Goal: Task Accomplishment & Management: Complete application form

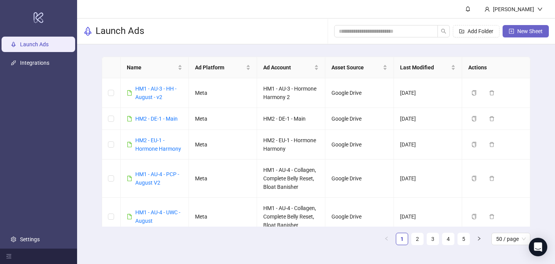
click at [514, 31] on button "New Sheet" at bounding box center [525, 31] width 46 height 12
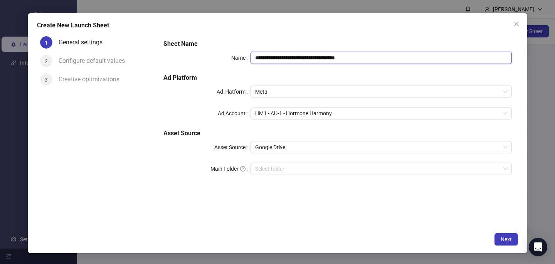
click at [299, 53] on input "**********" at bounding box center [380, 58] width 261 height 12
click at [518, 25] on icon "close" at bounding box center [516, 24] width 6 height 6
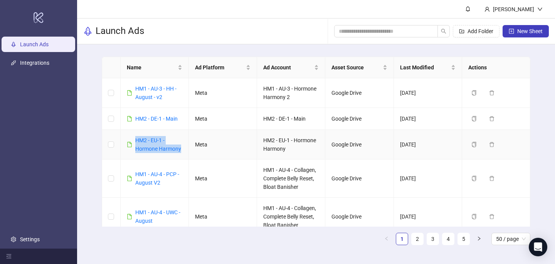
drag, startPoint x: 182, startPoint y: 148, endPoint x: 133, endPoint y: 141, distance: 49.0
click at [135, 142] on div "HM2 - EU-1 - Hormone Harmony" at bounding box center [158, 144] width 47 height 17
copy link "HM2 - EU-1 - Hormone Harmony"
click at [514, 34] on button "New Sheet" at bounding box center [525, 31] width 46 height 12
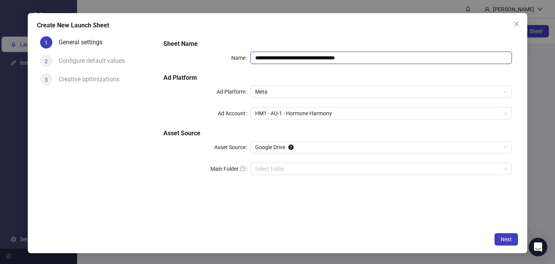
click at [317, 57] on input "**********" at bounding box center [380, 58] width 261 height 12
paste input "text"
type input "**********"
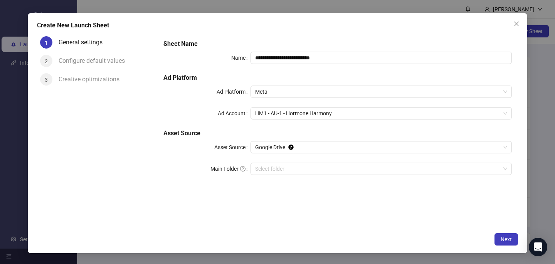
click at [331, 22] on div "Create New Launch Sheet" at bounding box center [277, 25] width 481 height 9
click at [302, 113] on span "HM1 - AU-1 - Hormone Harmony" at bounding box center [381, 113] width 252 height 12
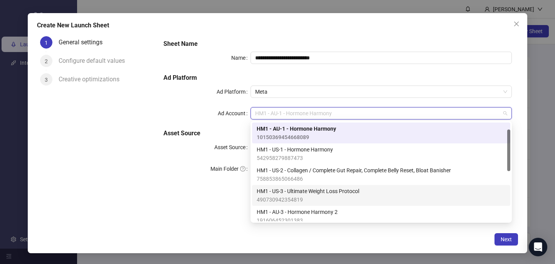
scroll to position [40, 0]
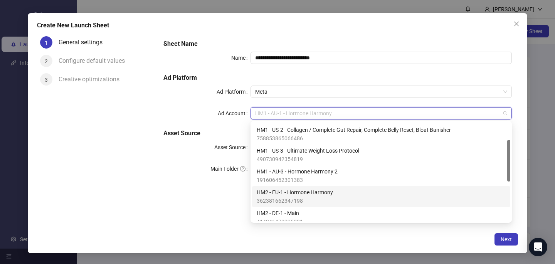
click at [300, 191] on span "HM2 - EU-1 - Hormone Harmony" at bounding box center [294, 192] width 76 height 8
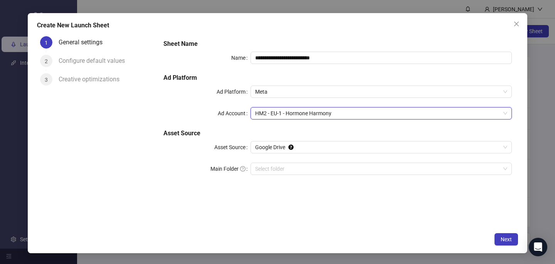
click at [443, 198] on div "**********" at bounding box center [337, 130] width 360 height 195
click at [506, 238] on span "Next" at bounding box center [505, 239] width 11 height 6
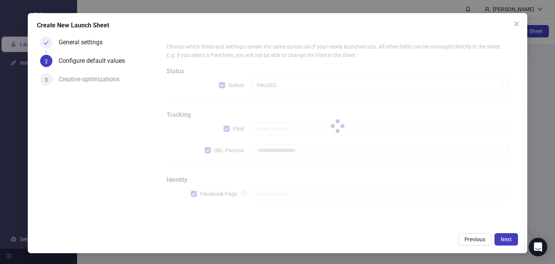
type input "**********"
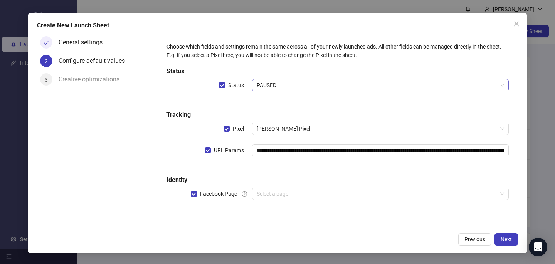
click at [290, 83] on span "PAUSED" at bounding box center [379, 85] width 247 height 12
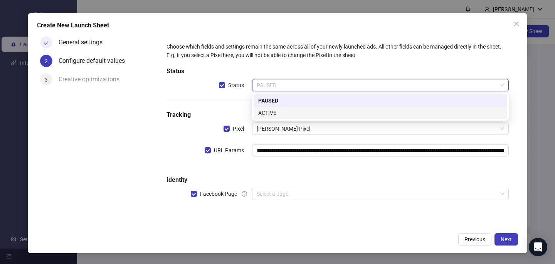
click at [277, 115] on div "ACTIVE" at bounding box center [380, 113] width 244 height 8
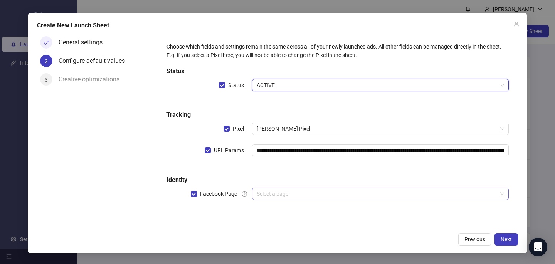
click at [275, 192] on input "search" at bounding box center [376, 194] width 240 height 12
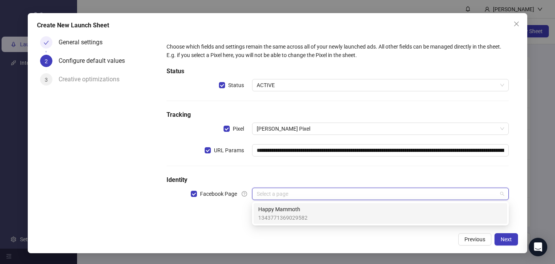
click at [275, 212] on span "Happy Mammoth" at bounding box center [282, 209] width 49 height 8
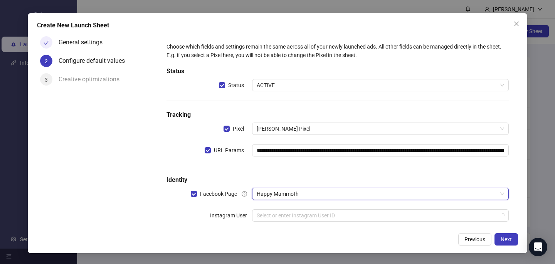
click at [275, 212] on input "search" at bounding box center [376, 216] width 240 height 12
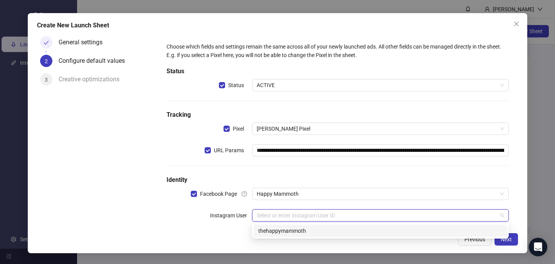
click at [279, 226] on div "thehappymammoth" at bounding box center [380, 230] width 244 height 8
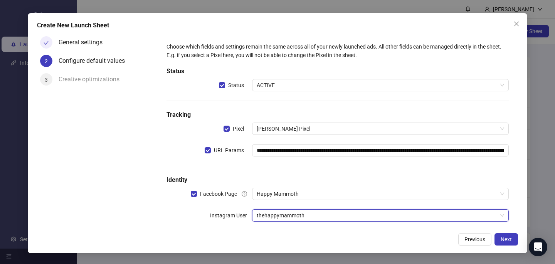
click at [357, 247] on div "**********" at bounding box center [277, 133] width 499 height 240
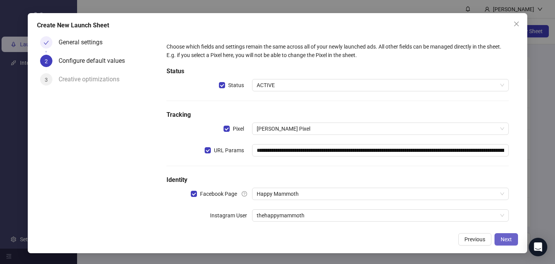
click at [512, 238] on button "Next" at bounding box center [505, 239] width 23 height 12
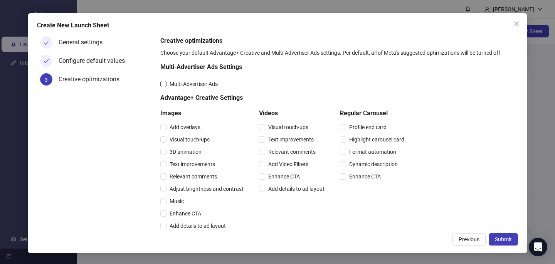
click at [189, 82] on span "Multi-Advertiser Ads" at bounding box center [193, 84] width 54 height 8
click at [193, 175] on span "Relevant comments" at bounding box center [193, 176] width 54 height 8
click at [312, 149] on span "Relevant comments" at bounding box center [292, 152] width 54 height 8
click at [505, 237] on span "Submit" at bounding box center [502, 239] width 17 height 6
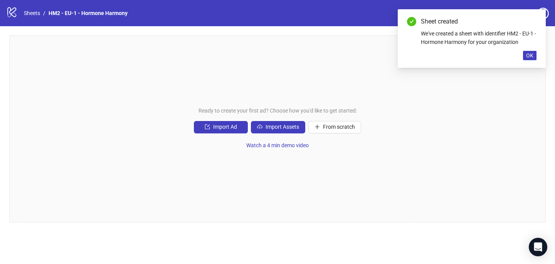
click at [538, 55] on div "Sheet created We've created a sheet with identifier HM2 - EU-1 - Hormone Harmon…" at bounding box center [471, 38] width 148 height 59
click at [526, 55] on span "OK" at bounding box center [529, 55] width 7 height 6
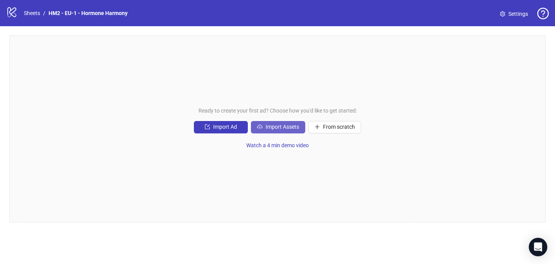
click at [294, 124] on span "Import Assets" at bounding box center [282, 127] width 34 height 6
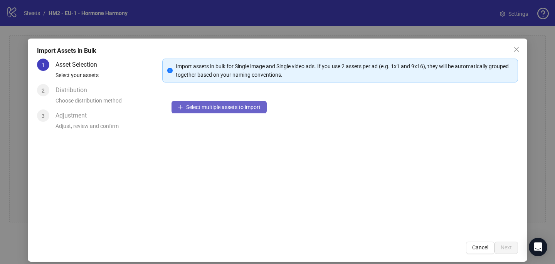
click at [250, 103] on button "Select multiple assets to import" at bounding box center [218, 107] width 95 height 12
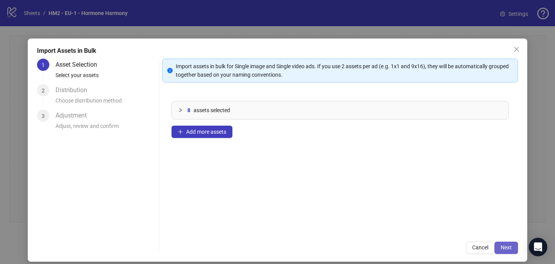
click at [508, 250] on span "Next" at bounding box center [505, 247] width 11 height 6
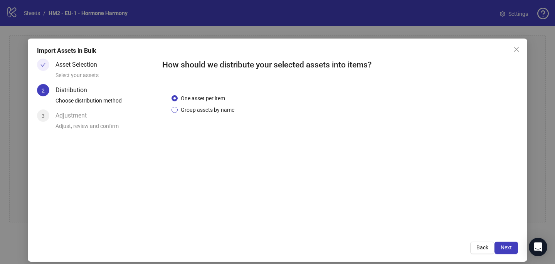
click at [221, 112] on span "Group assets by name" at bounding box center [208, 110] width 60 height 8
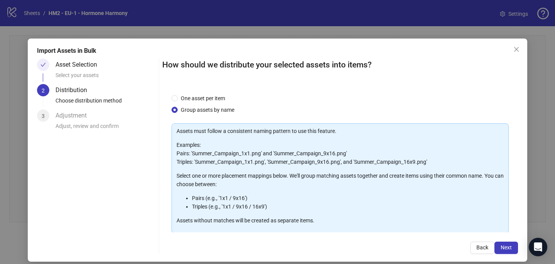
scroll to position [78, 0]
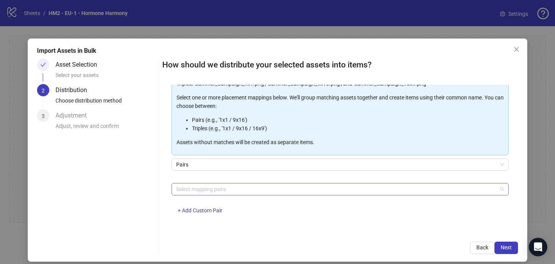
click at [221, 187] on div at bounding box center [336, 189] width 326 height 11
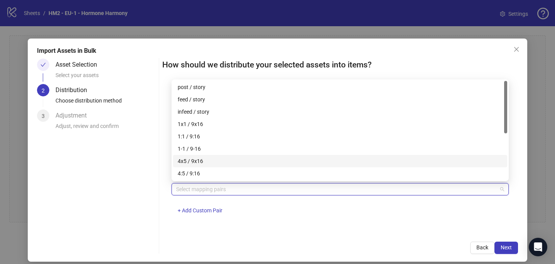
click at [220, 164] on div "4x5 / 9x16" at bounding box center [340, 161] width 325 height 8
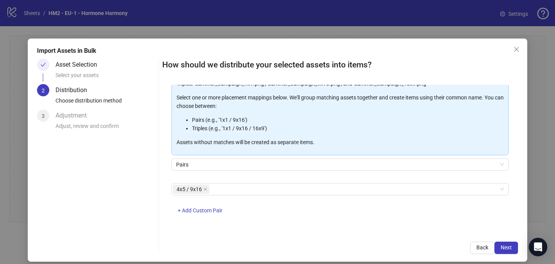
click at [275, 220] on div "4x5 / 9x16 + Add Custom Pair" at bounding box center [339, 203] width 337 height 40
click at [506, 246] on span "Next" at bounding box center [505, 247] width 11 height 6
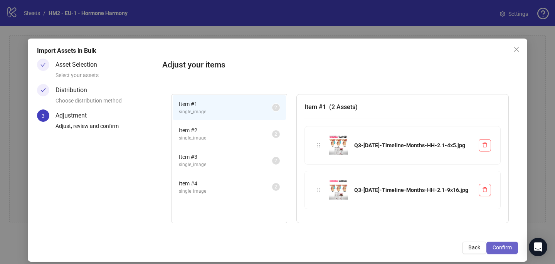
click at [504, 252] on button "Confirm" at bounding box center [502, 247] width 32 height 12
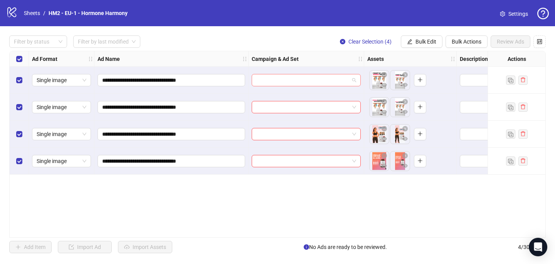
click at [301, 82] on input "search" at bounding box center [302, 80] width 93 height 12
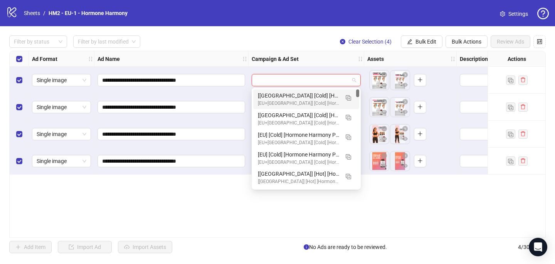
paste input "**********"
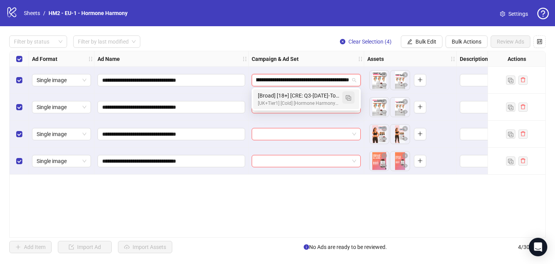
click at [349, 96] on img "button" at bounding box center [347, 97] width 5 height 5
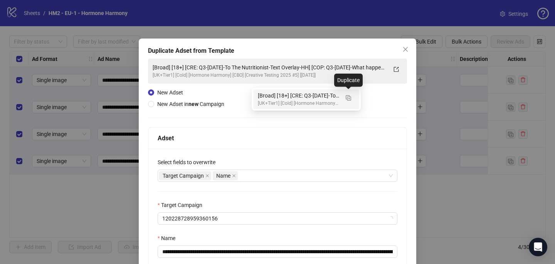
type input "**********"
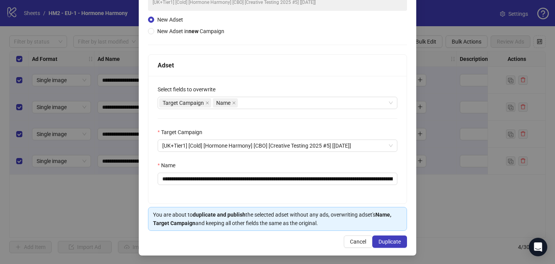
scroll to position [74, 0]
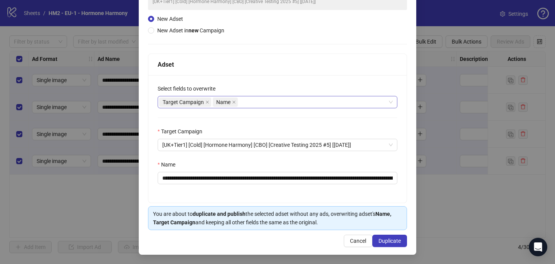
click at [266, 99] on div "Target Campaign Name" at bounding box center [273, 102] width 228 height 11
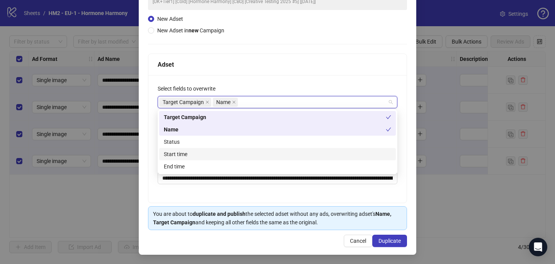
click at [262, 157] on div "Start time" at bounding box center [277, 154] width 227 height 8
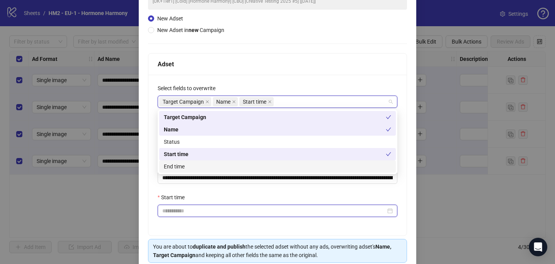
click at [251, 213] on input "Start time" at bounding box center [273, 210] width 223 height 8
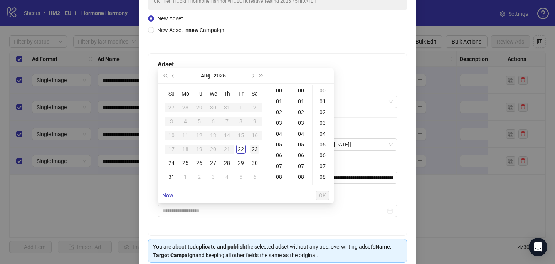
click at [254, 149] on div "23" at bounding box center [254, 148] width 9 height 9
type input "**********"
click at [321, 196] on span "OK" at bounding box center [321, 195] width 7 height 6
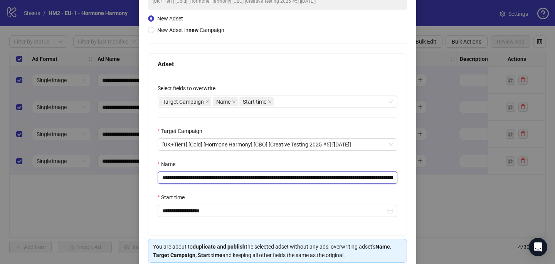
drag, startPoint x: 334, startPoint y: 180, endPoint x: 208, endPoint y: 176, distance: 125.2
click at [208, 176] on input "**********" at bounding box center [278, 177] width 240 height 12
paste input "text"
click at [391, 179] on input "**********" at bounding box center [278, 177] width 240 height 12
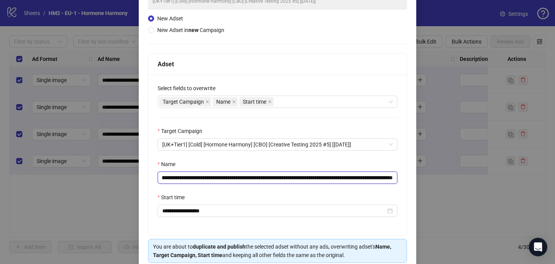
click at [377, 175] on input "**********" at bounding box center [278, 177] width 240 height 12
drag, startPoint x: 376, startPoint y: 179, endPoint x: 394, endPoint y: 182, distance: 18.7
click at [394, 182] on input "**********" at bounding box center [278, 177] width 240 height 12
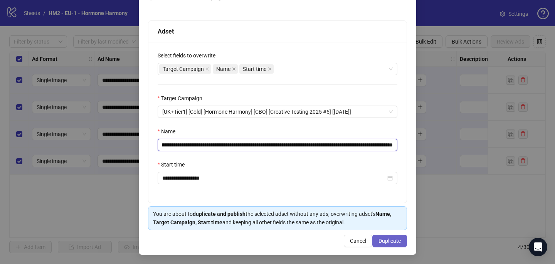
type input "**********"
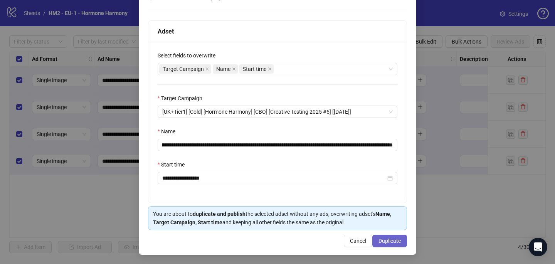
click at [396, 238] on span "Duplicate" at bounding box center [389, 241] width 22 height 6
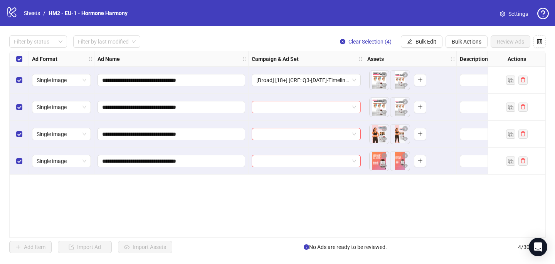
click at [280, 107] on input "search" at bounding box center [302, 107] width 93 height 12
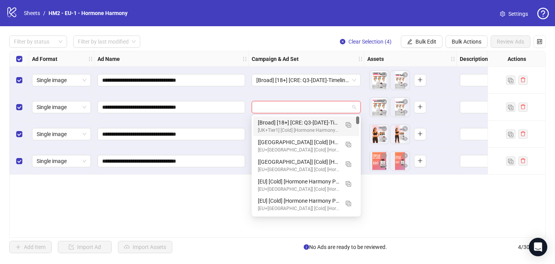
click at [283, 123] on div "[Broad] [18+] [CRE: Q3-[DATE]-Timeline-Months-HH-2] [COP: Q3-[DATE]-What happen…" at bounding box center [298, 122] width 81 height 8
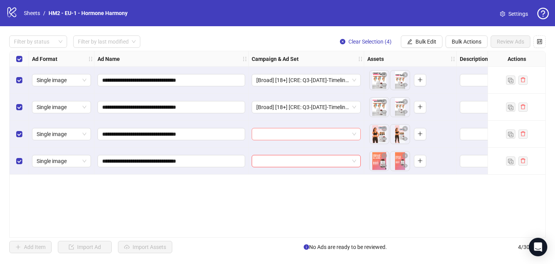
click at [277, 136] on input "search" at bounding box center [302, 134] width 93 height 12
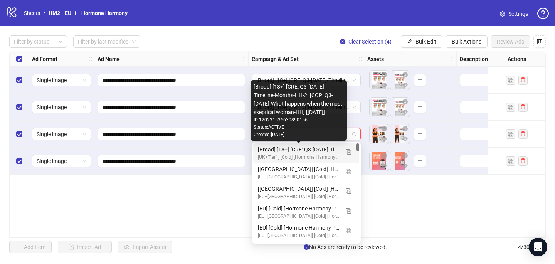
click at [286, 147] on div "[Broad] [18+] [CRE: Q3-[DATE]-Timeline-Months-HH-2] [COP: Q3-[DATE]-What happen…" at bounding box center [298, 149] width 81 height 8
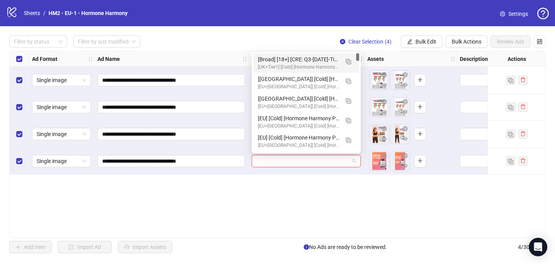
click at [283, 158] on input "search" at bounding box center [302, 161] width 93 height 12
click at [300, 59] on div "[Broad] [18+] [CRE: Q3-[DATE]-Timeline-Months-HH-2] [COP: Q3-[DATE]-What happen…" at bounding box center [298, 59] width 81 height 8
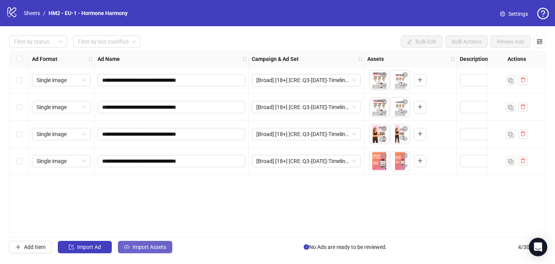
click at [138, 243] on button "Import Assets" at bounding box center [145, 247] width 54 height 12
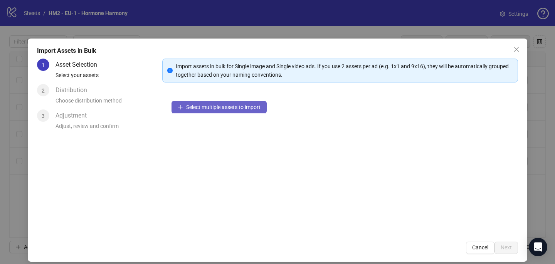
click at [238, 104] on span "Select multiple assets to import" at bounding box center [223, 107] width 74 height 6
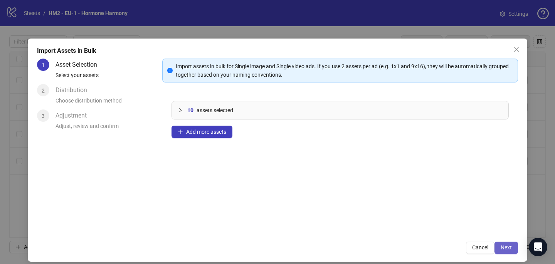
click at [514, 241] on button "Next" at bounding box center [505, 247] width 23 height 12
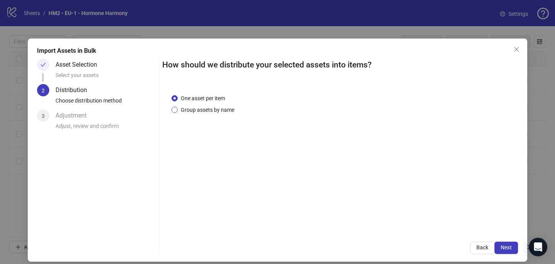
click at [206, 110] on span "Group assets by name" at bounding box center [208, 110] width 60 height 8
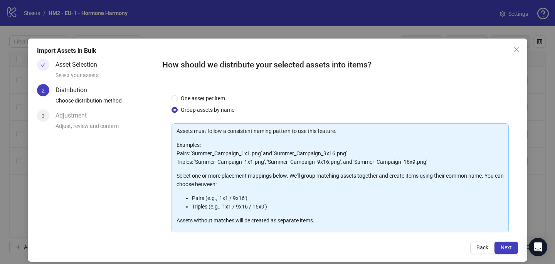
scroll to position [49, 0]
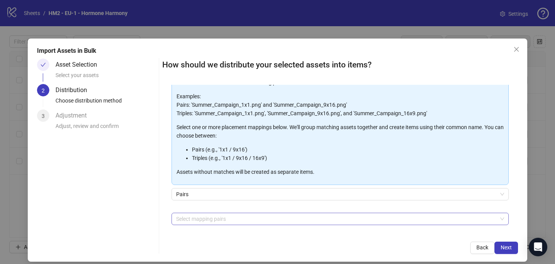
click at [213, 223] on div at bounding box center [336, 218] width 326 height 11
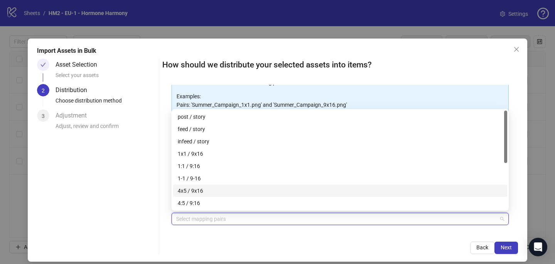
click at [216, 193] on div "4x5 / 9x16" at bounding box center [340, 190] width 325 height 8
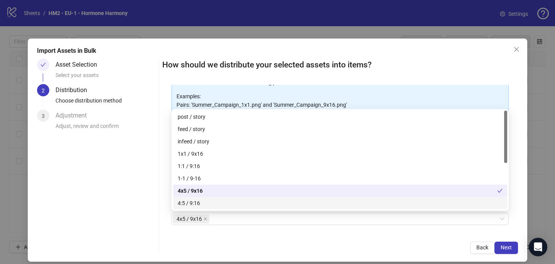
click at [318, 259] on div "Import Assets in Bulk Asset Selection Select your assets 2 Distribution Choose …" at bounding box center [277, 150] width 499 height 223
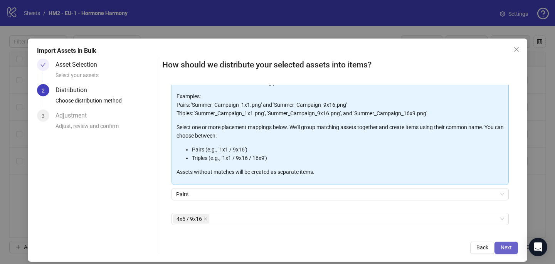
click at [508, 248] on span "Next" at bounding box center [505, 247] width 11 height 6
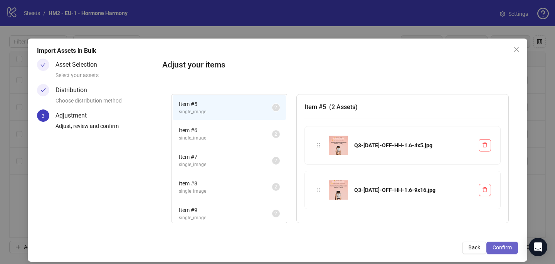
click at [507, 247] on span "Confirm" at bounding box center [501, 247] width 19 height 6
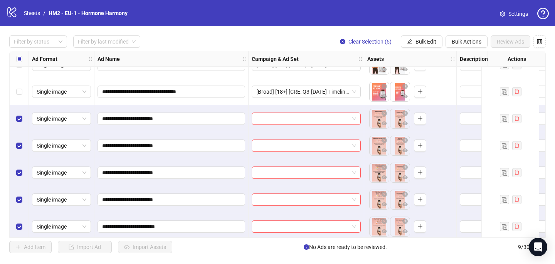
scroll to position [75, 0]
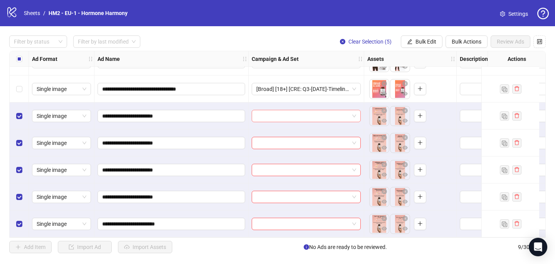
click at [285, 114] on input "search" at bounding box center [302, 116] width 93 height 12
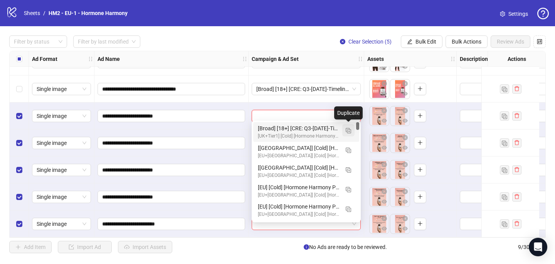
click at [346, 132] on img "button" at bounding box center [347, 130] width 5 height 5
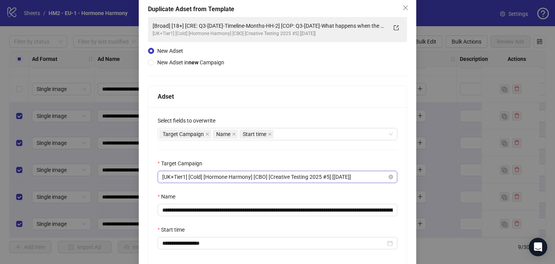
scroll to position [42, 0]
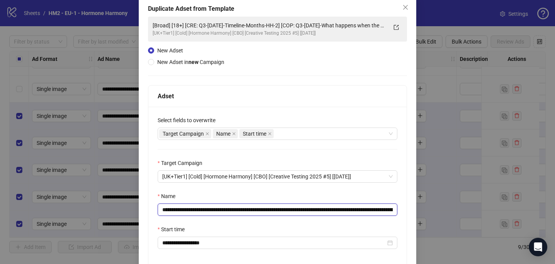
drag, startPoint x: 302, startPoint y: 209, endPoint x: 208, endPoint y: 208, distance: 94.4
click at [208, 208] on input "**********" at bounding box center [278, 209] width 240 height 12
paste input "text"
click at [391, 210] on input "**********" at bounding box center [278, 209] width 240 height 12
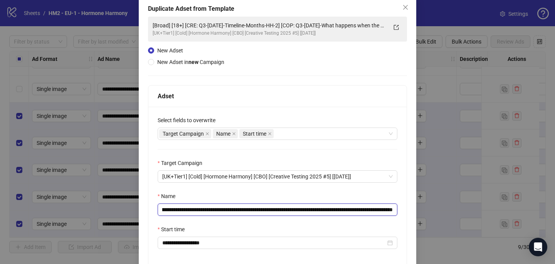
drag, startPoint x: 377, startPoint y: 209, endPoint x: 404, endPoint y: 209, distance: 27.0
click at [404, 209] on div "**********" at bounding box center [277, 187] width 258 height 161
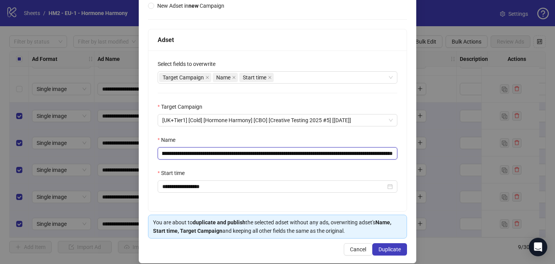
scroll to position [107, 0]
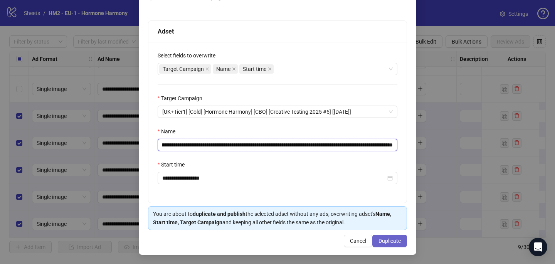
type input "**********"
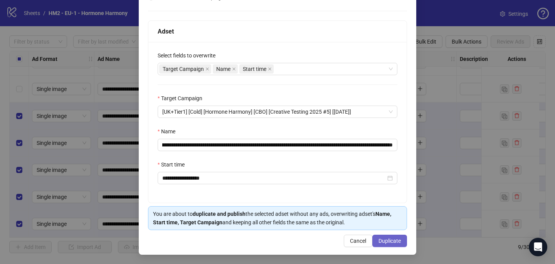
click at [392, 241] on span "Duplicate" at bounding box center [389, 241] width 22 height 6
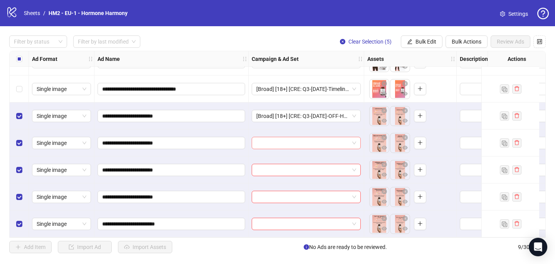
click at [331, 140] on input "search" at bounding box center [302, 143] width 93 height 12
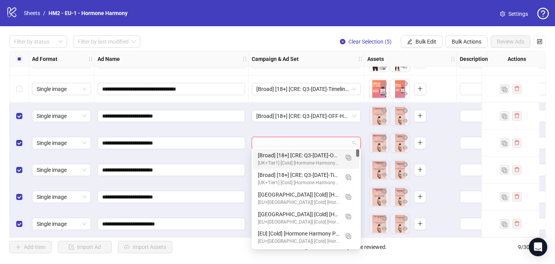
click at [330, 154] on div "[Broad] [18+] [CRE: Q3-[DATE]-OFF-HH] [COP: Q3-[DATE]-What happens when the mos…" at bounding box center [298, 155] width 81 height 8
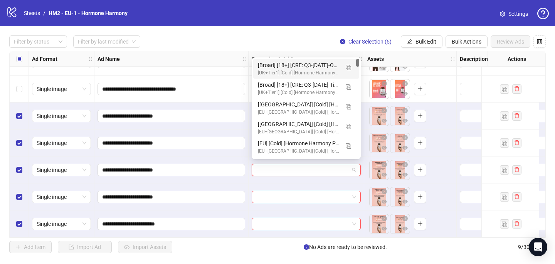
click at [327, 167] on input "search" at bounding box center [302, 170] width 93 height 12
click at [329, 67] on div "[Broad] [18+] [CRE: Q3-[DATE]-OFF-HH] [COP: Q3-[DATE]-What happens when the mos…" at bounding box center [298, 65] width 81 height 8
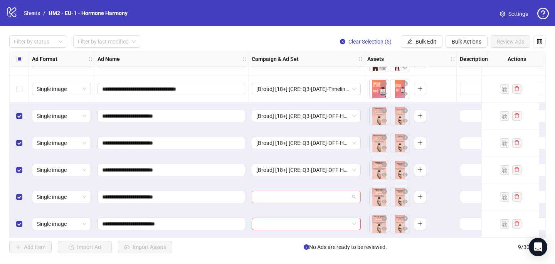
click at [275, 193] on input "search" at bounding box center [302, 197] width 93 height 12
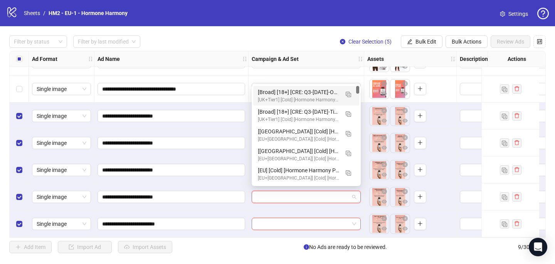
click at [297, 96] on div "[Broad] [18+] [CRE: Q3-[DATE]-OFF-HH] [COP: Q3-[DATE]-What happens when the mos…" at bounding box center [298, 92] width 81 height 8
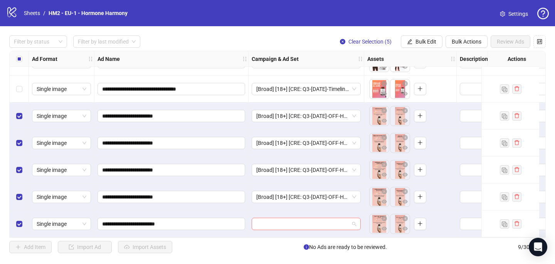
click at [258, 220] on input "search" at bounding box center [302, 224] width 93 height 12
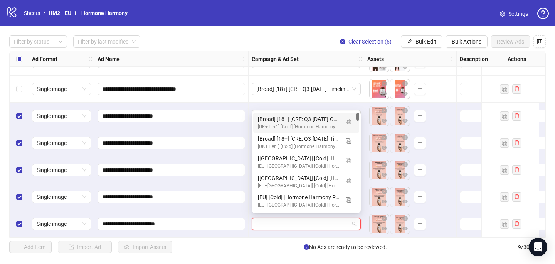
click at [282, 119] on div "[Broad] [18+] [CRE: Q3-[DATE]-OFF-HH] [COP: Q3-[DATE]-What happens when the mos…" at bounding box center [298, 119] width 81 height 8
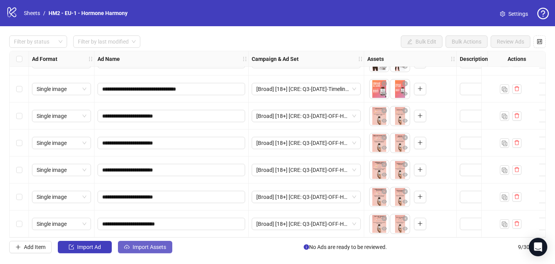
click at [153, 253] on button "Import Assets" at bounding box center [145, 247] width 54 height 12
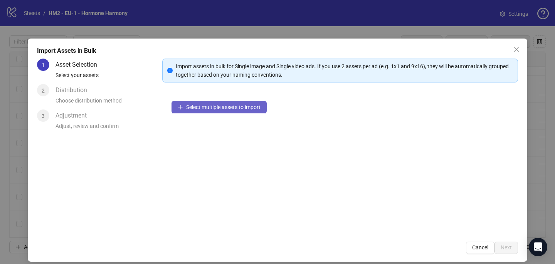
click at [208, 107] on span "Select multiple assets to import" at bounding box center [223, 107] width 74 height 6
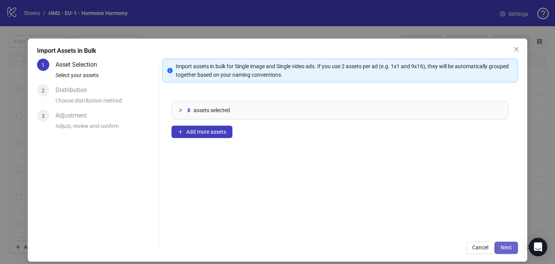
click at [508, 251] on button "Next" at bounding box center [505, 247] width 23 height 12
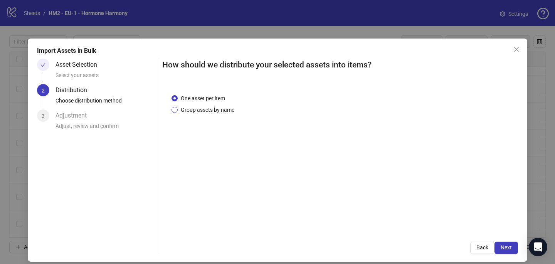
click at [213, 107] on span "Group assets by name" at bounding box center [208, 110] width 60 height 8
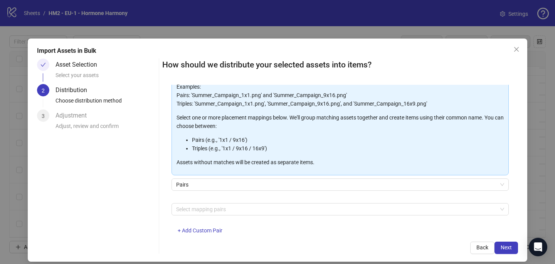
scroll to position [72, 0]
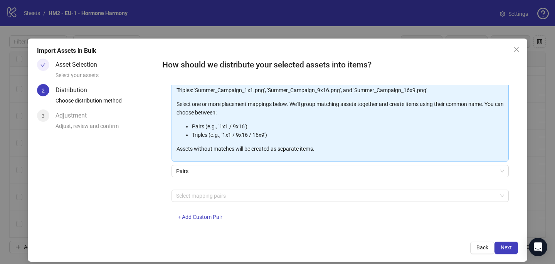
click at [226, 198] on div at bounding box center [336, 195] width 326 height 11
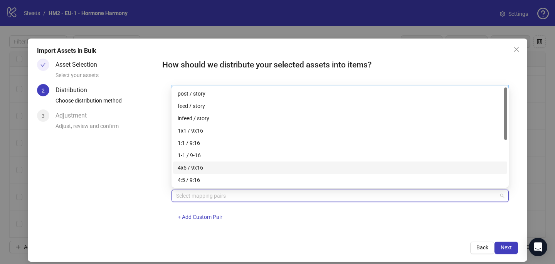
click at [220, 165] on div "4x5 / 9x16" at bounding box center [340, 167] width 325 height 8
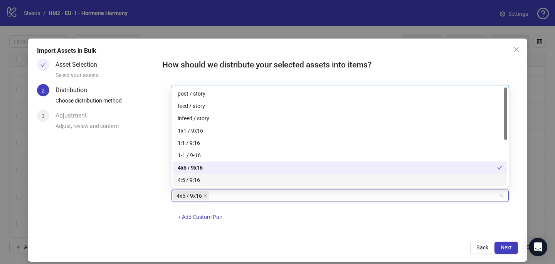
click at [293, 230] on div "One asset per item Group assets by name Assets must follow a consistent naming …" at bounding box center [339, 159] width 355 height 148
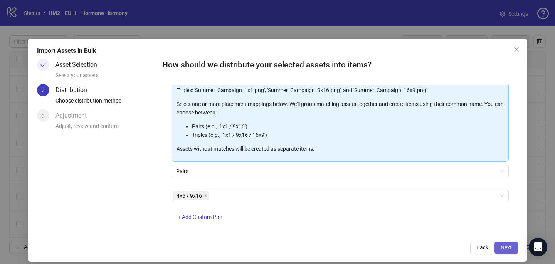
click at [511, 247] on span "Next" at bounding box center [505, 247] width 11 height 6
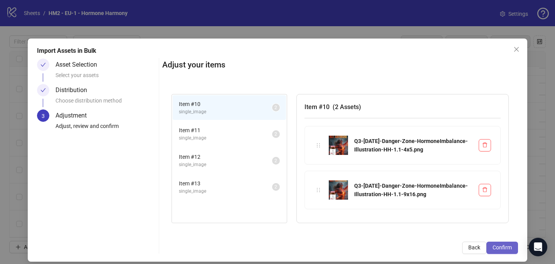
click at [498, 245] on span "Confirm" at bounding box center [501, 247] width 19 height 6
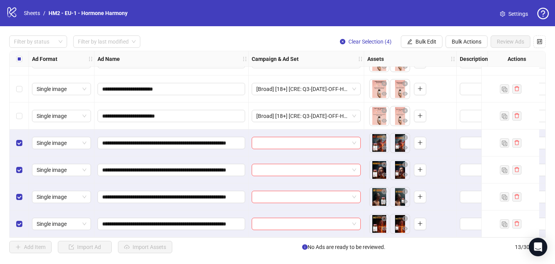
scroll to position [183, 0]
click at [260, 140] on input "search" at bounding box center [302, 143] width 93 height 12
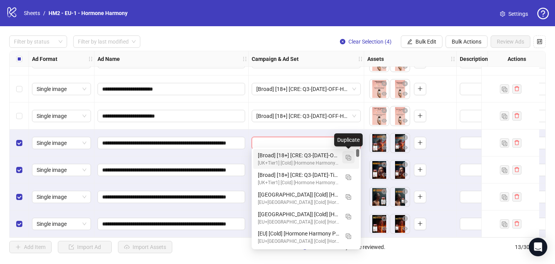
click at [350, 160] on button "button" at bounding box center [348, 157] width 12 height 12
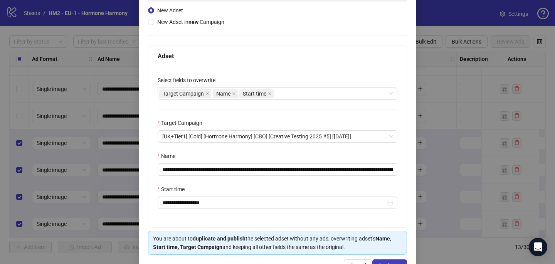
scroll to position [92, 0]
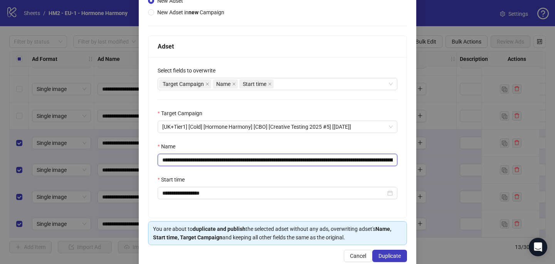
drag, startPoint x: 267, startPoint y: 161, endPoint x: 207, endPoint y: 156, distance: 60.3
click at [207, 158] on input "**********" at bounding box center [278, 160] width 240 height 12
paste input "**********"
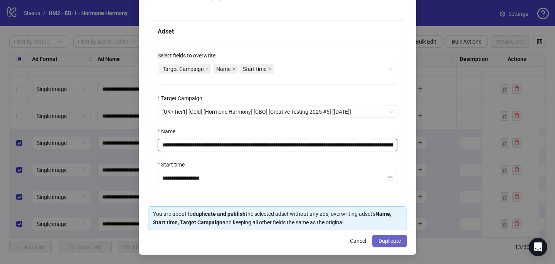
type input "**********"
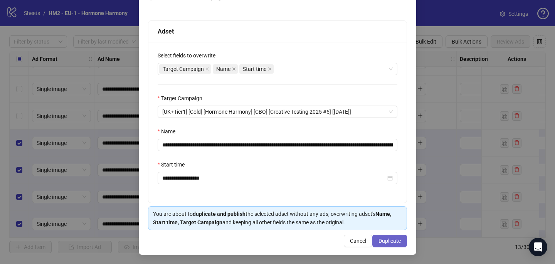
click at [388, 240] on span "Duplicate" at bounding box center [389, 241] width 22 height 6
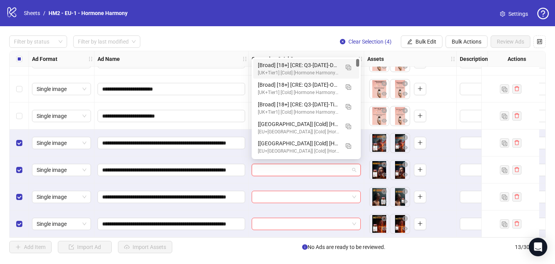
click at [277, 168] on input "search" at bounding box center [302, 170] width 93 height 12
click at [297, 61] on div "[Broad] [18+] [CRE: Q3-[DATE]-Danger-Zone-HormoneImbalance-Illustration-HH] [CO…" at bounding box center [298, 65] width 81 height 8
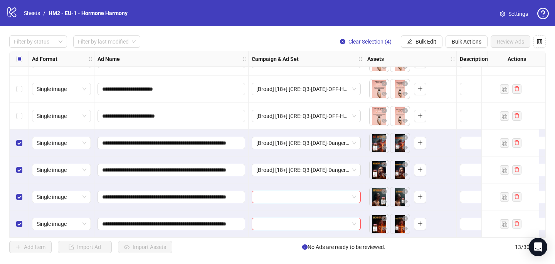
click at [292, 203] on div at bounding box center [306, 196] width 116 height 27
click at [292, 196] on input "search" at bounding box center [302, 197] width 93 height 12
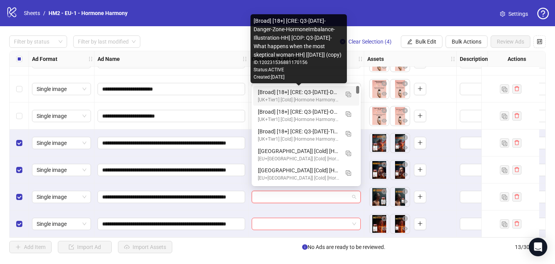
click at [310, 92] on div "[Broad] [18+] [CRE: Q3-[DATE]-Danger-Zone-HormoneImbalance-Illustration-HH] [CO…" at bounding box center [298, 92] width 81 height 8
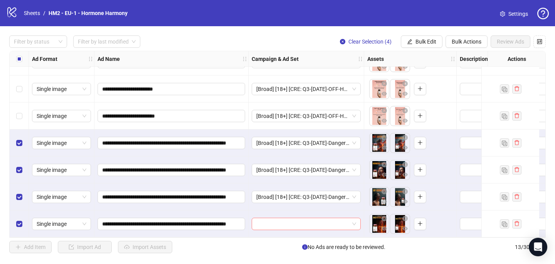
click at [278, 220] on input "search" at bounding box center [302, 224] width 93 height 12
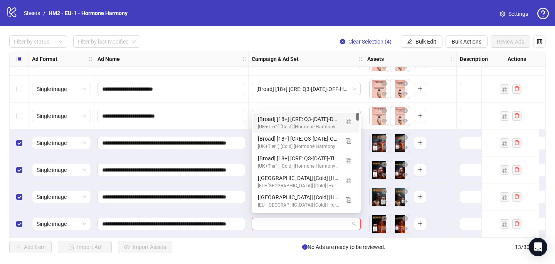
click at [307, 124] on div "[UK+Tier1] [Cold] [Hormone Harmony] [CBO] [Creative Testing 2025 #5] [[DATE]]" at bounding box center [298, 126] width 81 height 7
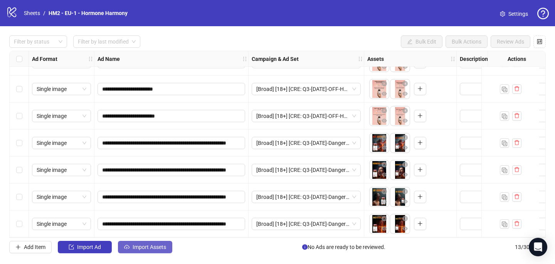
click at [160, 245] on span "Import Assets" at bounding box center [149, 247] width 34 height 6
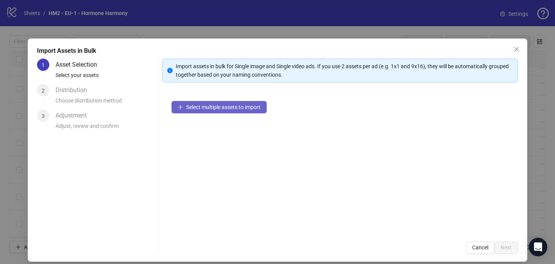
click at [240, 106] on span "Select multiple assets to import" at bounding box center [223, 107] width 74 height 6
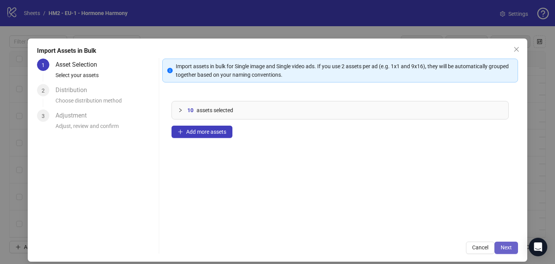
click at [511, 250] on span "Next" at bounding box center [505, 247] width 11 height 6
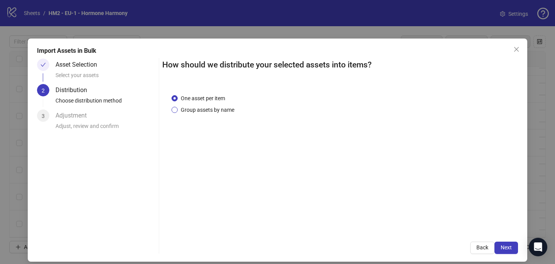
click at [219, 110] on span "Group assets by name" at bounding box center [208, 110] width 60 height 8
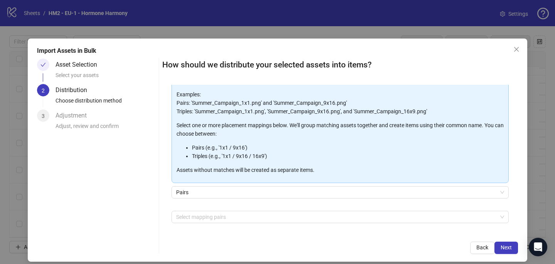
scroll to position [61, 0]
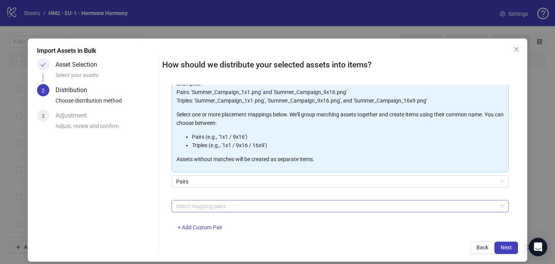
click at [222, 203] on div at bounding box center [336, 206] width 326 height 11
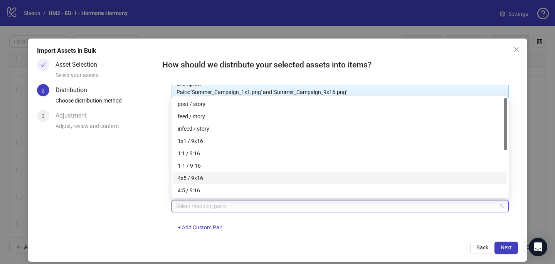
click at [223, 178] on div "4x5 / 9x16" at bounding box center [340, 178] width 325 height 8
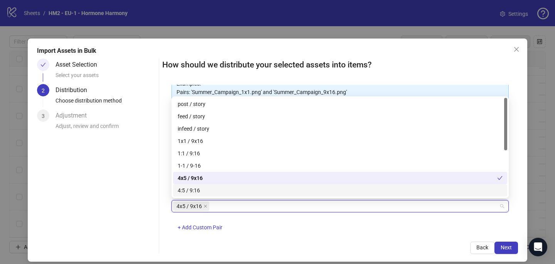
click at [263, 215] on div "4x5 / 9x16 + Add Custom Pair" at bounding box center [339, 220] width 337 height 40
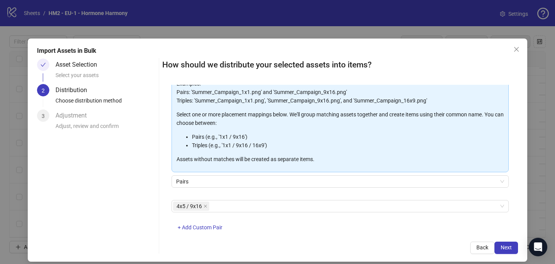
click at [488, 263] on div "Import Assets in Bulk Asset Selection Select your assets 2 Distribution Choose …" at bounding box center [277, 132] width 555 height 264
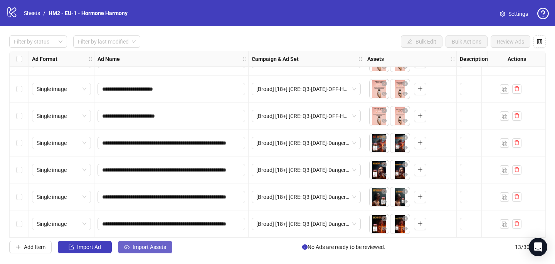
click at [159, 248] on span "Import Assets" at bounding box center [149, 247] width 34 height 6
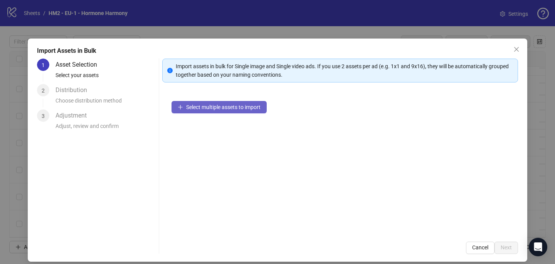
click at [224, 107] on span "Select multiple assets to import" at bounding box center [223, 107] width 74 height 6
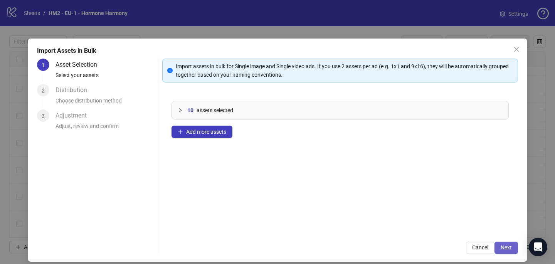
click at [511, 243] on button "Next" at bounding box center [505, 247] width 23 height 12
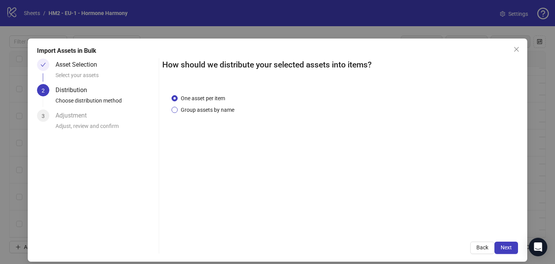
click at [225, 109] on span "Group assets by name" at bounding box center [208, 110] width 60 height 8
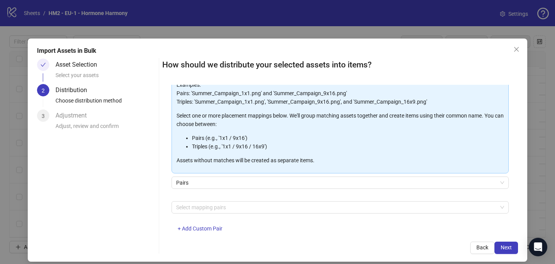
scroll to position [78, 0]
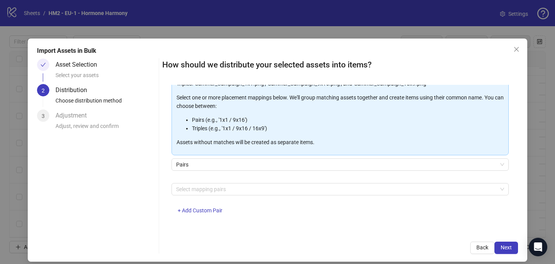
click at [245, 195] on div "Select mapping pairs + Add Custom Pair" at bounding box center [339, 203] width 337 height 40
click at [245, 187] on div at bounding box center [336, 189] width 326 height 11
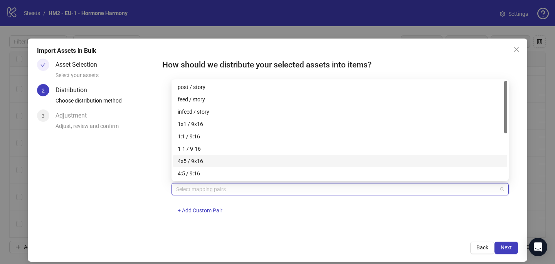
click at [239, 162] on div "4x5 / 9x16" at bounding box center [340, 161] width 325 height 8
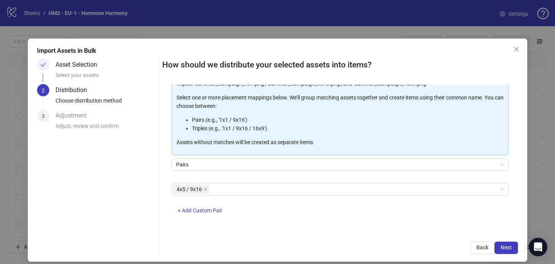
click at [386, 215] on div "4x5 / 9x16 + Add Custom Pair" at bounding box center [339, 203] width 337 height 40
click at [513, 246] on button "Next" at bounding box center [505, 247] width 23 height 12
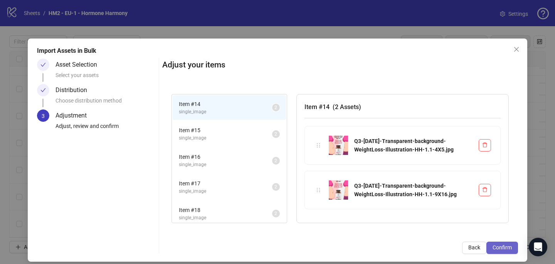
click at [493, 246] on span "Confirm" at bounding box center [501, 247] width 19 height 6
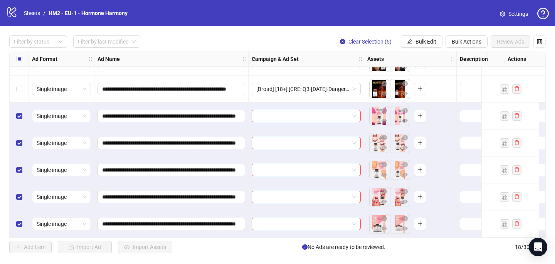
scroll to position [318, 0]
click at [260, 120] on div at bounding box center [306, 115] width 116 height 27
click at [262, 116] on input "search" at bounding box center [302, 116] width 93 height 12
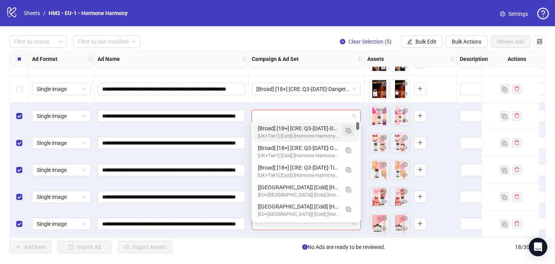
click at [348, 131] on img "button" at bounding box center [347, 130] width 5 height 5
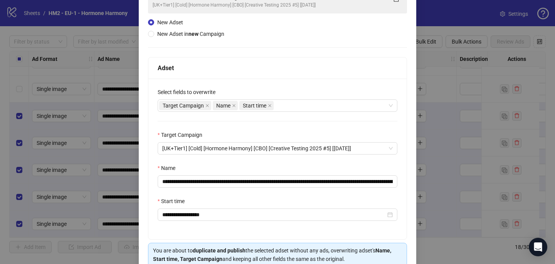
scroll to position [75, 0]
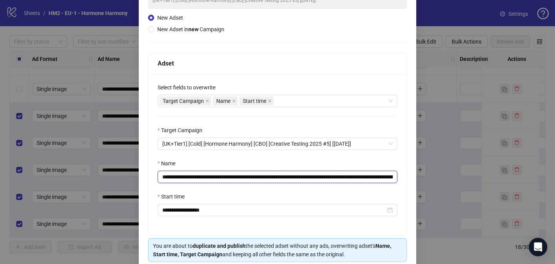
drag, startPoint x: 365, startPoint y: 177, endPoint x: 207, endPoint y: 176, distance: 157.9
click at [207, 176] on input "**********" at bounding box center [278, 177] width 240 height 12
paste input "****"
click at [206, 176] on input "**********" at bounding box center [278, 177] width 240 height 12
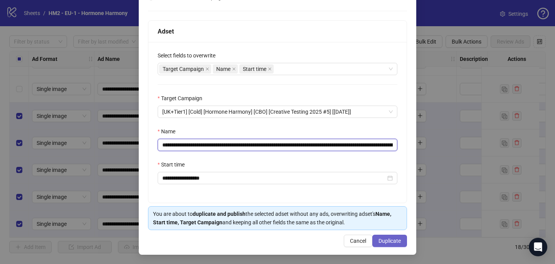
type input "**********"
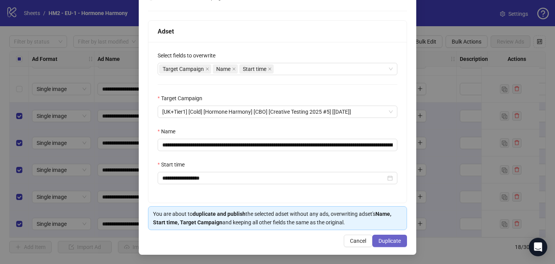
click at [385, 241] on span "Duplicate" at bounding box center [389, 241] width 22 height 6
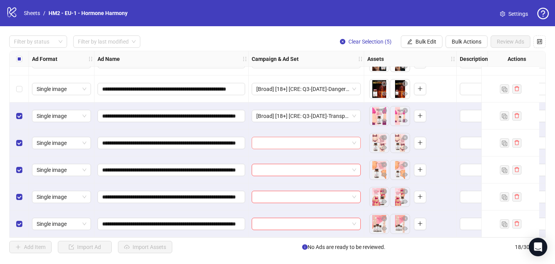
click at [327, 139] on input "search" at bounding box center [302, 143] width 93 height 12
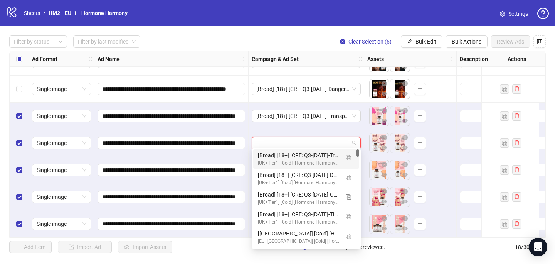
click at [328, 153] on div "[Broad] [18+] [CRE: Q3-[DATE]-Transparent-background-WeightLoss-Illustration-HH…" at bounding box center [298, 155] width 81 height 8
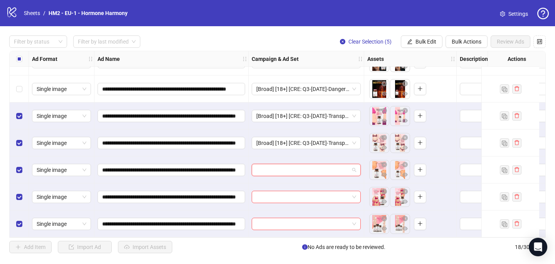
click at [328, 164] on input "search" at bounding box center [302, 170] width 93 height 12
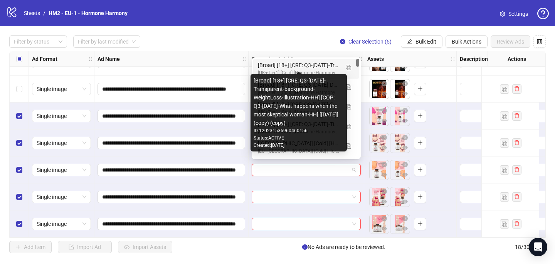
click at [329, 65] on div "[Broad] [18+] [CRE: Q3-[DATE]-Transparent-background-WeightLoss-Illustration-HH…" at bounding box center [298, 65] width 81 height 8
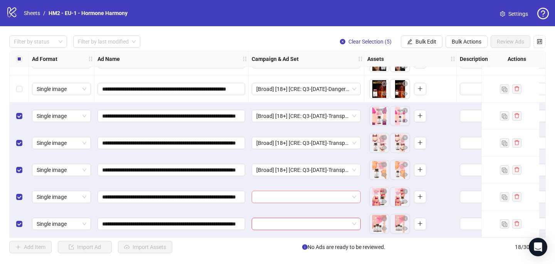
click at [309, 193] on input "search" at bounding box center [302, 197] width 93 height 12
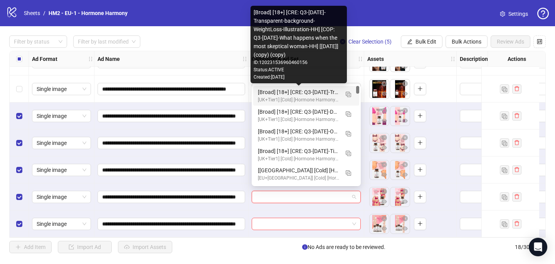
click at [327, 91] on div "[Broad] [18+] [CRE: Q3-[DATE]-Transparent-background-WeightLoss-Illustration-HH…" at bounding box center [298, 92] width 81 height 8
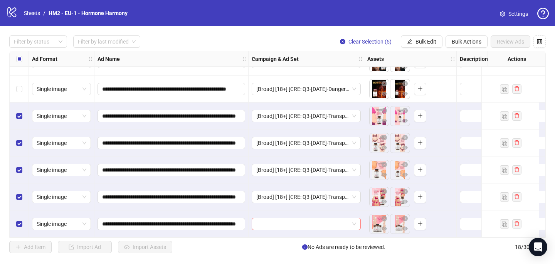
click at [287, 222] on input "search" at bounding box center [302, 224] width 93 height 12
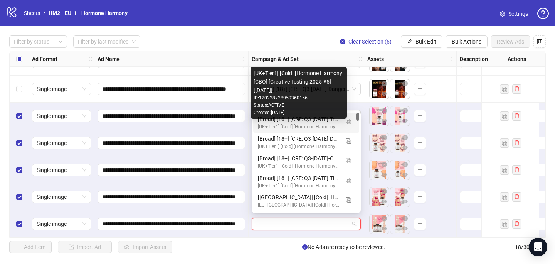
click at [302, 126] on div "[UK+Tier1] [Cold] [Hormone Harmony] [CBO] [Creative Testing 2025 #5] [[DATE]]" at bounding box center [298, 126] width 81 height 7
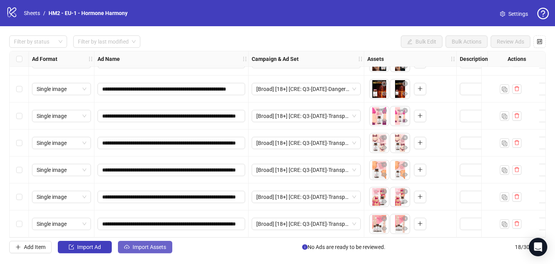
click at [169, 242] on button "Import Assets" at bounding box center [145, 247] width 54 height 12
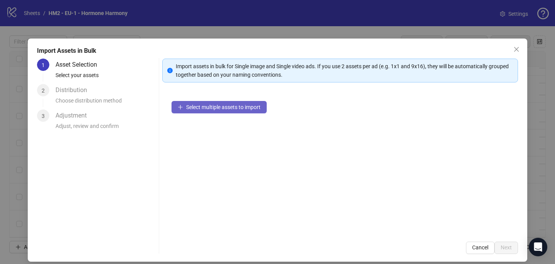
click at [242, 112] on button "Select multiple assets to import" at bounding box center [218, 107] width 95 height 12
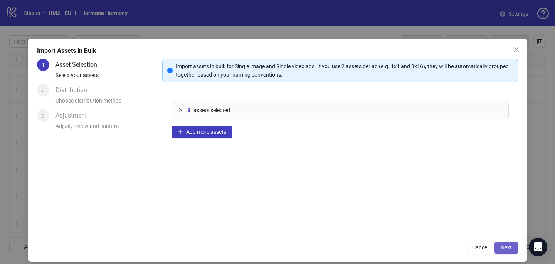
click at [505, 250] on button "Next" at bounding box center [505, 247] width 23 height 12
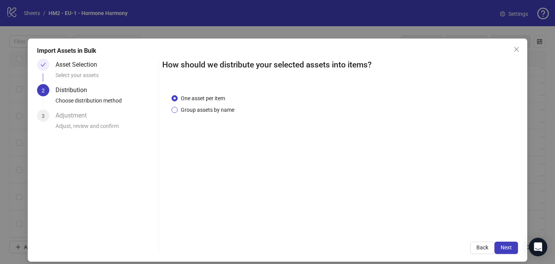
click at [193, 107] on span "Group assets by name" at bounding box center [208, 110] width 60 height 8
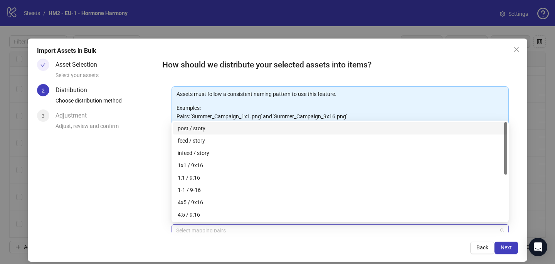
click at [210, 228] on div at bounding box center [336, 230] width 326 height 11
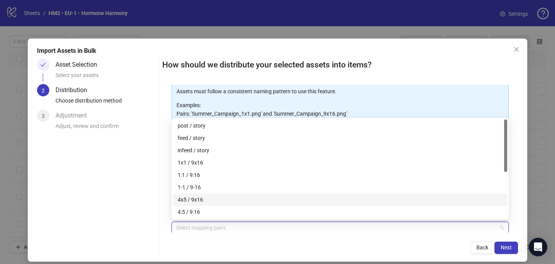
click at [211, 202] on div "4x5 / 9x16" at bounding box center [340, 199] width 325 height 8
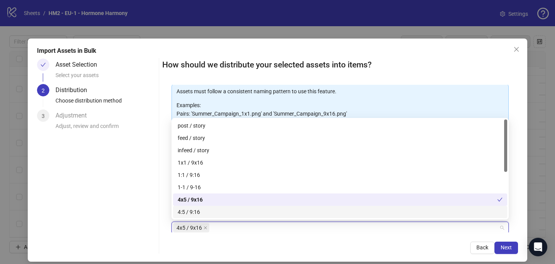
click at [320, 240] on div "How should we distribute your selected assets into items? One asset per item Gr…" at bounding box center [339, 156] width 355 height 195
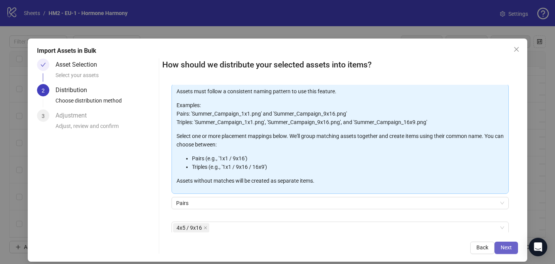
click at [513, 250] on button "Next" at bounding box center [505, 247] width 23 height 12
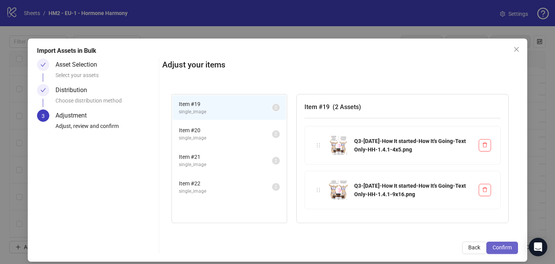
click at [506, 248] on span "Confirm" at bounding box center [501, 247] width 19 height 6
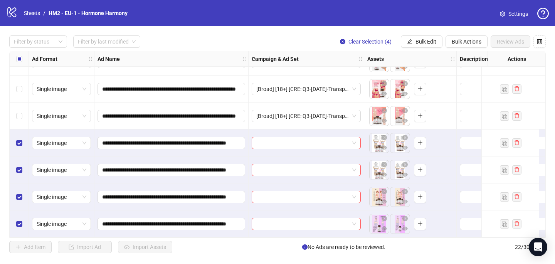
scroll to position [426, 0]
click at [284, 137] on input "search" at bounding box center [302, 143] width 93 height 12
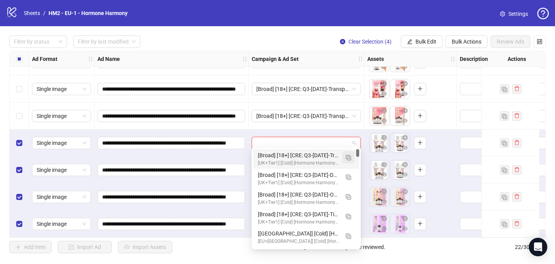
click at [348, 157] on img "button" at bounding box center [347, 157] width 5 height 5
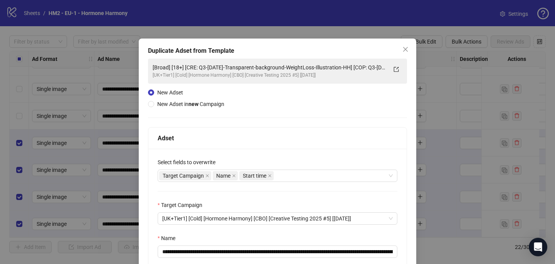
scroll to position [107, 0]
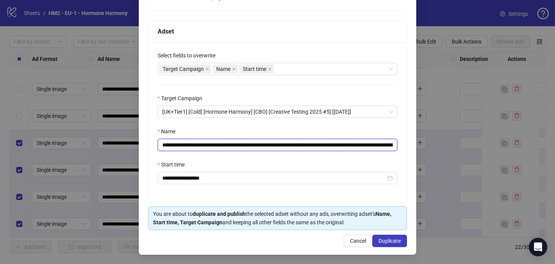
drag, startPoint x: 372, startPoint y: 145, endPoint x: 208, endPoint y: 142, distance: 164.5
click at [208, 142] on input "**********" at bounding box center [278, 145] width 240 height 12
paste input "text"
type input "**********"
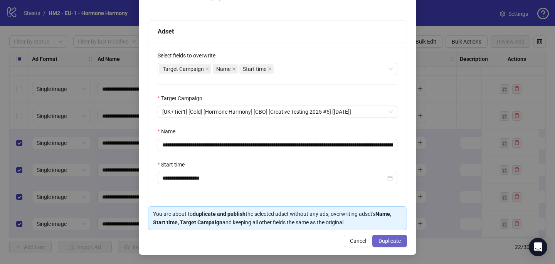
click at [399, 238] on span "Duplicate" at bounding box center [389, 241] width 22 height 6
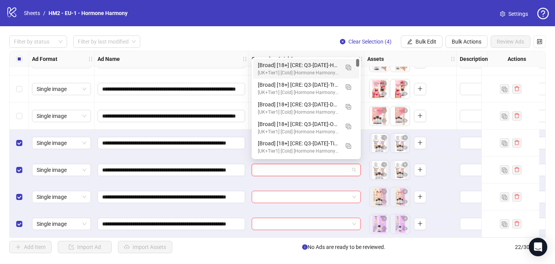
click at [275, 164] on input "search" at bounding box center [302, 170] width 93 height 12
click at [292, 69] on div "[UK+Tier1] [Cold] [Hormone Harmony] [CBO] [Creative Testing 2025 #5] [[DATE]]" at bounding box center [298, 72] width 81 height 7
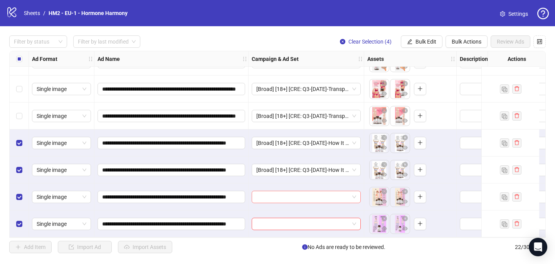
click at [276, 196] on input "search" at bounding box center [302, 197] width 93 height 12
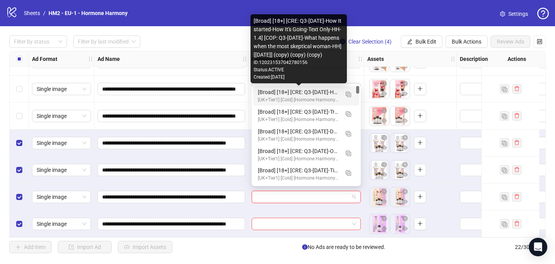
click at [298, 91] on div "[Broad] [18+] [CRE: Q3-[DATE]-How It started-How It's Going-Text Only-HH-1.4] […" at bounding box center [298, 92] width 81 height 8
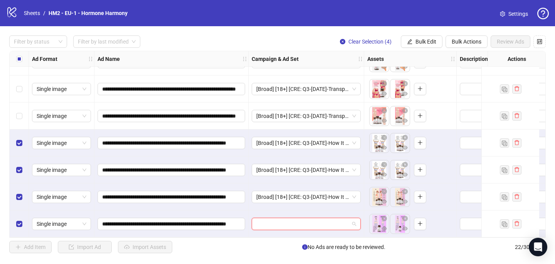
click at [277, 220] on input "search" at bounding box center [302, 224] width 93 height 12
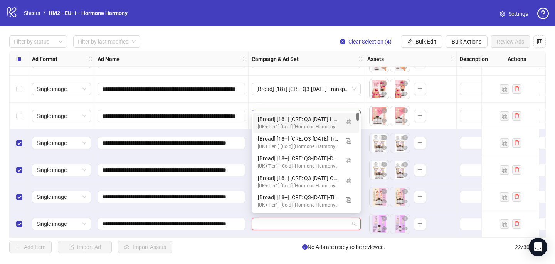
click at [301, 117] on div "[Broad] [18+] [CRE: Q3-[DATE]-How It started-How It's Going-Text Only-HH-1.4] […" at bounding box center [298, 119] width 81 height 8
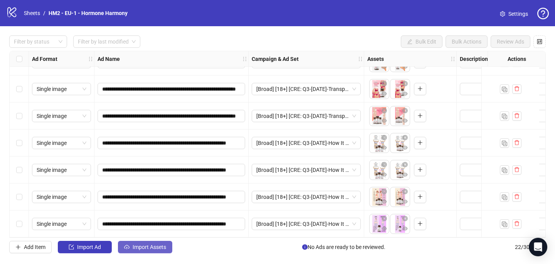
click at [146, 250] on button "Import Assets" at bounding box center [145, 247] width 54 height 12
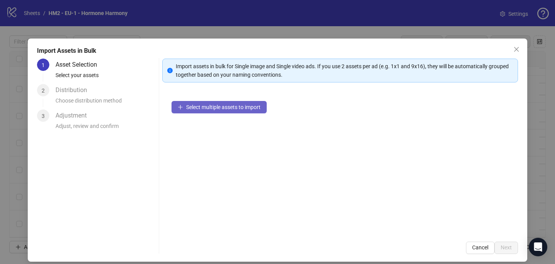
click at [218, 104] on span "Select multiple assets to import" at bounding box center [223, 107] width 74 height 6
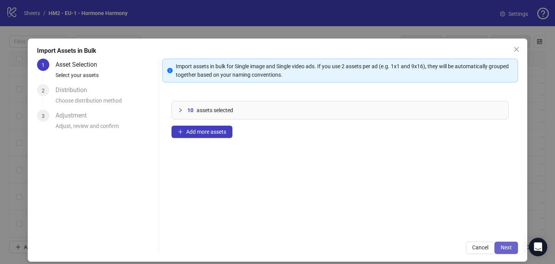
click at [498, 250] on button "Next" at bounding box center [505, 247] width 23 height 12
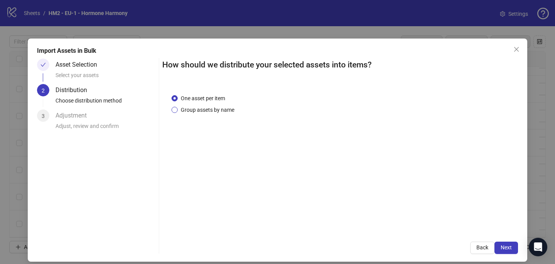
click at [223, 110] on span "Group assets by name" at bounding box center [208, 110] width 60 height 8
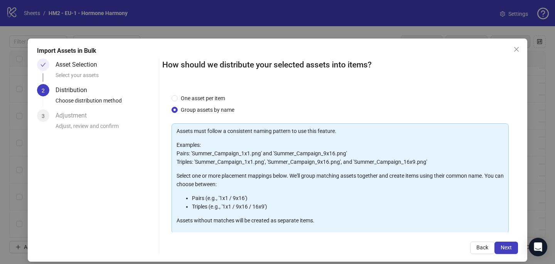
scroll to position [74, 0]
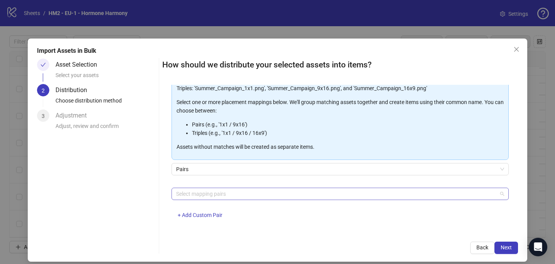
click at [215, 196] on div at bounding box center [336, 193] width 326 height 11
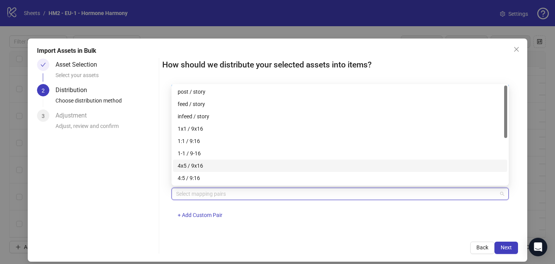
click at [221, 171] on div "4x5 / 9x16" at bounding box center [340, 165] width 334 height 12
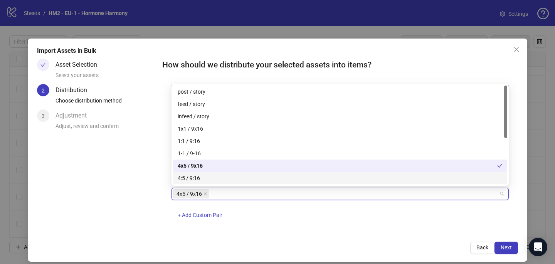
click at [320, 225] on div "4x5 / 9x16 + Add Custom Pair" at bounding box center [339, 208] width 337 height 40
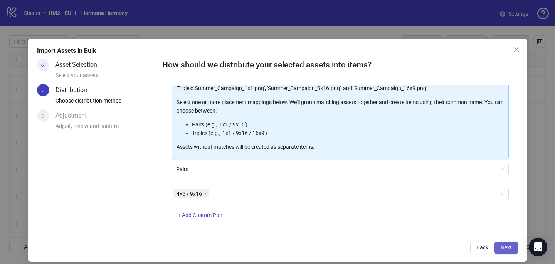
click at [510, 246] on span "Next" at bounding box center [505, 247] width 11 height 6
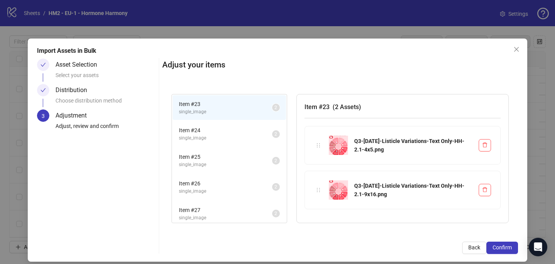
click at [509, 246] on span "Confirm" at bounding box center [501, 247] width 19 height 6
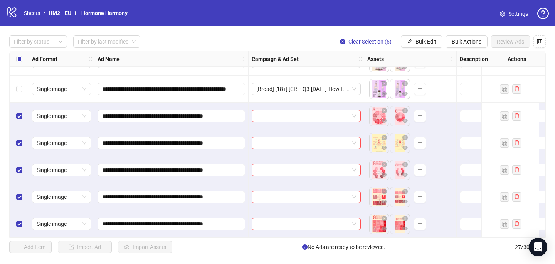
scroll to position [560, 0]
click at [291, 112] on input "search" at bounding box center [302, 116] width 93 height 12
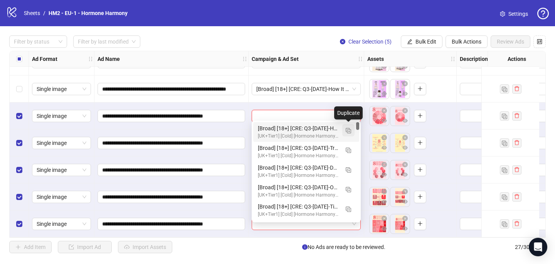
click at [350, 129] on img "button" at bounding box center [347, 130] width 5 height 5
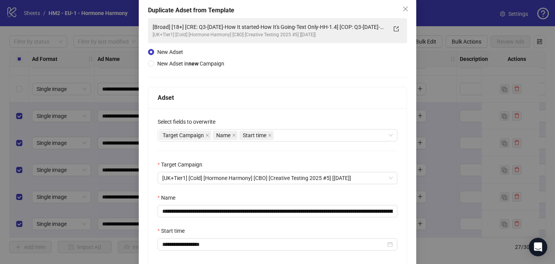
scroll to position [41, 0]
drag, startPoint x: 360, startPoint y: 212, endPoint x: 208, endPoint y: 210, distance: 152.5
click at [208, 210] on input "**********" at bounding box center [278, 210] width 240 height 12
paste input "text"
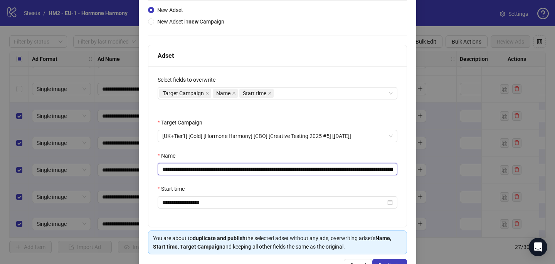
scroll to position [107, 0]
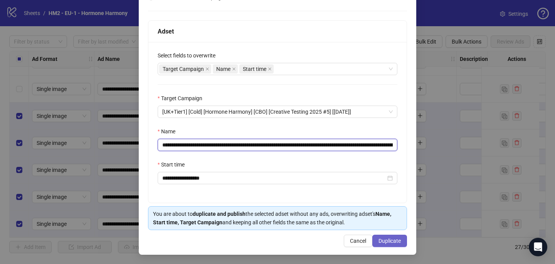
type input "**********"
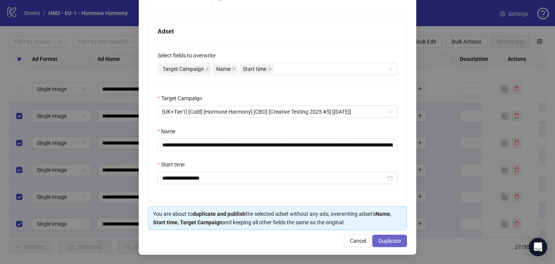
click at [395, 239] on span "Duplicate" at bounding box center [389, 241] width 22 height 6
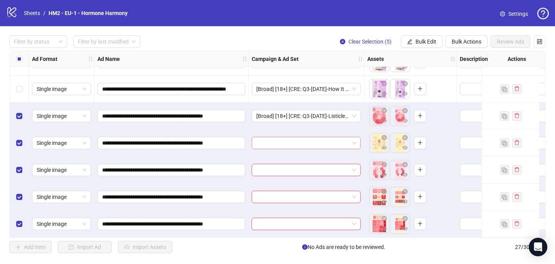
click at [264, 141] on input "search" at bounding box center [302, 143] width 93 height 12
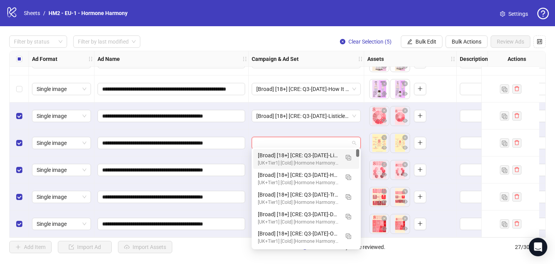
click at [270, 155] on div "[Broad] [18+] [CRE: Q3-[DATE]-Listicle Variations-Text Only-HH-2] [COP: Q3-[DAT…" at bounding box center [298, 155] width 81 height 8
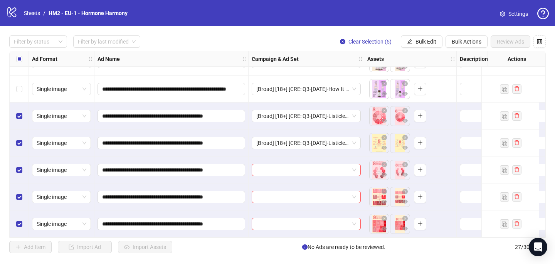
click at [268, 174] on div at bounding box center [306, 169] width 116 height 27
click at [268, 170] on input "search" at bounding box center [302, 170] width 93 height 12
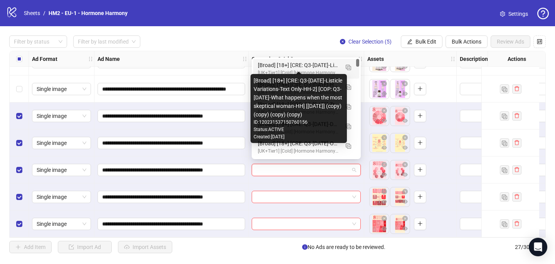
click at [291, 66] on div "[Broad] [18+] [CRE: Q3-[DATE]-Listicle Variations-Text Only-HH-2] [COP: Q3-[DAT…" at bounding box center [298, 65] width 81 height 8
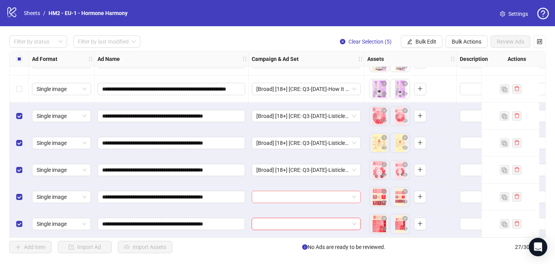
click at [262, 195] on input "search" at bounding box center [302, 197] width 93 height 12
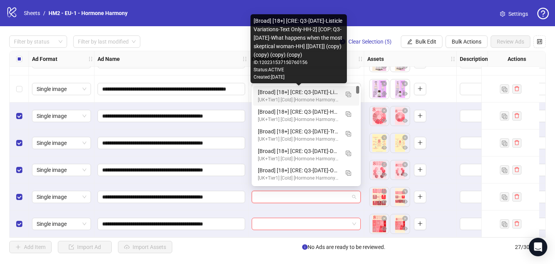
click at [291, 94] on div "[Broad] [18+] [CRE: Q3-[DATE]-Listicle Variations-Text Only-HH-2] [COP: Q3-[DAT…" at bounding box center [298, 92] width 81 height 8
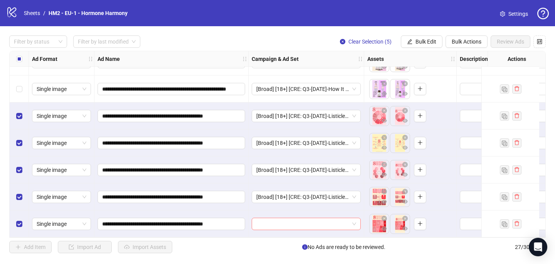
click at [265, 223] on input "search" at bounding box center [302, 224] width 93 height 12
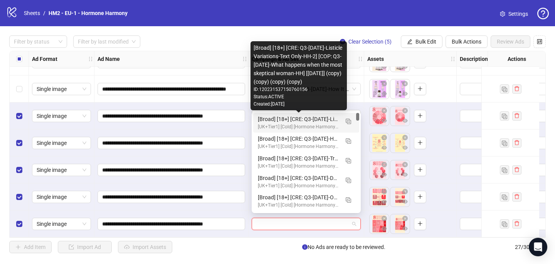
click at [294, 120] on div "[Broad] [18+] [CRE: Q3-[DATE]-Listicle Variations-Text Only-HH-2] [COP: Q3-[DAT…" at bounding box center [298, 119] width 81 height 8
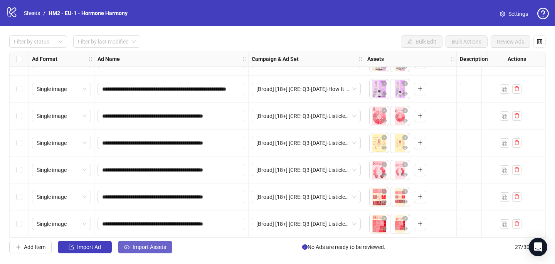
click at [154, 246] on span "Import Assets" at bounding box center [149, 247] width 34 height 6
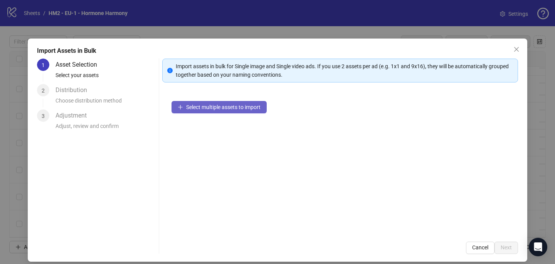
click at [253, 104] on span "Select multiple assets to import" at bounding box center [223, 107] width 74 height 6
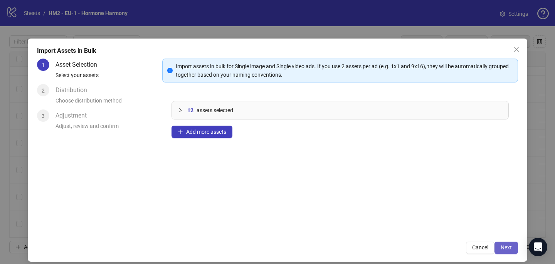
click at [508, 251] on button "Next" at bounding box center [505, 247] width 23 height 12
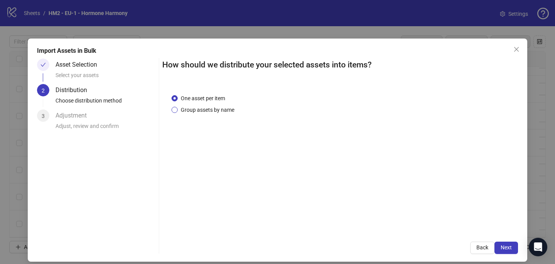
click at [219, 106] on span "Group assets by name" at bounding box center [208, 110] width 60 height 8
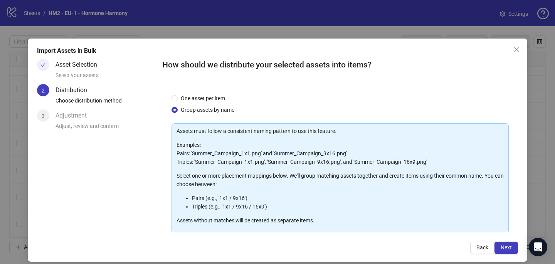
scroll to position [78, 0]
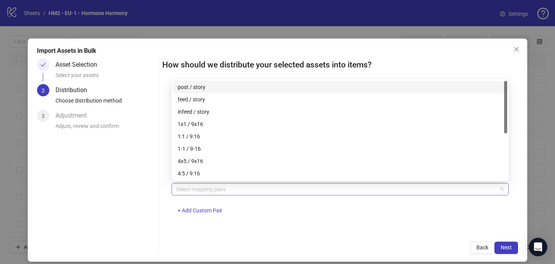
click at [214, 190] on div at bounding box center [336, 189] width 326 height 11
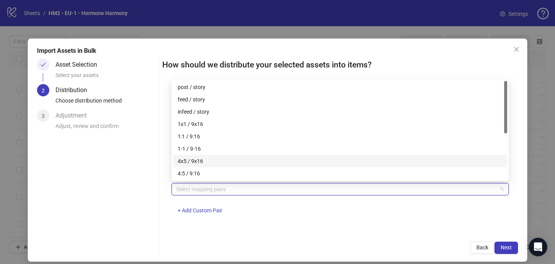
click at [218, 158] on div "4x5 / 9x16" at bounding box center [340, 161] width 325 height 8
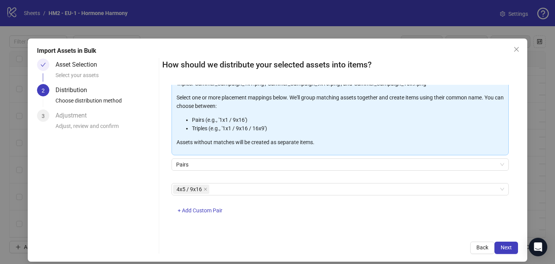
click at [283, 232] on div "How should we distribute your selected assets into items? One asset per item Gr…" at bounding box center [339, 156] width 355 height 195
click at [515, 243] on button "Next" at bounding box center [505, 247] width 23 height 12
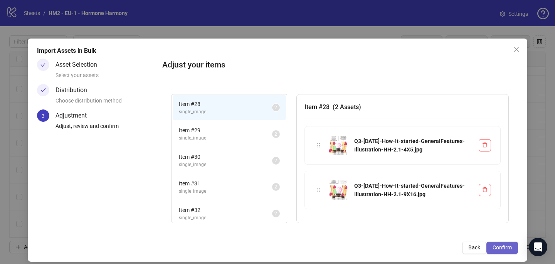
click at [511, 246] on button "Confirm" at bounding box center [502, 247] width 32 height 12
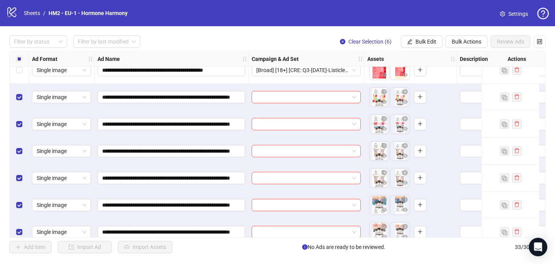
scroll to position [722, 0]
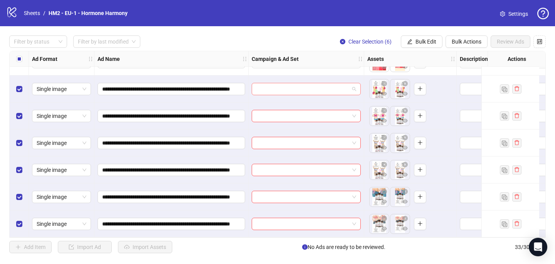
click at [293, 89] on input "search" at bounding box center [302, 89] width 93 height 12
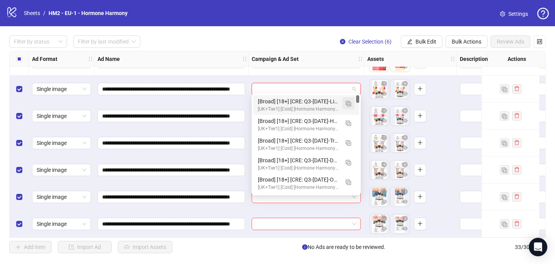
click at [349, 104] on img "button" at bounding box center [347, 103] width 5 height 5
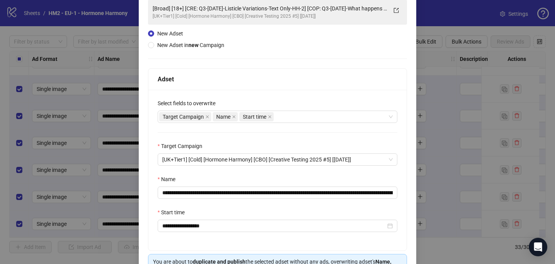
scroll to position [74, 0]
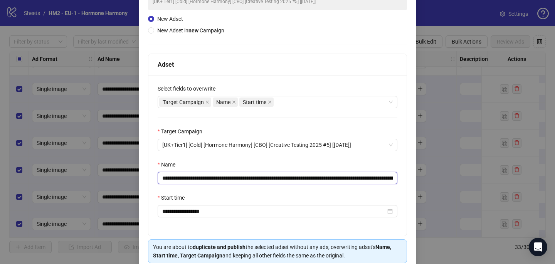
drag, startPoint x: 329, startPoint y: 178, endPoint x: 209, endPoint y: 178, distance: 119.8
click at [209, 178] on input "**********" at bounding box center [278, 178] width 240 height 12
paste input "**********"
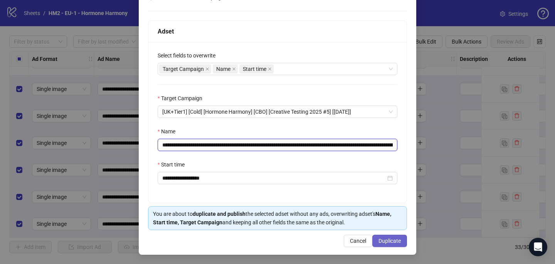
type input "**********"
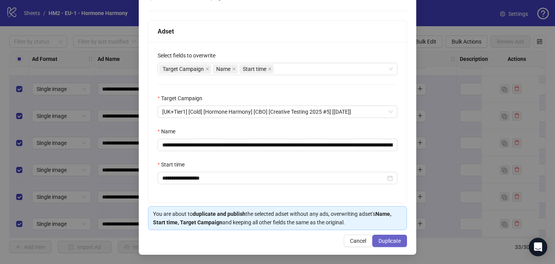
click at [388, 244] on button "Duplicate" at bounding box center [389, 241] width 35 height 12
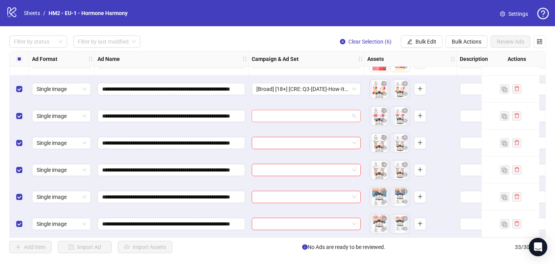
click at [275, 111] on input "search" at bounding box center [302, 116] width 93 height 12
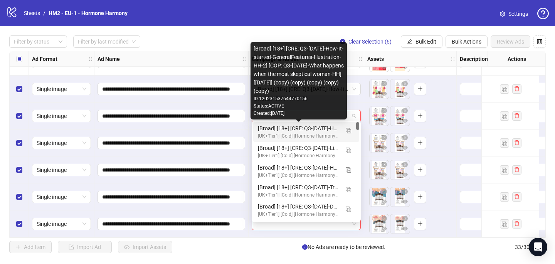
click at [276, 131] on div "[Broad] [18+] [CRE: Q3-[DATE]-How-It-started-GeneralFeatures-Illustration-HH-2]…" at bounding box center [298, 128] width 81 height 8
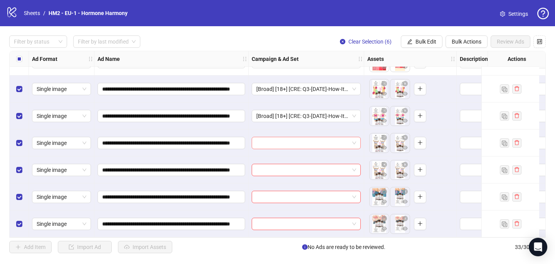
click at [276, 143] on input "search" at bounding box center [302, 143] width 93 height 12
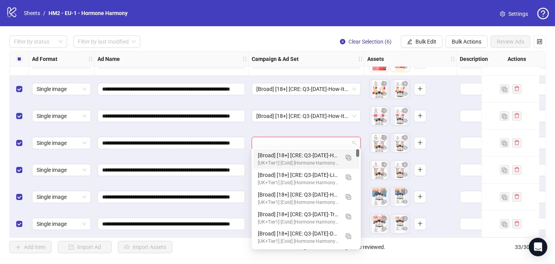
click at [277, 161] on div "[UK+Tier1] [Cold] [Hormone Harmony] [CBO] [Creative Testing 2025 #5] [[DATE]]" at bounding box center [298, 162] width 81 height 7
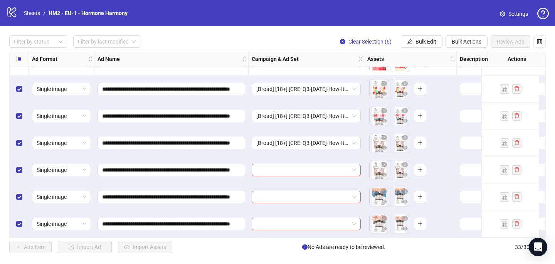
click at [278, 173] on div at bounding box center [306, 169] width 116 height 27
click at [278, 169] on input "search" at bounding box center [302, 170] width 93 height 12
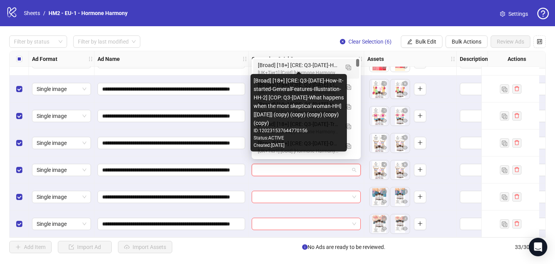
click at [286, 65] on div "[Broad] [18+] [CRE: Q3-[DATE]-How-It-started-GeneralFeatures-Illustration-HH-2]…" at bounding box center [298, 65] width 81 height 8
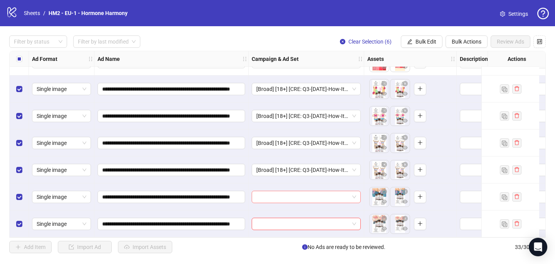
click at [270, 196] on input "search" at bounding box center [302, 197] width 93 height 12
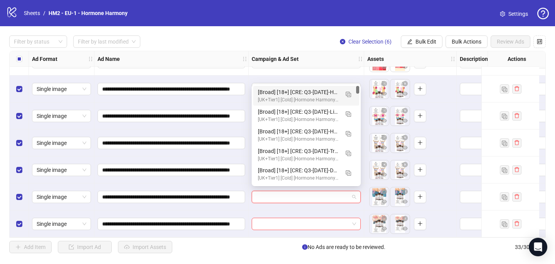
click at [285, 95] on div "[Broad] [18+] [CRE: Q3-[DATE]-How-It-started-GeneralFeatures-Illustration-HH-2]…" at bounding box center [298, 92] width 81 height 8
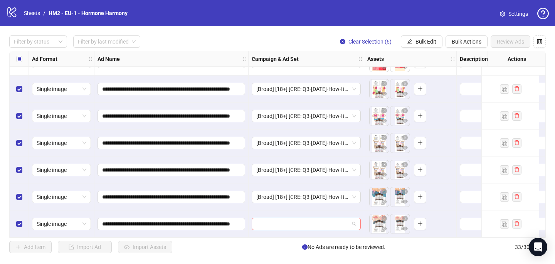
click at [270, 221] on input "search" at bounding box center [302, 224] width 93 height 12
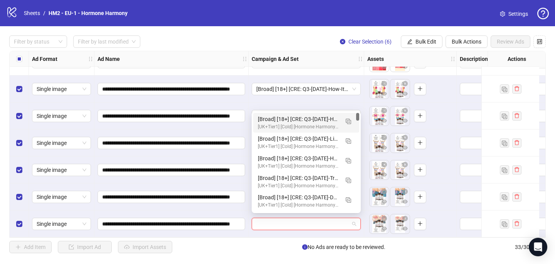
click at [299, 124] on div "[UK+Tier1] [Cold] [Hormone Harmony] [CBO] [Creative Testing 2025 #5] [[DATE]]" at bounding box center [298, 126] width 81 height 7
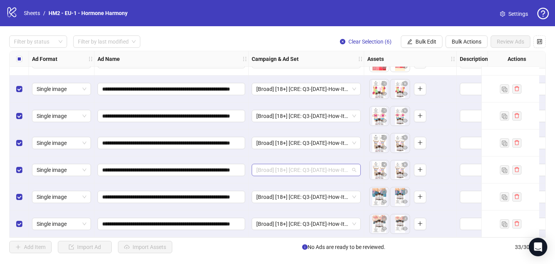
click at [299, 173] on div "[Broad] [18+] [CRE: Q3-[DATE]-How-It-started-GeneralFeatures-Illustration-HH-2]…" at bounding box center [305, 170] width 109 height 12
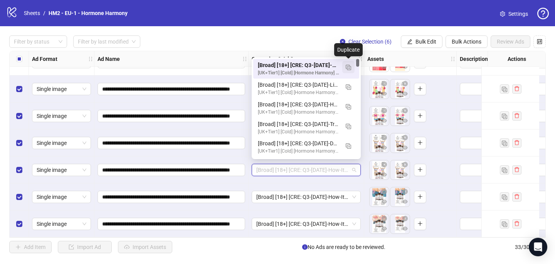
click at [350, 68] on img "button" at bounding box center [347, 67] width 5 height 5
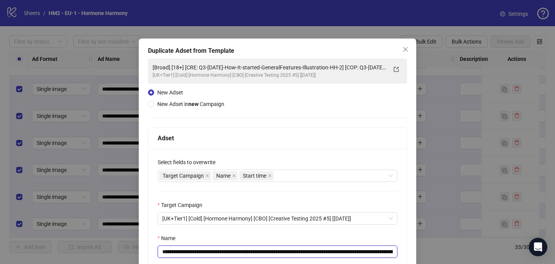
click at [365, 251] on input "**********" at bounding box center [278, 251] width 240 height 12
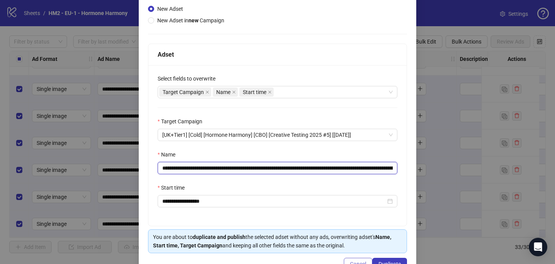
scroll to position [94, 0]
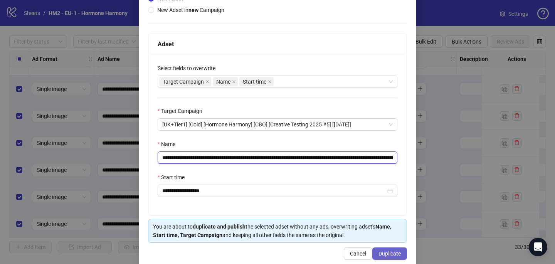
type input "**********"
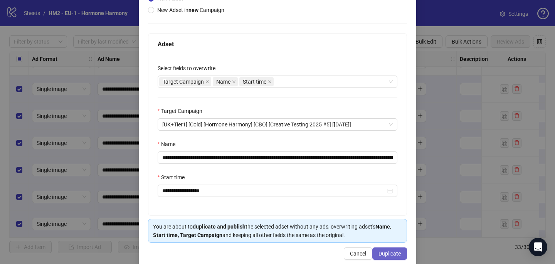
click at [393, 252] on span "Duplicate" at bounding box center [389, 253] width 22 height 6
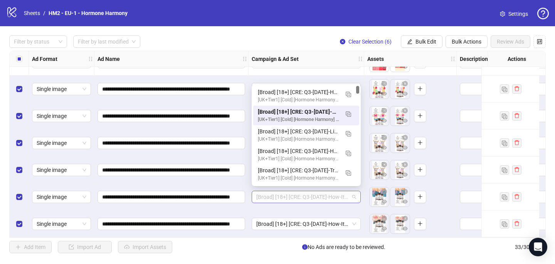
click at [328, 194] on span "[Broad] [18+] [CRE: Q3-[DATE]-How-It-started-GeneralFeatures-Illustration-HH-2]…" at bounding box center [306, 197] width 100 height 12
click at [327, 91] on div "[Broad] [18+] [CRE: Q3-[DATE]-How-It-started-GeneralFeatures-Illustration-HH-2 …" at bounding box center [298, 92] width 81 height 8
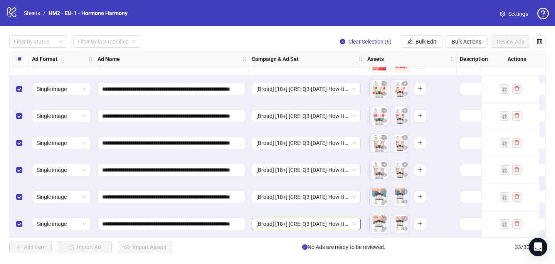
click at [311, 223] on span "[Broad] [18+] [CRE: Q3-[DATE]-How-It-started-GeneralFeatures-Illustration-HH-2]…" at bounding box center [306, 224] width 100 height 12
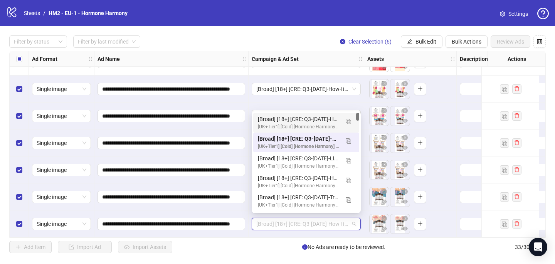
click at [327, 121] on div "[Broad] [18+] [CRE: Q3-[DATE]-How-It-started-GeneralFeatures-Illustration-HH-2 …" at bounding box center [298, 119] width 81 height 8
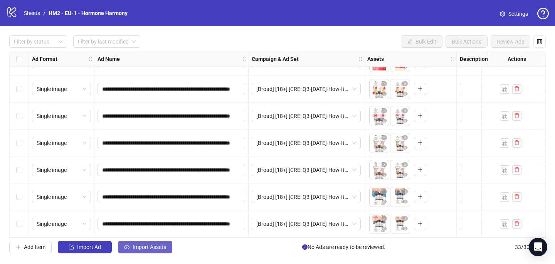
click at [151, 251] on button "Import Assets" at bounding box center [145, 247] width 54 height 12
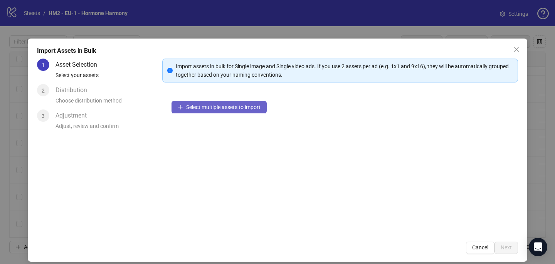
click at [245, 111] on button "Select multiple assets to import" at bounding box center [218, 107] width 95 height 12
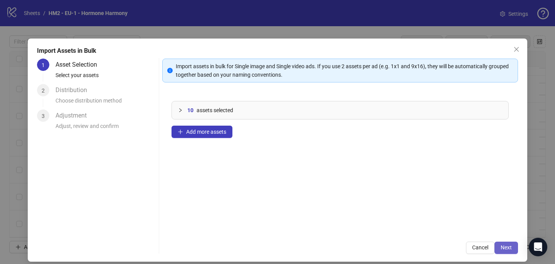
click at [505, 246] on span "Next" at bounding box center [505, 247] width 11 height 6
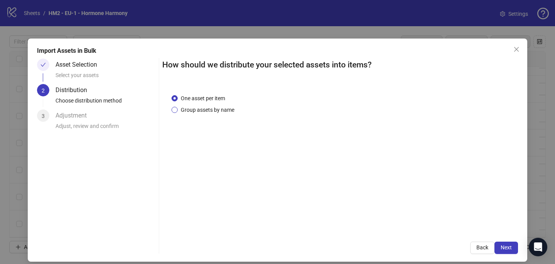
click at [231, 106] on span "Group assets by name" at bounding box center [208, 110] width 60 height 8
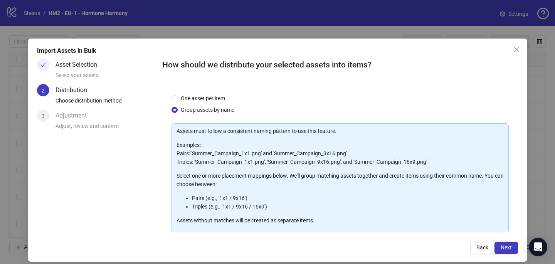
scroll to position [78, 0]
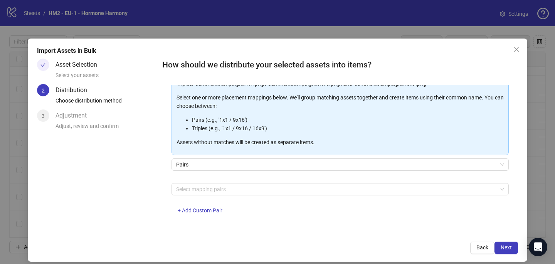
click at [238, 189] on div at bounding box center [336, 189] width 326 height 11
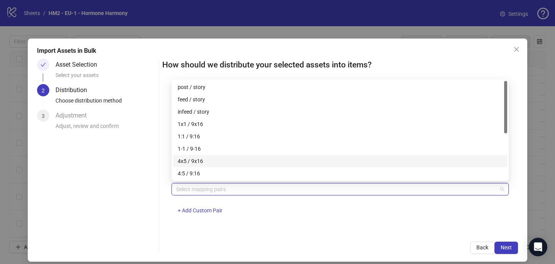
click at [238, 159] on div "4x5 / 9x16" at bounding box center [340, 161] width 325 height 8
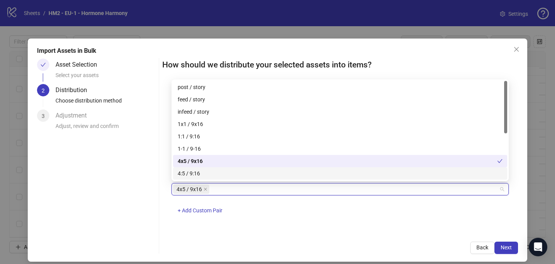
click at [300, 216] on div "4x5 / 9x16 + Add Custom Pair" at bounding box center [339, 203] width 337 height 40
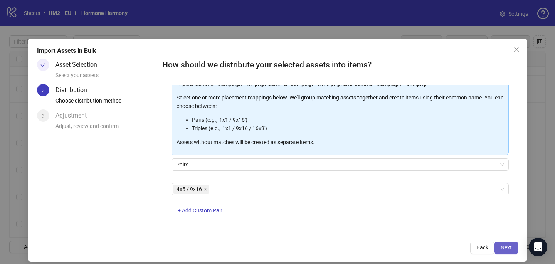
click at [510, 244] on span "Next" at bounding box center [505, 247] width 11 height 6
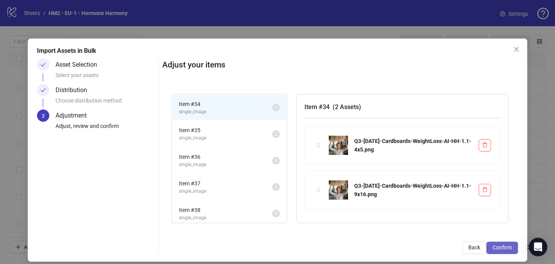
click at [509, 246] on span "Confirm" at bounding box center [501, 247] width 19 height 6
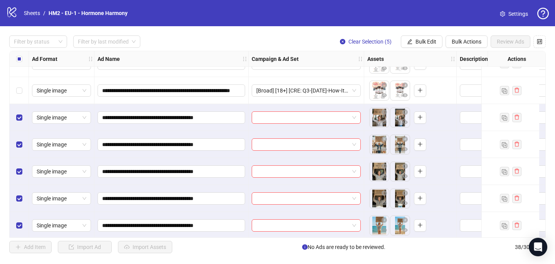
scroll to position [857, 0]
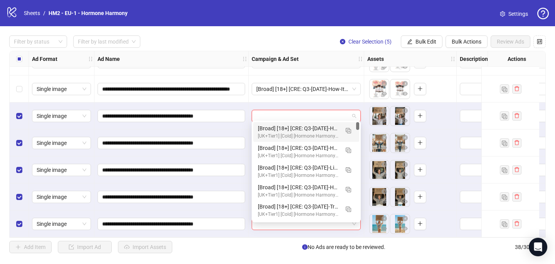
click at [264, 113] on input "search" at bounding box center [302, 116] width 93 height 12
click at [348, 132] on img "button" at bounding box center [347, 130] width 5 height 5
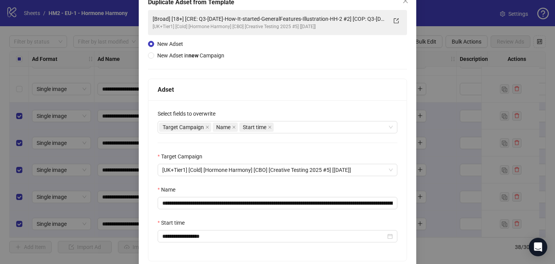
scroll to position [54, 0]
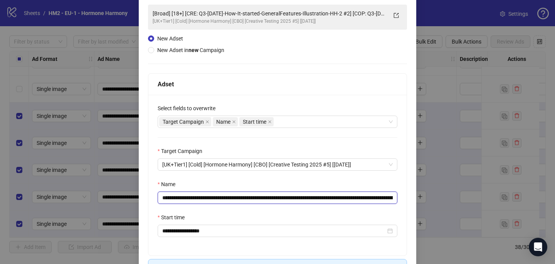
drag, startPoint x: 372, startPoint y: 199, endPoint x: 208, endPoint y: 195, distance: 164.5
click at [208, 195] on input "**********" at bounding box center [278, 197] width 240 height 12
paste input "text"
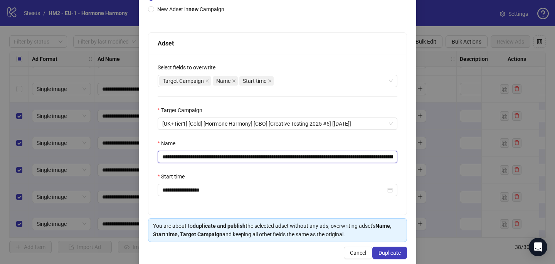
scroll to position [107, 0]
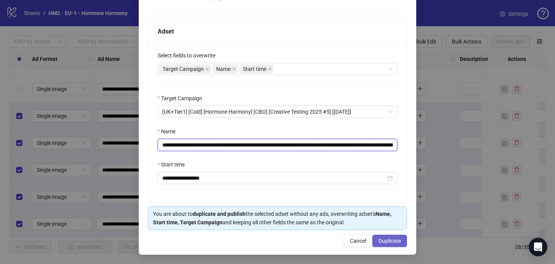
type input "**********"
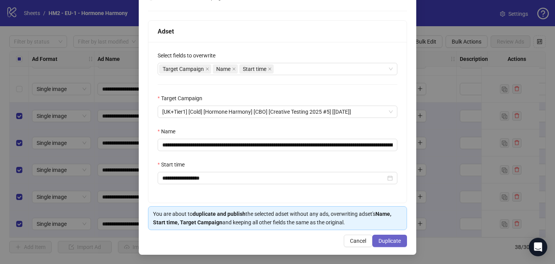
click at [395, 236] on button "Duplicate" at bounding box center [389, 241] width 35 height 12
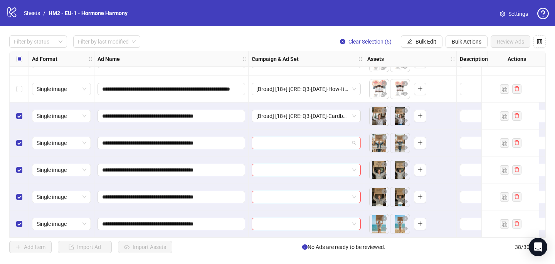
click at [280, 140] on input "search" at bounding box center [302, 143] width 93 height 12
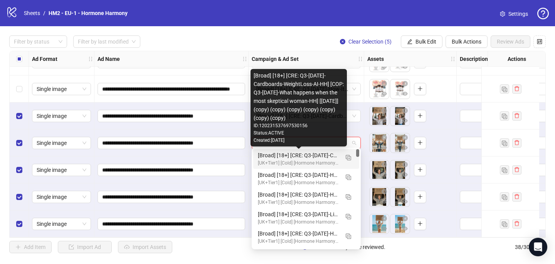
click at [282, 159] on div "[Broad] [18+] [CRE: Q3-[DATE]-Cardboards-WeightLoss-AI-HH] [COP: Q3-[DATE]-What…" at bounding box center [298, 159] width 81 height 16
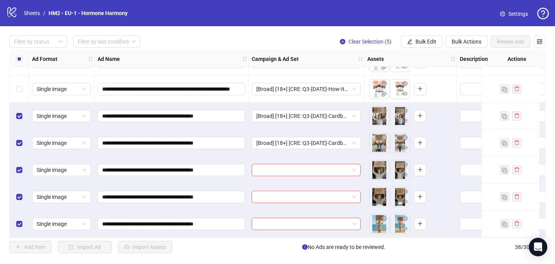
click at [278, 175] on div at bounding box center [306, 169] width 116 height 27
click at [278, 168] on input "search" at bounding box center [302, 170] width 93 height 12
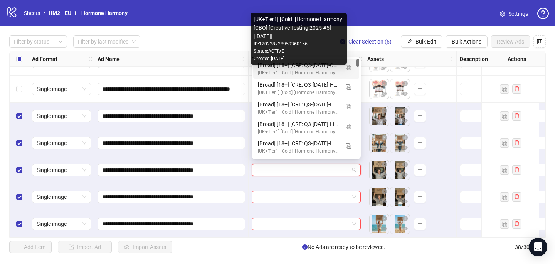
click at [305, 62] on div "[UK+Tier1] [Cold] [Hormone Harmony] [CBO] [Creative Testing 2025 #5] [[DATE]] I…" at bounding box center [298, 39] width 96 height 52
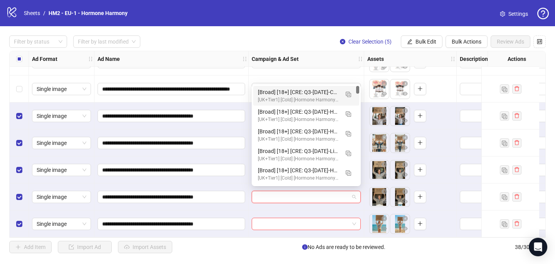
click at [284, 196] on input "search" at bounding box center [302, 197] width 93 height 12
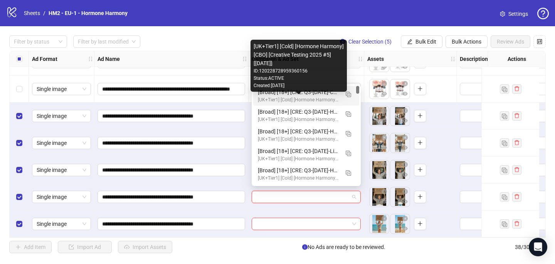
click at [307, 101] on div "[UK+Tier1] [Cold] [Hormone Harmony] [CBO] [Creative Testing 2025 #5] [[DATE]]" at bounding box center [298, 99] width 81 height 7
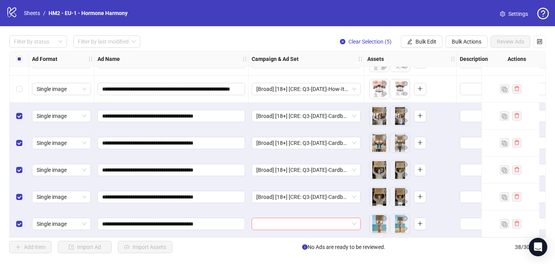
click at [276, 218] on input "search" at bounding box center [302, 224] width 93 height 12
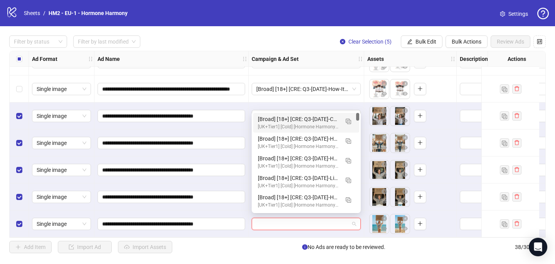
click at [302, 124] on div "[UK+Tier1] [Cold] [Hormone Harmony] [CBO] [Creative Testing 2025 #5] [[DATE]]" at bounding box center [298, 126] width 81 height 7
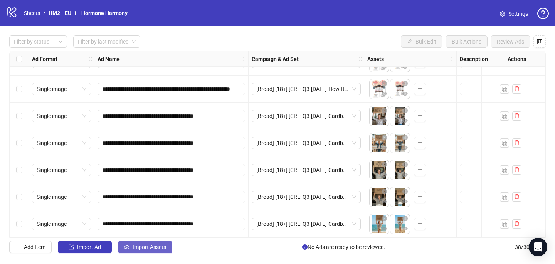
click at [154, 248] on span "Import Assets" at bounding box center [149, 247] width 34 height 6
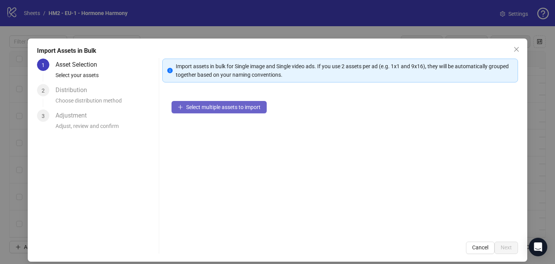
click at [249, 105] on span "Select multiple assets to import" at bounding box center [223, 107] width 74 height 6
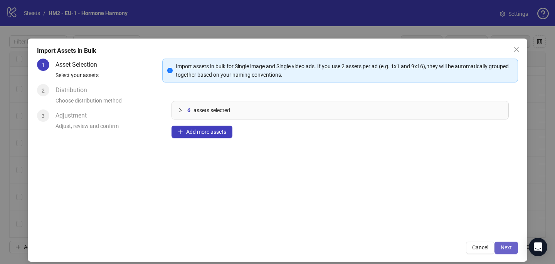
click at [510, 246] on span "Next" at bounding box center [505, 247] width 11 height 6
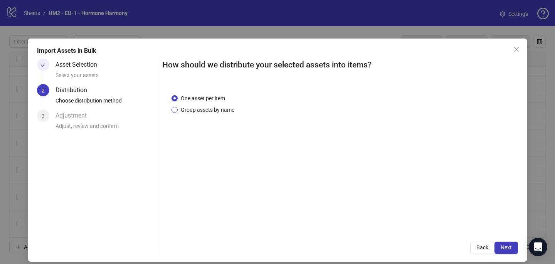
click at [229, 110] on span "Group assets by name" at bounding box center [208, 110] width 60 height 8
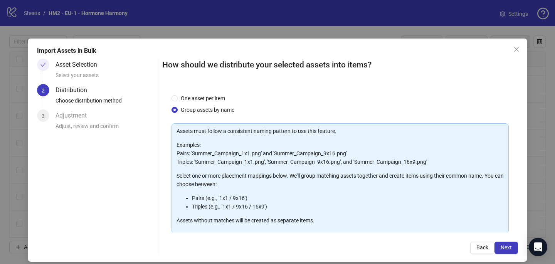
scroll to position [78, 0]
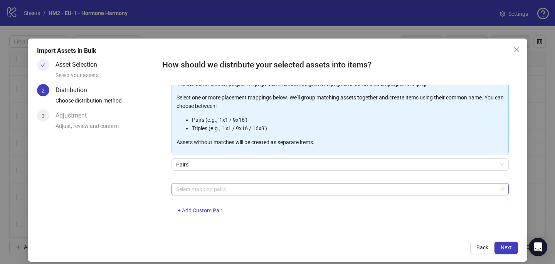
click at [244, 187] on div at bounding box center [336, 189] width 326 height 11
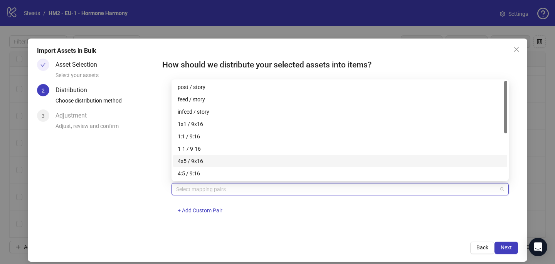
click at [243, 156] on div "4x5 / 9x16" at bounding box center [340, 161] width 334 height 12
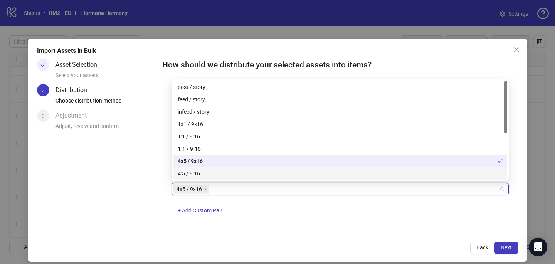
click at [350, 228] on div "One asset per item Group assets by name Assets must follow a consistent naming …" at bounding box center [339, 159] width 355 height 148
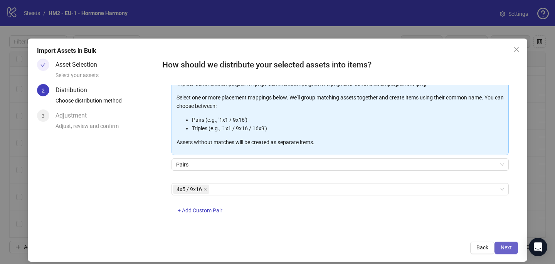
click at [504, 247] on span "Next" at bounding box center [505, 247] width 11 height 6
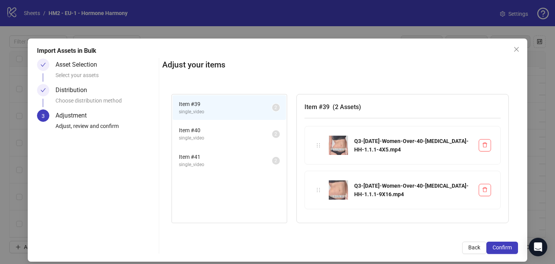
click at [504, 247] on span "Confirm" at bounding box center [501, 247] width 19 height 6
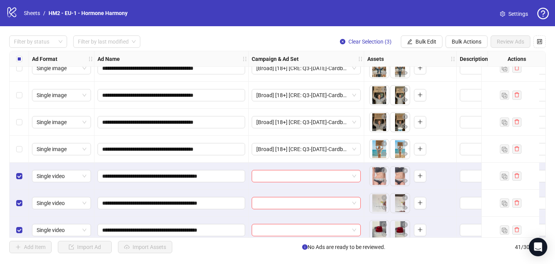
scroll to position [938, 0]
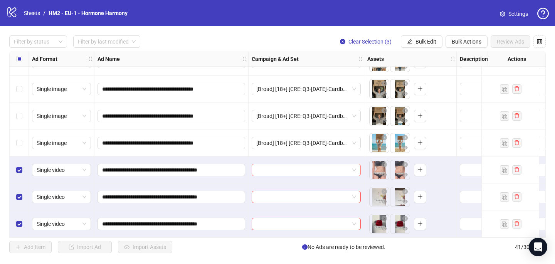
click at [263, 169] on input "search" at bounding box center [302, 170] width 93 height 12
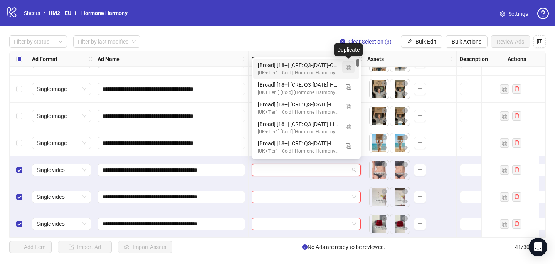
click at [349, 66] on img "button" at bounding box center [347, 67] width 5 height 5
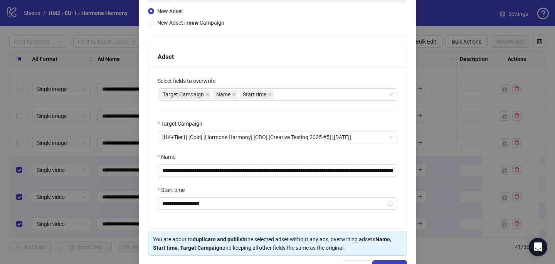
scroll to position [107, 0]
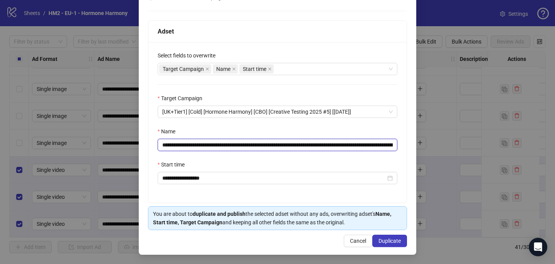
drag, startPoint x: 322, startPoint y: 143, endPoint x: 208, endPoint y: 144, distance: 113.6
click at [209, 144] on input "**********" at bounding box center [278, 145] width 240 height 12
paste input "****"
type input "**********"
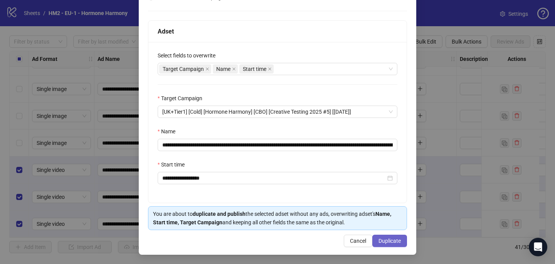
click at [390, 241] on span "Duplicate" at bounding box center [389, 241] width 22 height 6
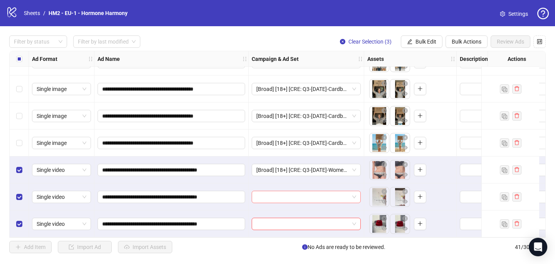
click at [303, 194] on input "search" at bounding box center [302, 197] width 93 height 12
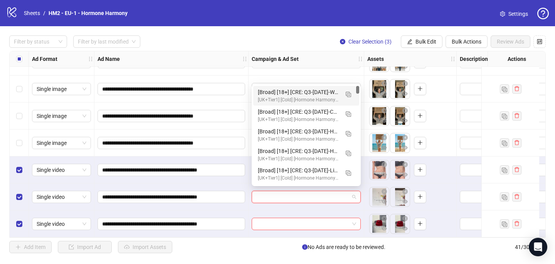
click at [330, 89] on div "[Broad] [18+] [CRE: Q3-[DATE]-Women-Over-40-[MEDICAL_DATA]-HH-1.1] [COP: Q3-[DA…" at bounding box center [298, 92] width 81 height 8
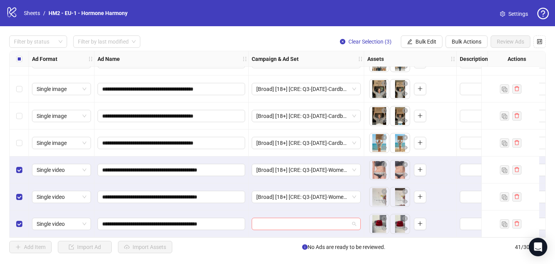
click at [286, 220] on input "search" at bounding box center [302, 224] width 93 height 12
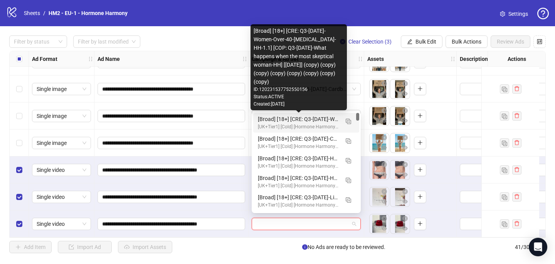
click at [315, 119] on div "[Broad] [18+] [CRE: Q3-[DATE]-Women-Over-40-[MEDICAL_DATA]-HH-1.1] [COP: Q3-[DA…" at bounding box center [298, 119] width 81 height 8
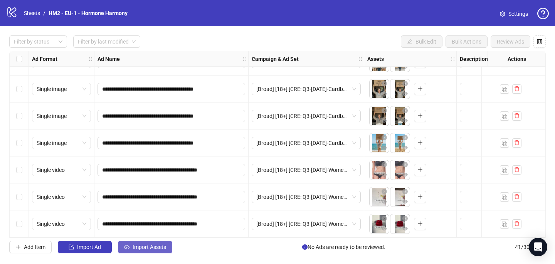
click at [159, 246] on span "Import Assets" at bounding box center [149, 247] width 34 height 6
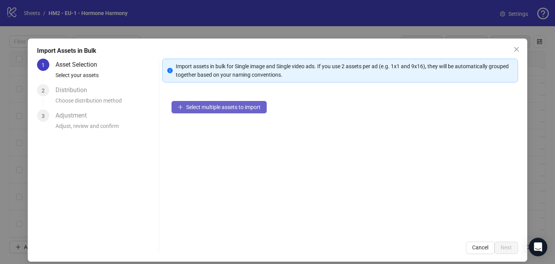
click at [235, 104] on span "Select multiple assets to import" at bounding box center [223, 107] width 74 height 6
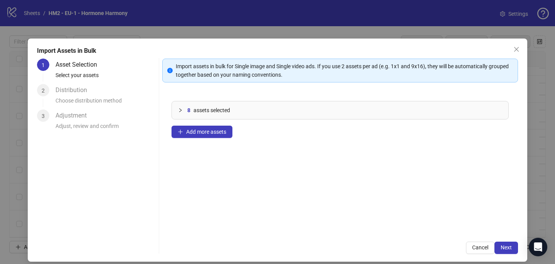
click at [510, 241] on div "Import assets in bulk for Single image and Single video ads. If you use 2 asset…" at bounding box center [339, 156] width 355 height 195
click at [510, 245] on span "Next" at bounding box center [505, 247] width 11 height 6
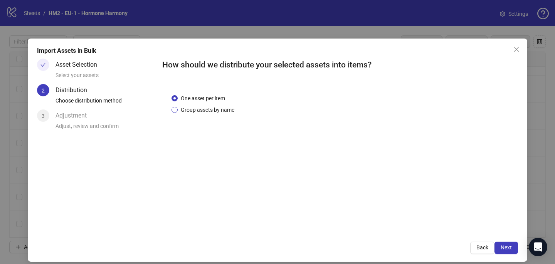
click at [226, 111] on span "Group assets by name" at bounding box center [208, 110] width 60 height 8
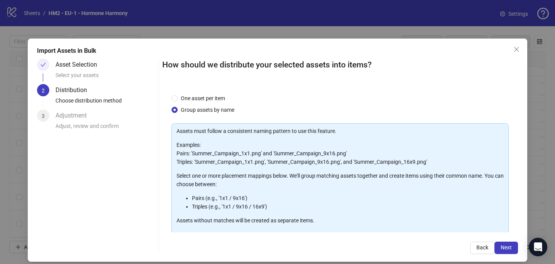
scroll to position [78, 0]
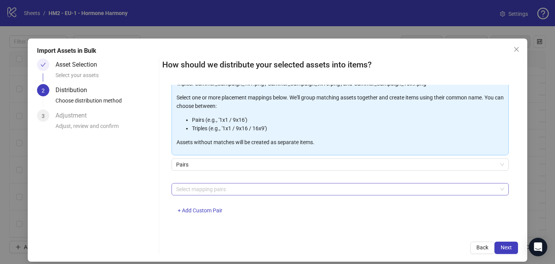
click at [230, 187] on div at bounding box center [336, 189] width 326 height 11
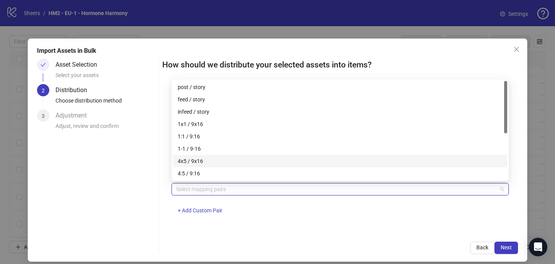
click at [230, 158] on div "4x5 / 9x16" at bounding box center [340, 161] width 325 height 8
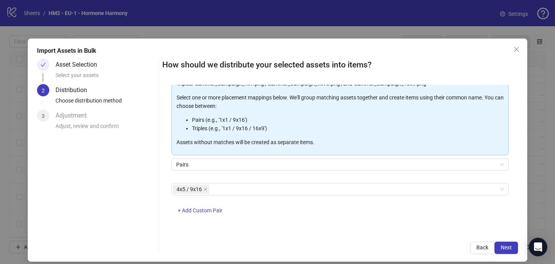
click at [311, 255] on div "Import Assets in Bulk Asset Selection Select your assets 2 Distribution Choose …" at bounding box center [277, 150] width 499 height 223
click at [508, 244] on span "Next" at bounding box center [505, 247] width 11 height 6
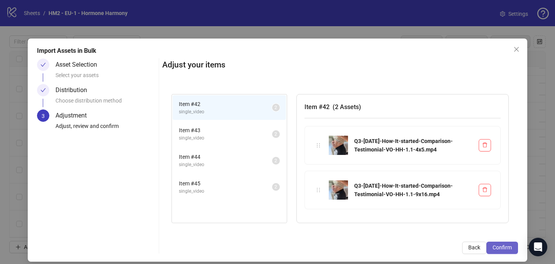
click at [495, 243] on button "Confirm" at bounding box center [502, 247] width 32 height 12
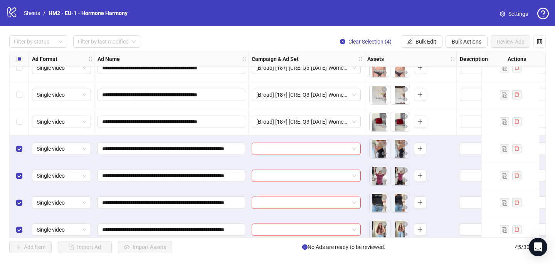
scroll to position [1046, 0]
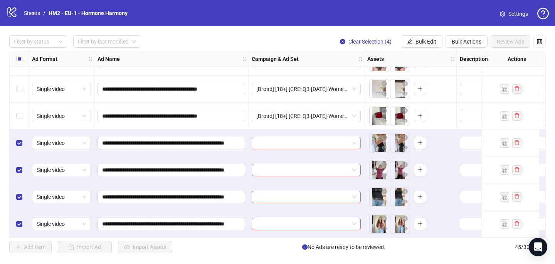
click at [303, 140] on input "search" at bounding box center [302, 143] width 93 height 12
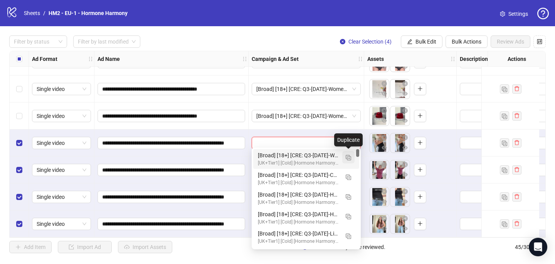
click at [347, 157] on img "button" at bounding box center [347, 157] width 5 height 5
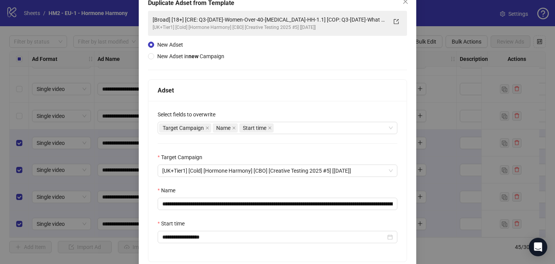
scroll to position [70, 0]
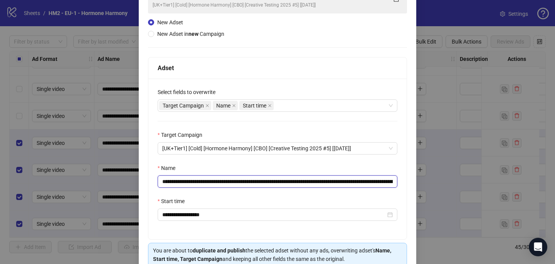
drag, startPoint x: 331, startPoint y: 182, endPoint x: 208, endPoint y: 179, distance: 122.9
click at [208, 180] on input "**********" at bounding box center [278, 181] width 240 height 12
paste input "**********"
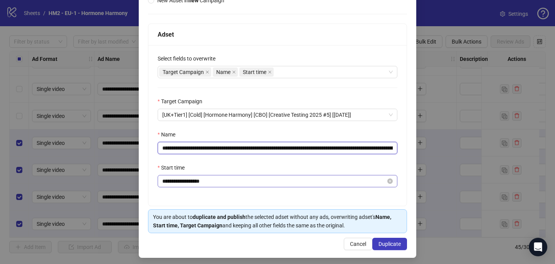
scroll to position [107, 0]
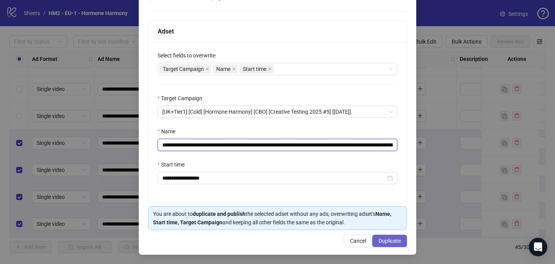
type input "**********"
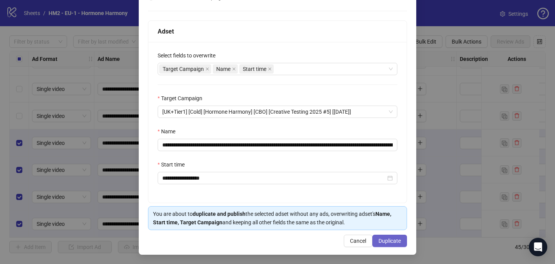
click at [391, 241] on span "Duplicate" at bounding box center [389, 241] width 22 height 6
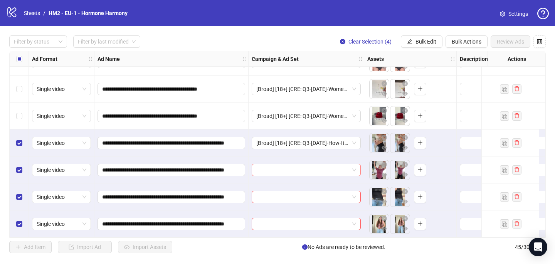
click at [257, 164] on input "search" at bounding box center [302, 170] width 93 height 12
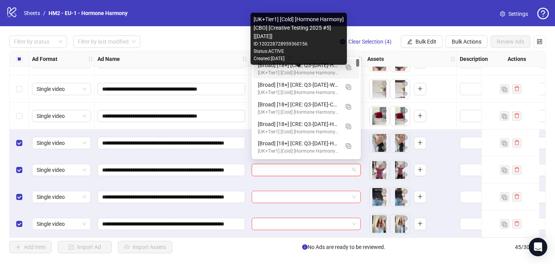
click at [278, 72] on div "[UK+Tier1] [Cold] [Hormone Harmony] [CBO] [Creative Testing 2025 #5] [[DATE]]" at bounding box center [298, 72] width 81 height 7
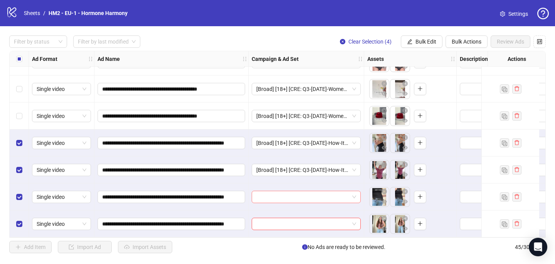
click at [263, 195] on input "search" at bounding box center [302, 197] width 93 height 12
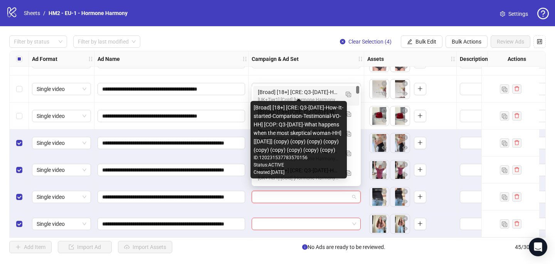
click at [282, 93] on div "[Broad] [18+] [CRE: Q3-[DATE]-How-It-started-Comparison-Testimonial-VO-HH] [COP…" at bounding box center [298, 92] width 81 height 8
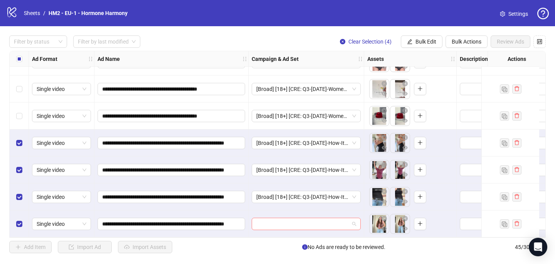
click at [265, 220] on input "search" at bounding box center [302, 224] width 93 height 12
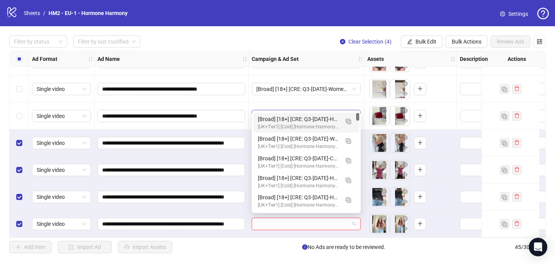
click at [292, 110] on span "[Broad] [18+] [CRE: Q3-[DATE]-Women-Over-40-[MEDICAL_DATA]-HH-1.1] [COP: Q3-[DA…" at bounding box center [306, 116] width 100 height 12
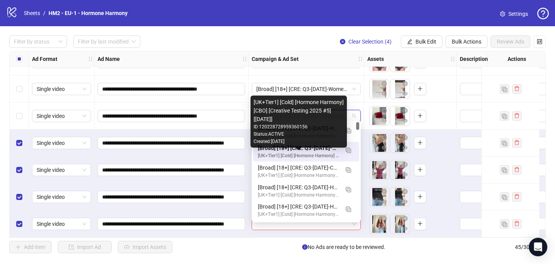
click at [284, 154] on div "[UK+Tier1] [Cold] [Hormone Harmony] [CBO] [Creative Testing 2025 #5] [[DATE]]" at bounding box center [298, 155] width 81 height 7
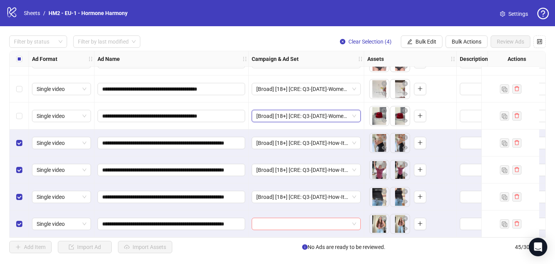
click at [275, 218] on input "search" at bounding box center [302, 224] width 93 height 12
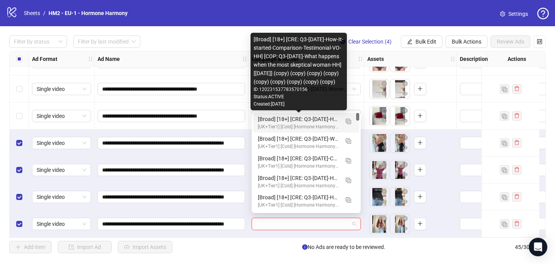
click at [288, 121] on div "[Broad] [18+] [CRE: Q3-[DATE]-How-It-started-Comparison-Testimonial-VO-HH] [COP…" at bounding box center [298, 119] width 81 height 8
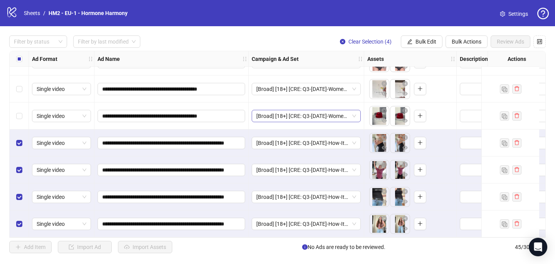
click at [280, 112] on span "[Broad] [18+] [CRE: Q3-[DATE]-Women-Over-40-[MEDICAL_DATA]-HH-1.1] [COP: Q3-[DA…" at bounding box center [306, 116] width 100 height 12
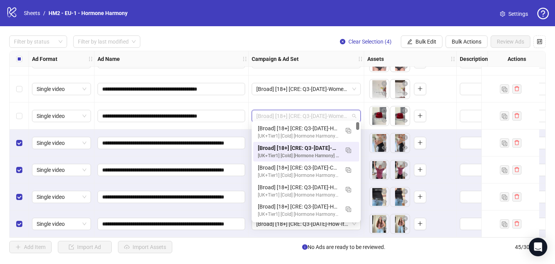
click at [261, 5] on div "logo/logo-mobile Sheets / HM2 - EU-1 - Hormone Harmony Settings" at bounding box center [277, 13] width 555 height 26
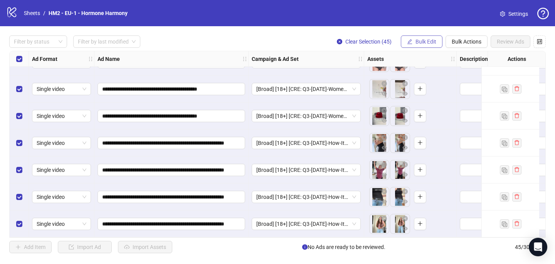
click at [432, 44] on span "Bulk Edit" at bounding box center [425, 42] width 21 height 6
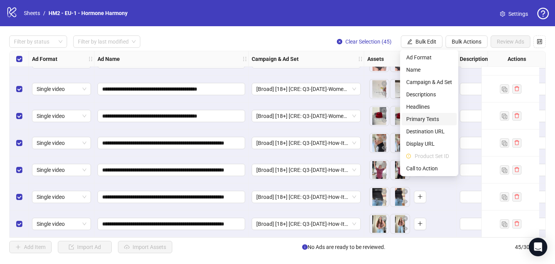
click at [425, 119] on span "Primary Texts" at bounding box center [429, 119] width 46 height 8
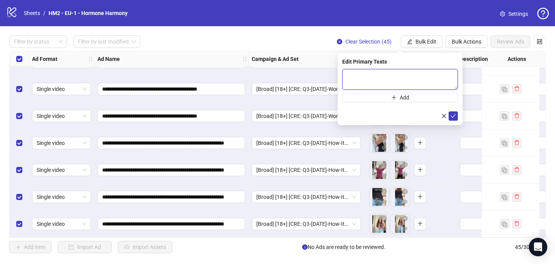
click at [347, 72] on textarea at bounding box center [400, 79] width 116 height 21
paste textarea "**********"
drag, startPoint x: 402, startPoint y: 85, endPoint x: 345, endPoint y: 80, distance: 56.9
click at [345, 80] on textarea "**********" at bounding box center [400, 79] width 116 height 21
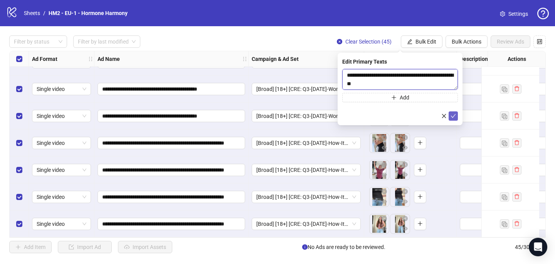
type textarea "**********"
click at [453, 117] on icon "check" at bounding box center [452, 115] width 5 height 5
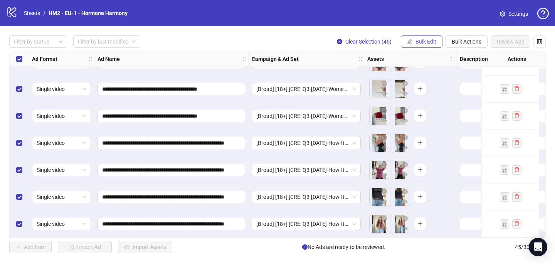
click at [419, 44] on span "Bulk Edit" at bounding box center [425, 42] width 21 height 6
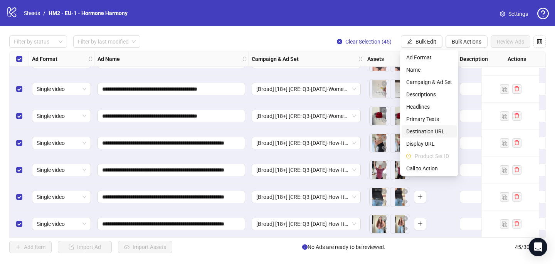
click at [432, 131] on span "Destination URL" at bounding box center [429, 131] width 46 height 8
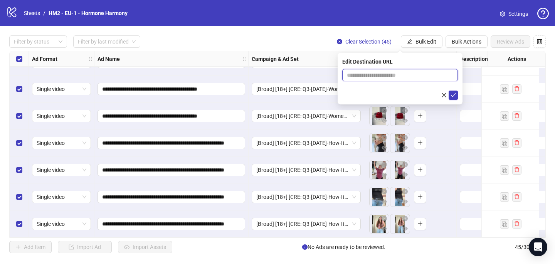
click at [380, 75] on input "text" at bounding box center [397, 75] width 100 height 8
paste input "**********"
type input "**********"
click at [453, 95] on icon "check" at bounding box center [452, 94] width 5 height 5
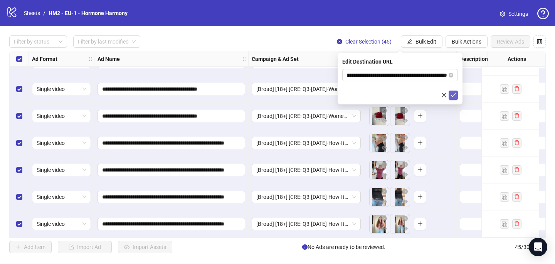
scroll to position [0, 0]
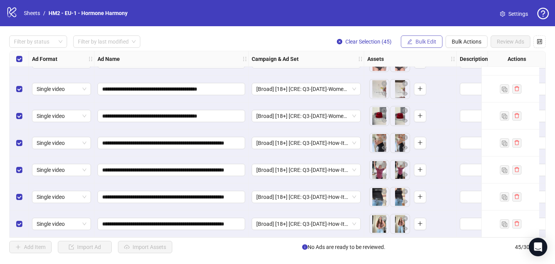
click at [432, 39] on span "Bulk Edit" at bounding box center [425, 42] width 21 height 6
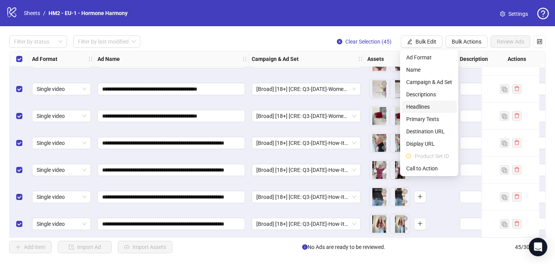
click at [437, 103] on span "Headlines" at bounding box center [429, 106] width 46 height 8
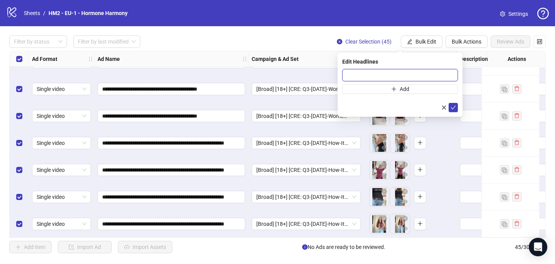
click at [389, 74] on input "text" at bounding box center [400, 75] width 116 height 12
paste input "**********"
type input "**********"
click at [451, 108] on icon "check" at bounding box center [452, 107] width 5 height 5
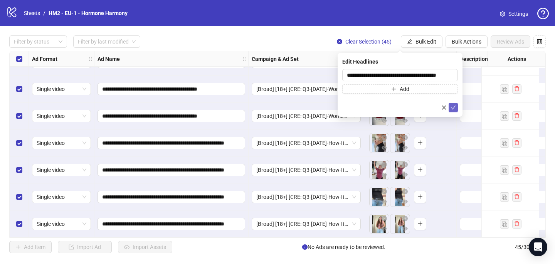
scroll to position [0, 0]
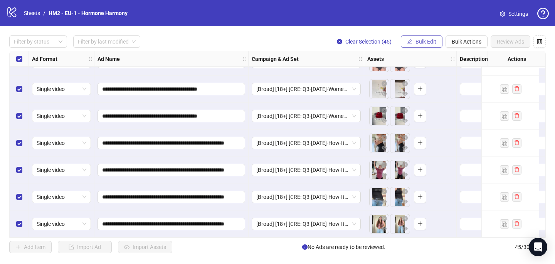
click at [432, 43] on span "Bulk Edit" at bounding box center [425, 42] width 21 height 6
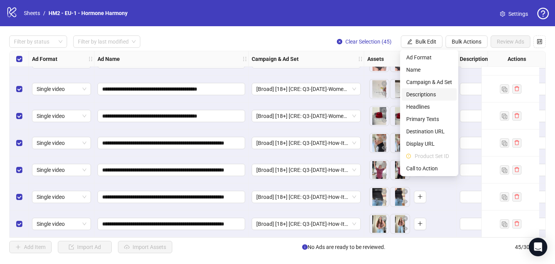
click at [431, 89] on li "Descriptions" at bounding box center [428, 94] width 55 height 12
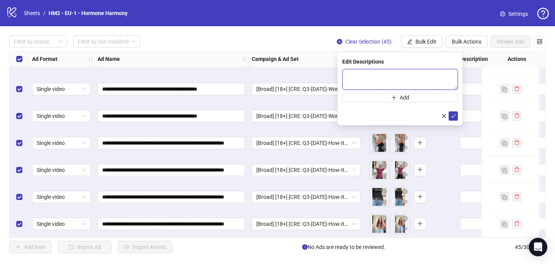
click at [394, 82] on textarea at bounding box center [400, 79] width 116 height 21
click at [454, 116] on icon "check" at bounding box center [452, 115] width 5 height 5
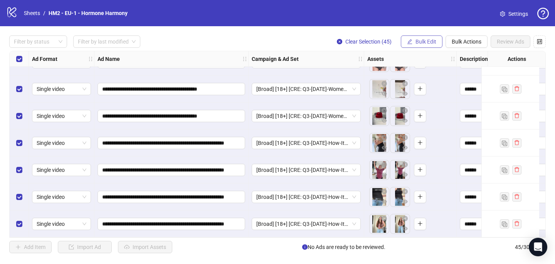
click at [425, 45] on button "Bulk Edit" at bounding box center [422, 41] width 42 height 12
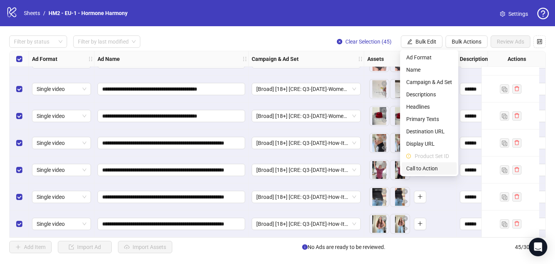
click at [438, 173] on li "Call to Action" at bounding box center [428, 168] width 55 height 12
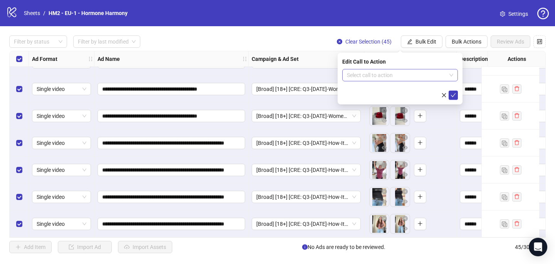
click at [384, 76] on input "search" at bounding box center [396, 75] width 99 height 12
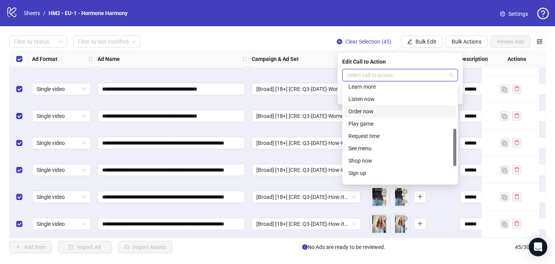
scroll to position [116, 0]
click at [381, 158] on div "Shop now" at bounding box center [399, 159] width 103 height 8
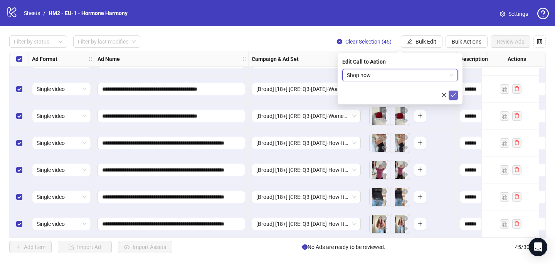
click at [451, 95] on icon "check" at bounding box center [453, 95] width 5 height 4
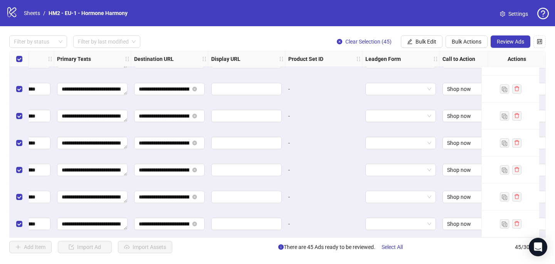
scroll to position [1046, 730]
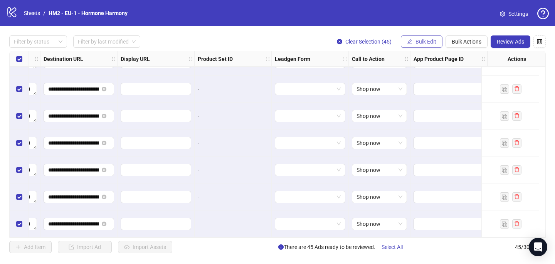
click at [428, 37] on button "Bulk Edit" at bounding box center [422, 41] width 42 height 12
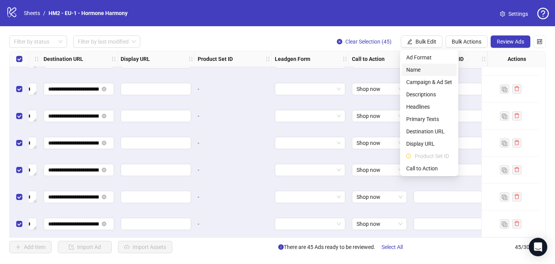
click at [416, 65] on span "Name" at bounding box center [429, 69] width 46 height 8
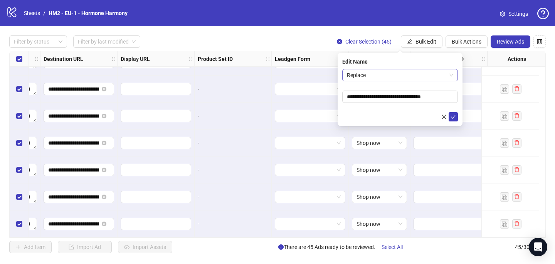
click at [375, 74] on span "Replace" at bounding box center [400, 75] width 106 height 12
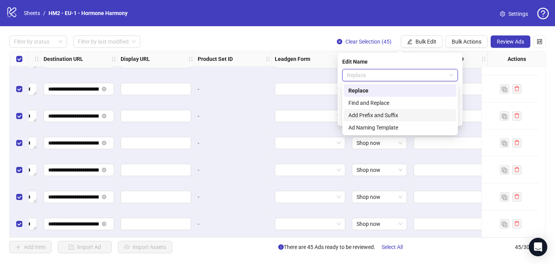
click at [376, 116] on div "Add Prefix and Suffix" at bounding box center [399, 115] width 103 height 8
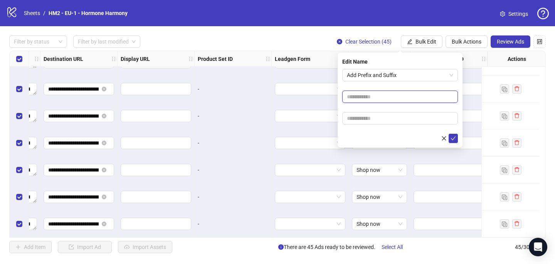
click at [398, 91] on input "text" at bounding box center [400, 97] width 116 height 12
paste input "**********"
click at [403, 94] on input "**********" at bounding box center [400, 97] width 116 height 12
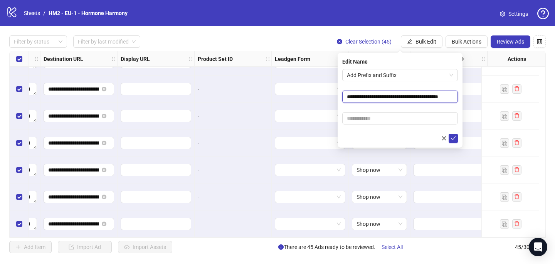
scroll to position [0, 15]
type input "**********"
click at [359, 118] on input "text" at bounding box center [400, 118] width 116 height 12
paste input "**********"
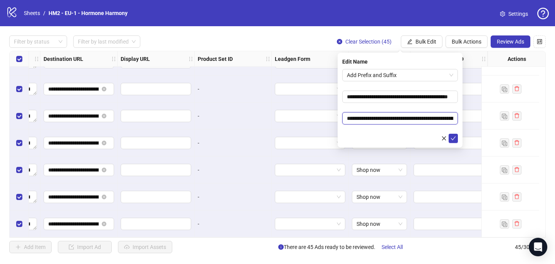
scroll to position [0, 154]
type input "**********"
click at [394, 107] on form "**********" at bounding box center [400, 106] width 116 height 74
click at [454, 139] on icon "check" at bounding box center [452, 138] width 5 height 5
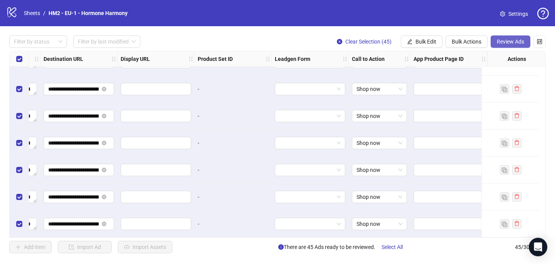
click at [501, 42] on span "Review Ads" at bounding box center [509, 42] width 27 height 6
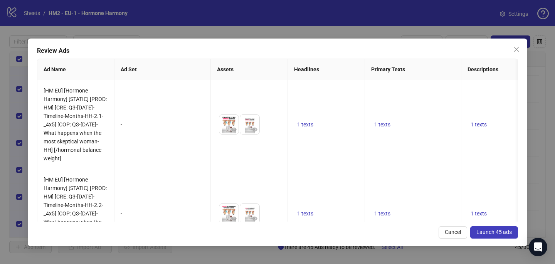
click at [485, 229] on span "Launch 45 ads" at bounding box center [493, 232] width 35 height 6
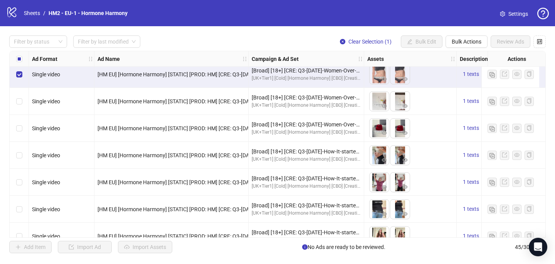
scroll to position [1046, 0]
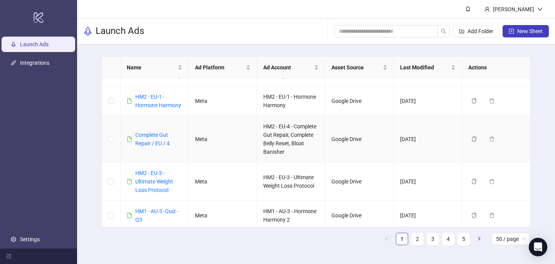
scroll to position [210, 0]
drag, startPoint x: 171, startPoint y: 142, endPoint x: 136, endPoint y: 136, distance: 35.0
click at [136, 136] on div "Complete Gut Repair / EU / 4" at bounding box center [158, 137] width 47 height 17
copy link "Complete Gut Repair / EU / 4"
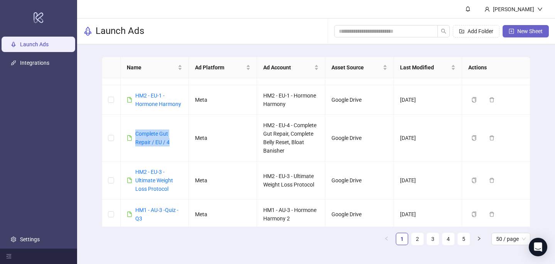
click at [522, 32] on span "New Sheet" at bounding box center [529, 31] width 25 height 6
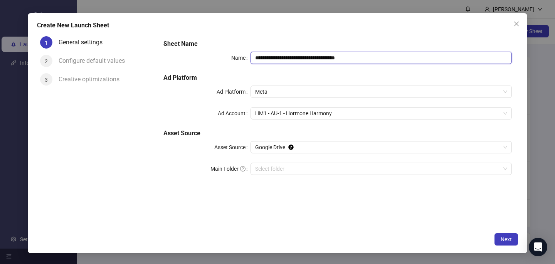
click at [310, 54] on input "**********" at bounding box center [380, 58] width 261 height 12
paste input "text"
type input "**********"
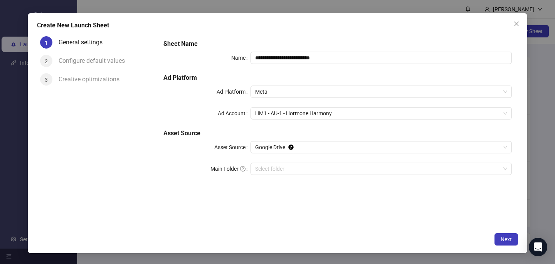
click at [305, 40] on h5 "Sheet Name" at bounding box center [337, 43] width 348 height 9
click at [304, 118] on span "HM1 - AU-1 - Hormone Harmony" at bounding box center [381, 113] width 252 height 12
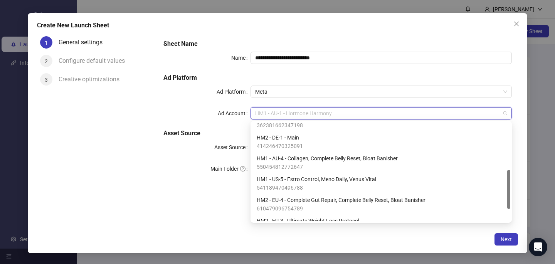
scroll to position [119, 0]
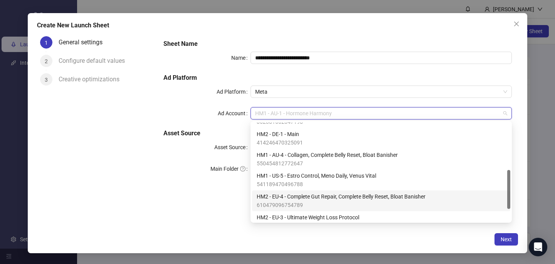
click at [305, 196] on span "HM2 - EU-4 - Complete Gut Repair, Complete Belly Reset, Bloat Banisher" at bounding box center [340, 196] width 169 height 8
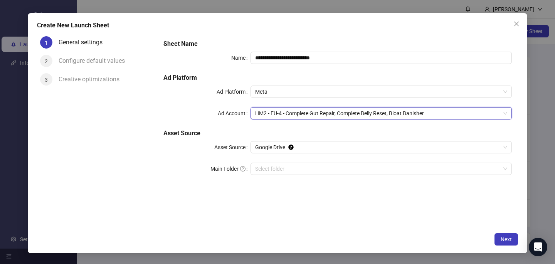
click at [377, 221] on div "**********" at bounding box center [337, 130] width 360 height 195
click at [513, 240] on button "Next" at bounding box center [505, 239] width 23 height 12
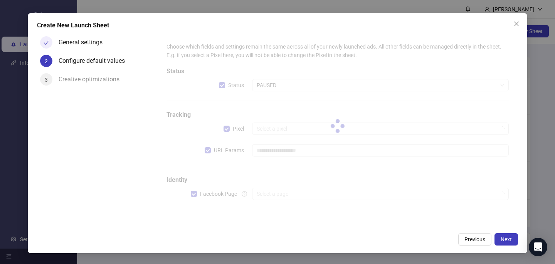
type input "**********"
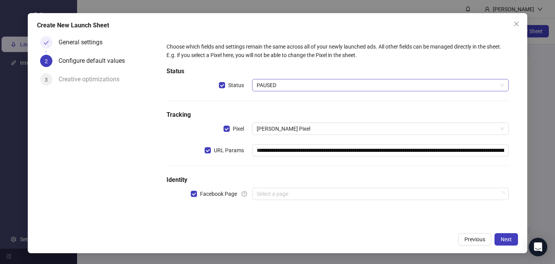
click at [342, 86] on span "PAUSED" at bounding box center [379, 85] width 247 height 12
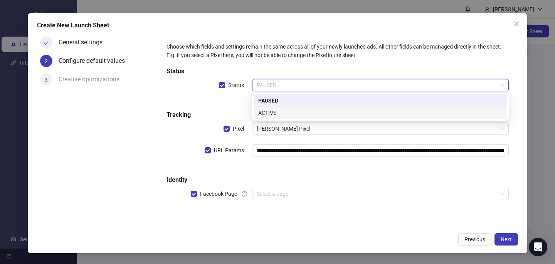
click at [326, 109] on div "ACTIVE" at bounding box center [380, 113] width 244 height 8
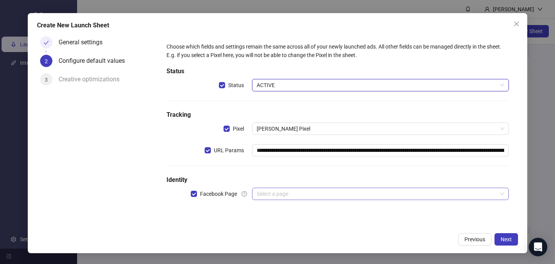
click at [297, 191] on input "search" at bounding box center [376, 194] width 240 height 12
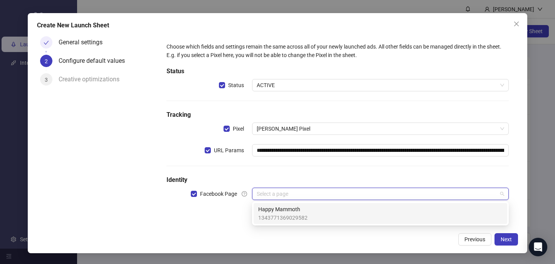
click at [296, 215] on span "1343771369029582" at bounding box center [282, 217] width 49 height 8
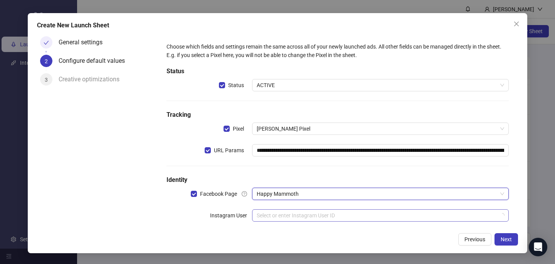
click at [296, 215] on input "search" at bounding box center [376, 216] width 240 height 12
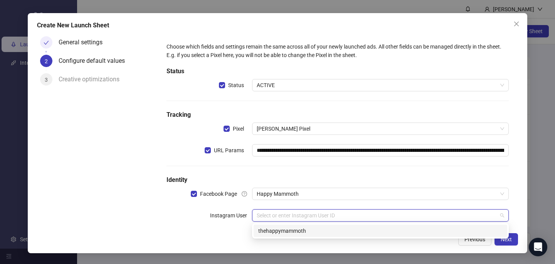
click at [297, 228] on div "thehappymammoth" at bounding box center [380, 230] width 244 height 8
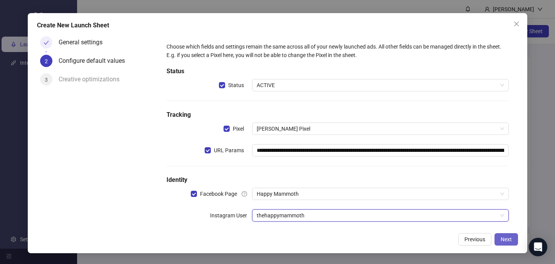
click at [507, 236] on span "Next" at bounding box center [505, 239] width 11 height 6
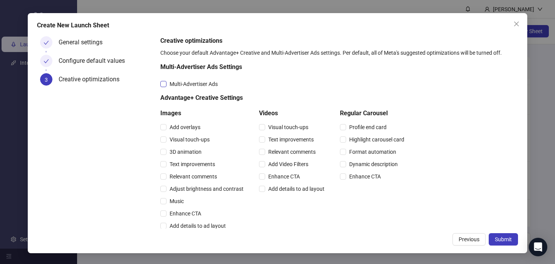
click at [210, 87] on span "Multi-Advertiser Ads" at bounding box center [193, 84] width 54 height 8
click at [194, 177] on span "Relevant comments" at bounding box center [193, 176] width 54 height 8
click at [305, 152] on span "Relevant comments" at bounding box center [292, 152] width 54 height 8
click at [511, 236] on button "Submit" at bounding box center [502, 239] width 29 height 12
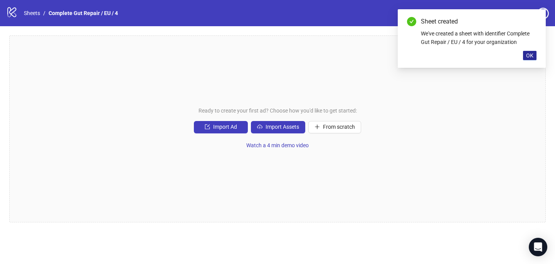
click at [530, 51] on button "OK" at bounding box center [529, 55] width 13 height 9
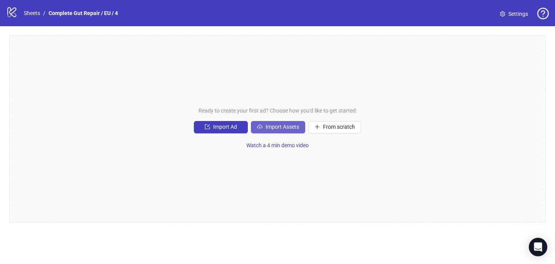
click at [273, 129] on span "Import Assets" at bounding box center [282, 127] width 34 height 6
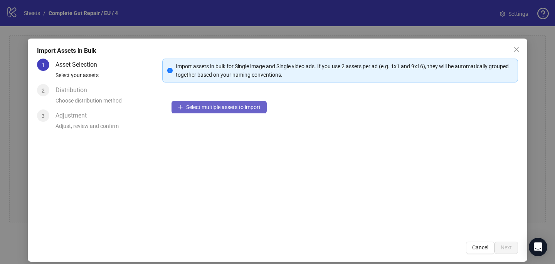
click at [245, 107] on span "Select multiple assets to import" at bounding box center [223, 107] width 74 height 6
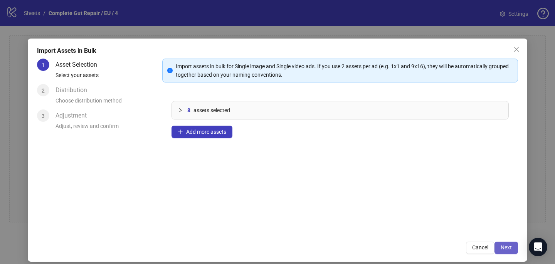
click at [507, 248] on span "Next" at bounding box center [505, 247] width 11 height 6
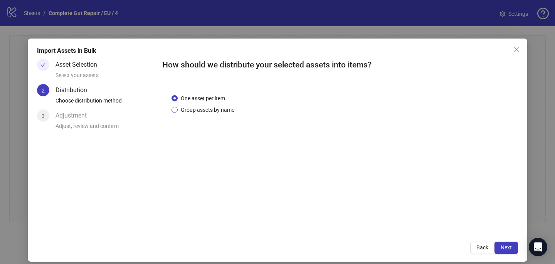
click at [222, 107] on span "Group assets by name" at bounding box center [208, 110] width 60 height 8
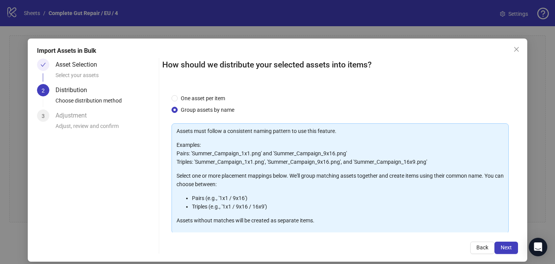
scroll to position [78, 0]
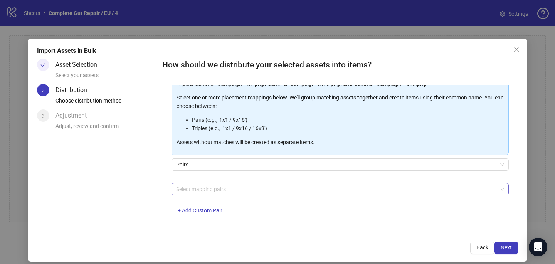
click at [221, 188] on div at bounding box center [336, 189] width 326 height 11
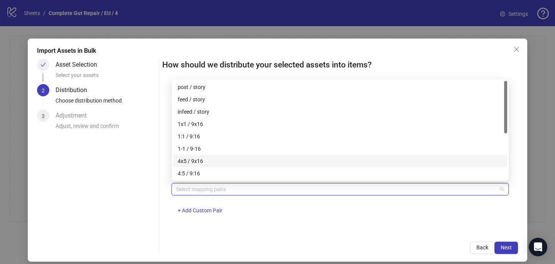
click at [218, 162] on div "4x5 / 9x16" at bounding box center [340, 161] width 325 height 8
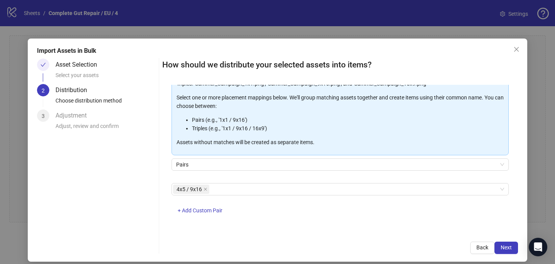
click at [292, 221] on div "4x5 / 9x16 + Add Custom Pair" at bounding box center [339, 203] width 337 height 40
click at [506, 249] on span "Next" at bounding box center [505, 247] width 11 height 6
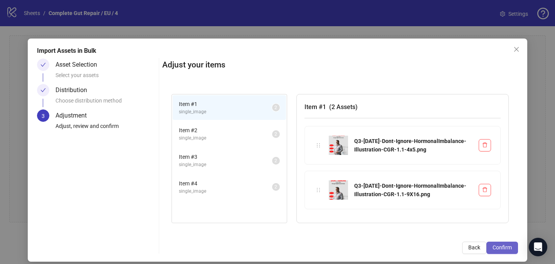
click at [508, 250] on span "Confirm" at bounding box center [501, 247] width 19 height 6
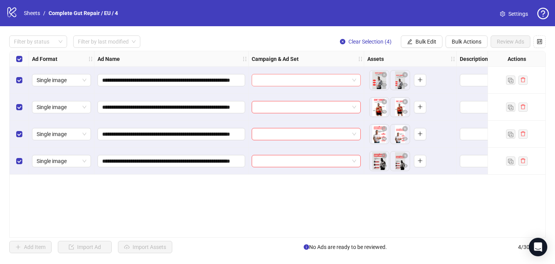
click at [298, 84] on input "search" at bounding box center [302, 80] width 93 height 12
paste input "**********"
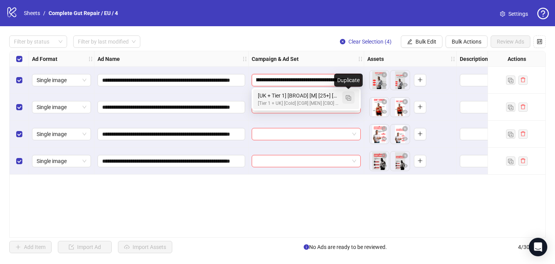
click at [349, 93] on button "button" at bounding box center [348, 97] width 12 height 12
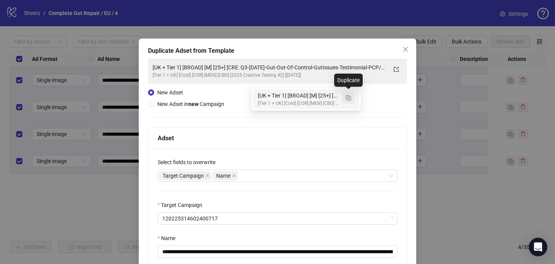
type input "**********"
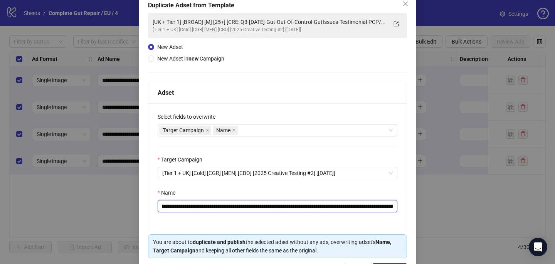
scroll to position [0, 101]
drag, startPoint x: 251, startPoint y: 204, endPoint x: 312, endPoint y: 203, distance: 61.6
click at [313, 204] on input "**********" at bounding box center [278, 206] width 240 height 12
paste input "**"
click at [385, 206] on input "**********" at bounding box center [278, 206] width 240 height 12
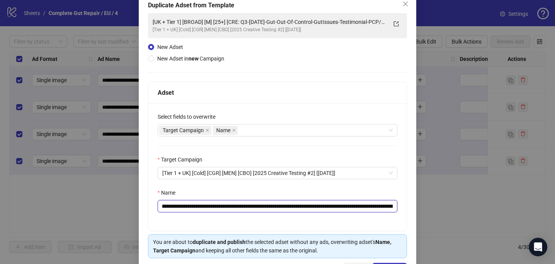
scroll to position [0, 217]
click at [360, 205] on input "**********" at bounding box center [278, 206] width 240 height 12
drag, startPoint x: 387, startPoint y: 206, endPoint x: 399, endPoint y: 206, distance: 11.9
click at [401, 206] on div "**********" at bounding box center [277, 166] width 258 height 127
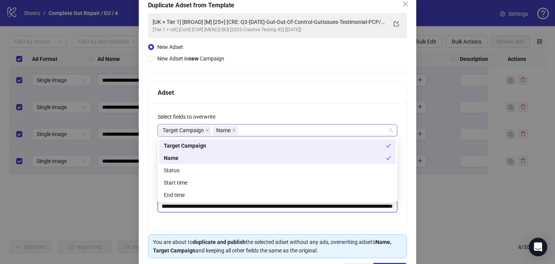
click at [259, 129] on div "Target Campaign Name" at bounding box center [273, 130] width 228 height 11
type input "**********"
click at [242, 181] on div "Start time" at bounding box center [277, 182] width 227 height 8
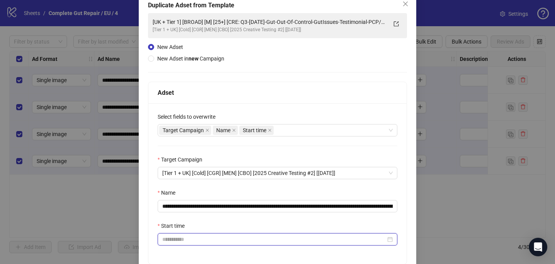
click at [239, 236] on input "Start time" at bounding box center [273, 239] width 223 height 8
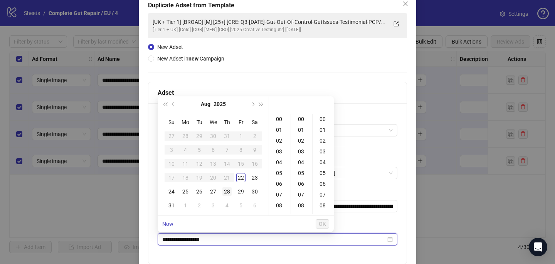
type input "**********"
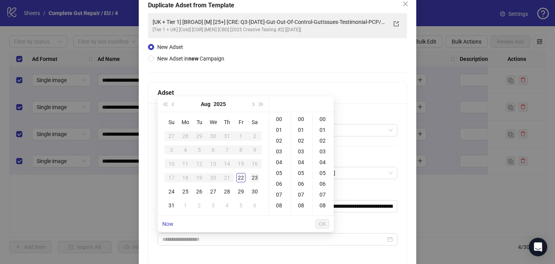
click at [251, 173] on td "23" at bounding box center [255, 178] width 14 height 14
type input "**********"
click at [325, 222] on span "OK" at bounding box center [321, 224] width 7 height 6
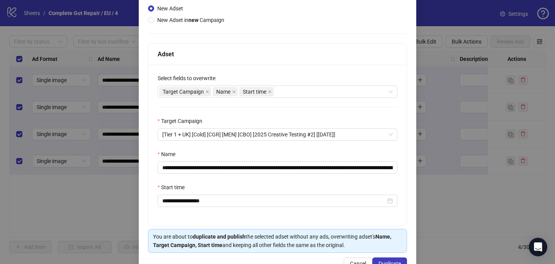
scroll to position [95, 0]
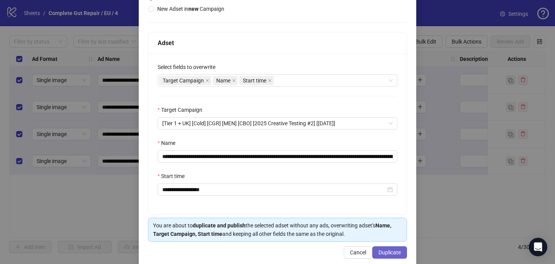
click at [396, 251] on span "Duplicate" at bounding box center [389, 252] width 22 height 6
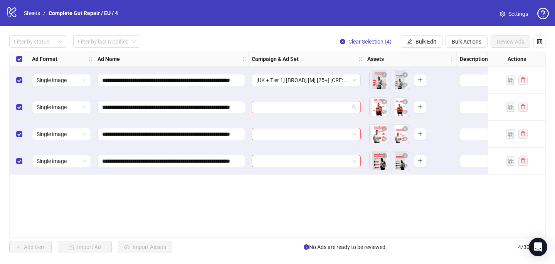
click at [290, 107] on input "search" at bounding box center [302, 107] width 93 height 12
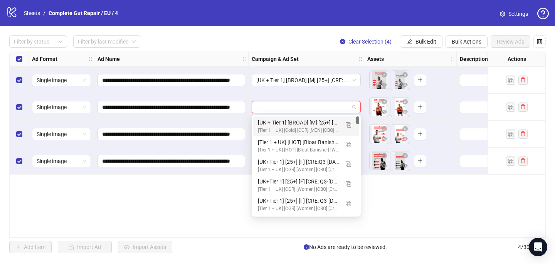
click at [288, 122] on div "[UK + Tier 1] [BROAD] [M] [25+] [CRE: Q3-07-JUL-2025-Dont-Ignore-HormonalImbala…" at bounding box center [298, 122] width 81 height 8
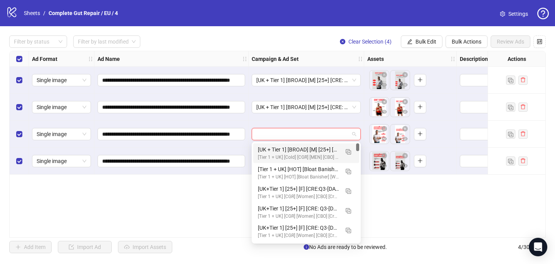
click at [282, 136] on input "search" at bounding box center [302, 134] width 93 height 12
click at [284, 149] on div "[UK + Tier 1] [BROAD] [M] [25+] [CRE: Q3-07-JUL-2025-Dont-Ignore-HormonalImbala…" at bounding box center [298, 149] width 81 height 8
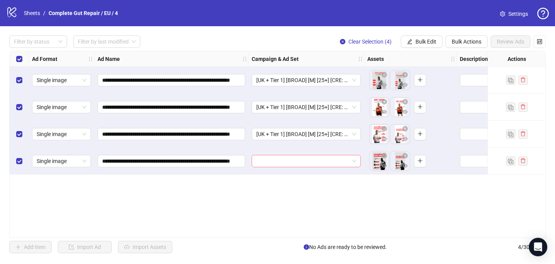
click at [283, 159] on input "search" at bounding box center [302, 161] width 93 height 12
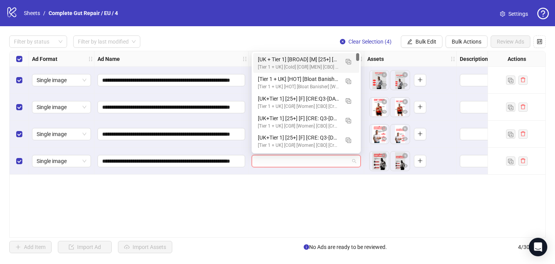
click at [298, 60] on div "[UK + Tier 1] [BROAD] [M] [25+] [CRE: Q3-07-JUL-2025-Dont-Ignore-HormonalImbala…" at bounding box center [298, 59] width 81 height 8
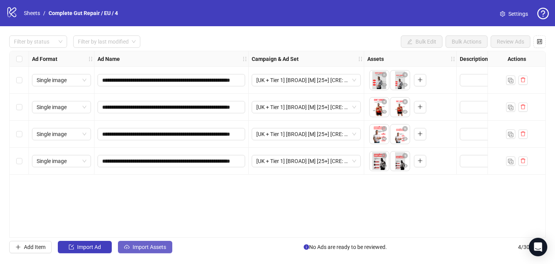
click at [148, 246] on span "Import Assets" at bounding box center [149, 247] width 34 height 6
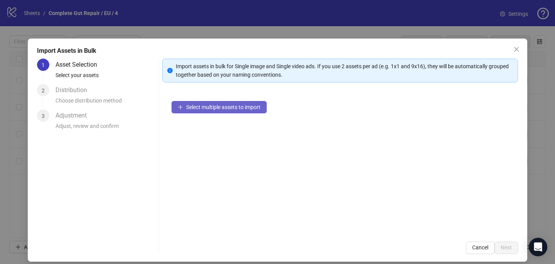
click at [203, 106] on span "Select multiple assets to import" at bounding box center [223, 107] width 74 height 6
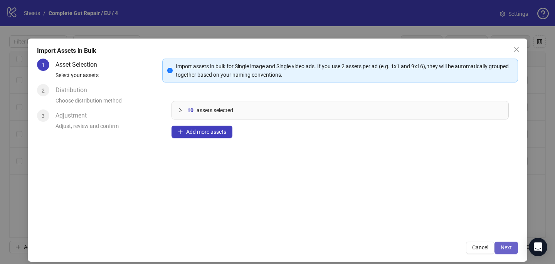
click at [515, 251] on button "Next" at bounding box center [505, 247] width 23 height 12
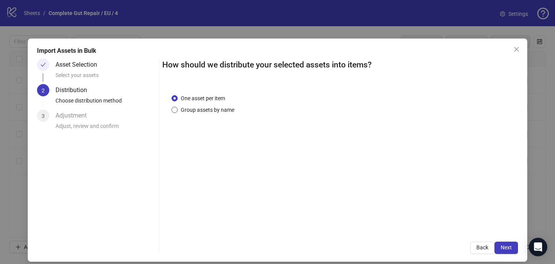
click at [183, 113] on span "Group assets by name" at bounding box center [208, 110] width 60 height 8
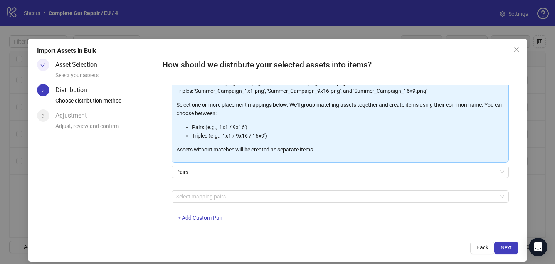
scroll to position [78, 0]
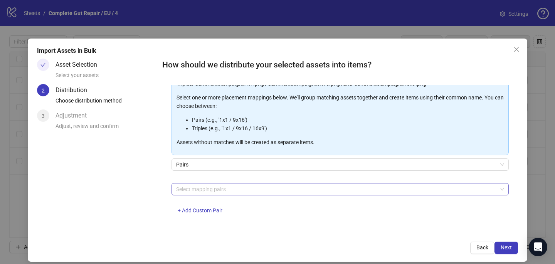
click at [197, 188] on div at bounding box center [336, 189] width 326 height 11
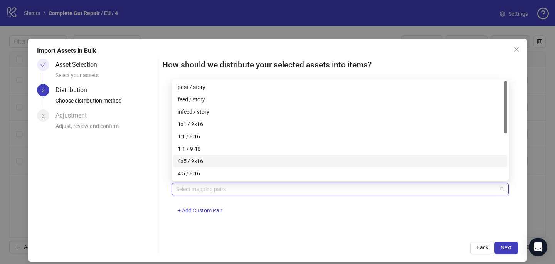
click at [205, 159] on div "4x5 / 9x16" at bounding box center [340, 161] width 325 height 8
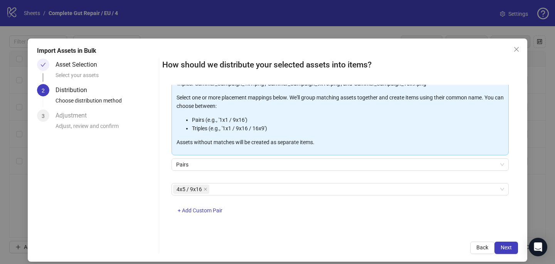
click at [376, 251] on div "Back Next" at bounding box center [339, 247] width 355 height 12
click at [503, 250] on span "Next" at bounding box center [505, 247] width 11 height 6
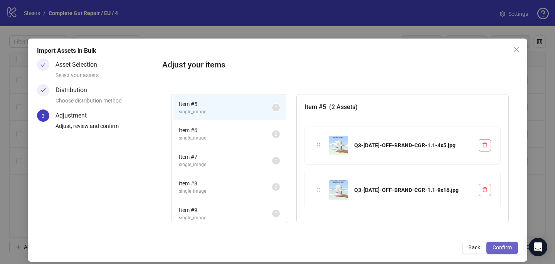
click at [511, 249] on button "Confirm" at bounding box center [502, 247] width 32 height 12
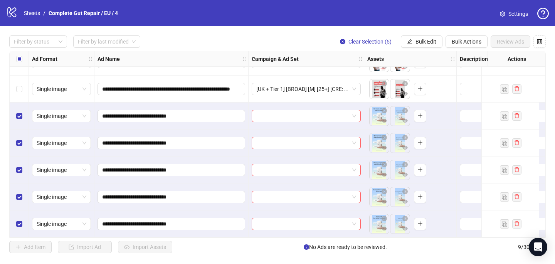
scroll to position [75, 0]
click at [272, 111] on input "search" at bounding box center [302, 116] width 93 height 12
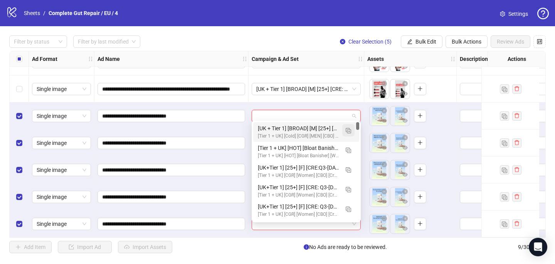
click at [347, 129] on img "button" at bounding box center [347, 130] width 5 height 5
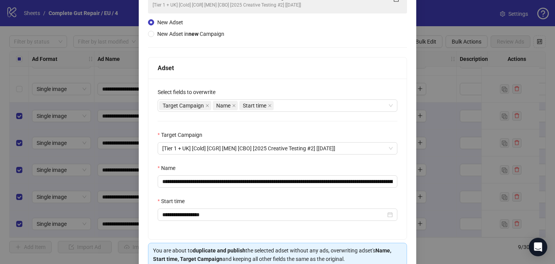
scroll to position [81, 0]
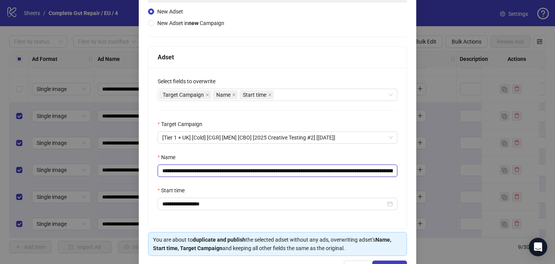
drag, startPoint x: 378, startPoint y: 172, endPoint x: 283, endPoint y: 171, distance: 94.7
click at [283, 172] on input "**********" at bounding box center [278, 170] width 240 height 12
drag, startPoint x: 325, startPoint y: 169, endPoint x: 251, endPoint y: 169, distance: 73.9
click at [251, 169] on input "**********" at bounding box center [278, 170] width 240 height 12
paste input "****"
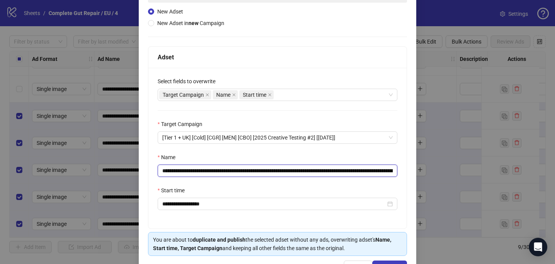
scroll to position [107, 0]
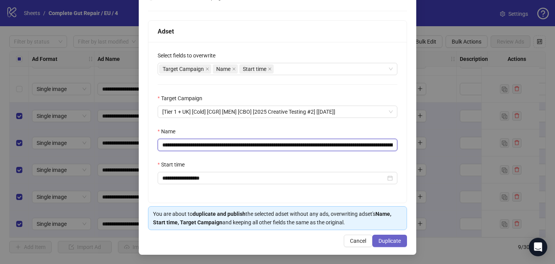
type input "**********"
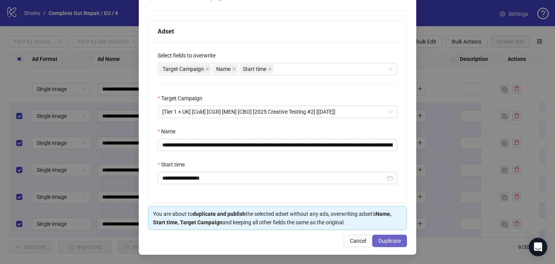
click at [384, 241] on span "Duplicate" at bounding box center [389, 241] width 22 height 6
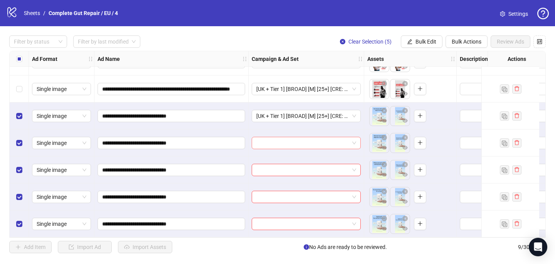
click at [262, 139] on input "search" at bounding box center [302, 143] width 93 height 12
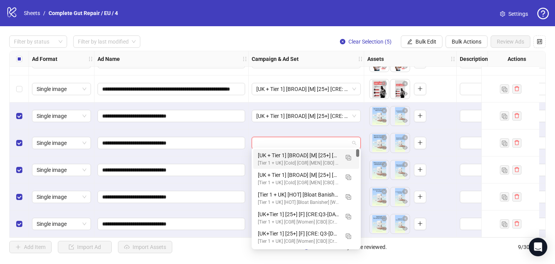
click at [264, 154] on div "[UK + Tier 1] [BROAD] [M] [25+] [CRE: Q3-08-AUG-2025-OFF-BRAND-CGR/PCP] [COP: Q…" at bounding box center [298, 155] width 81 height 8
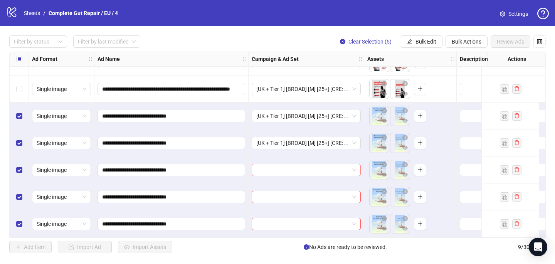
click at [263, 166] on input "search" at bounding box center [302, 170] width 93 height 12
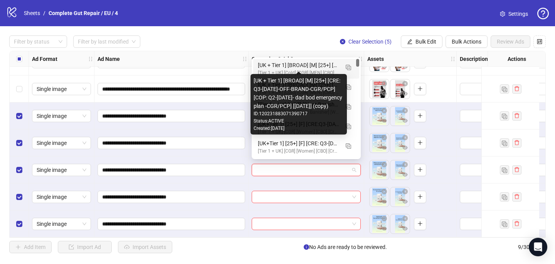
click at [274, 67] on div "[UK + Tier 1] [BROAD] [M] [25+] [CRE: Q3-08-AUG-2025-OFF-BRAND-CGR/PCP] [COP: Q…" at bounding box center [298, 65] width 81 height 8
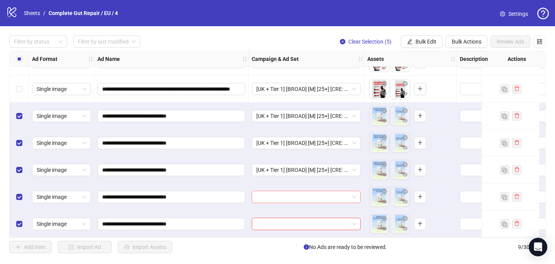
click at [267, 193] on input "search" at bounding box center [302, 197] width 93 height 12
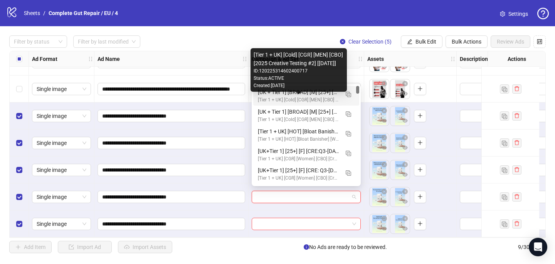
click at [282, 98] on div "[Tier 1 + UK] [Cold] [CGR] [MEN] [CBO] [2025 Creative Testing #2] [16 May 2025]" at bounding box center [298, 99] width 81 height 7
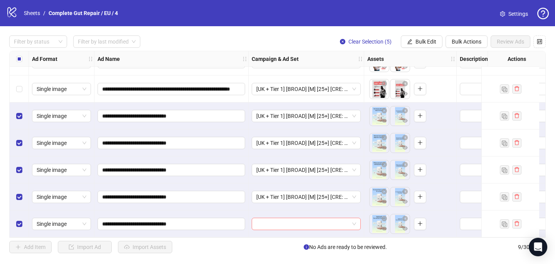
click at [265, 221] on input "search" at bounding box center [302, 224] width 93 height 12
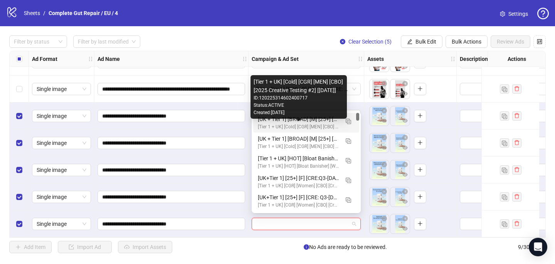
click at [279, 123] on div "[Tier 1 + UK] [Cold] [CGR] [MEN] [CBO] [2025 Creative Testing #2] [16 May 2025]" at bounding box center [298, 126] width 81 height 7
